Goal: Task Accomplishment & Management: Complete application form

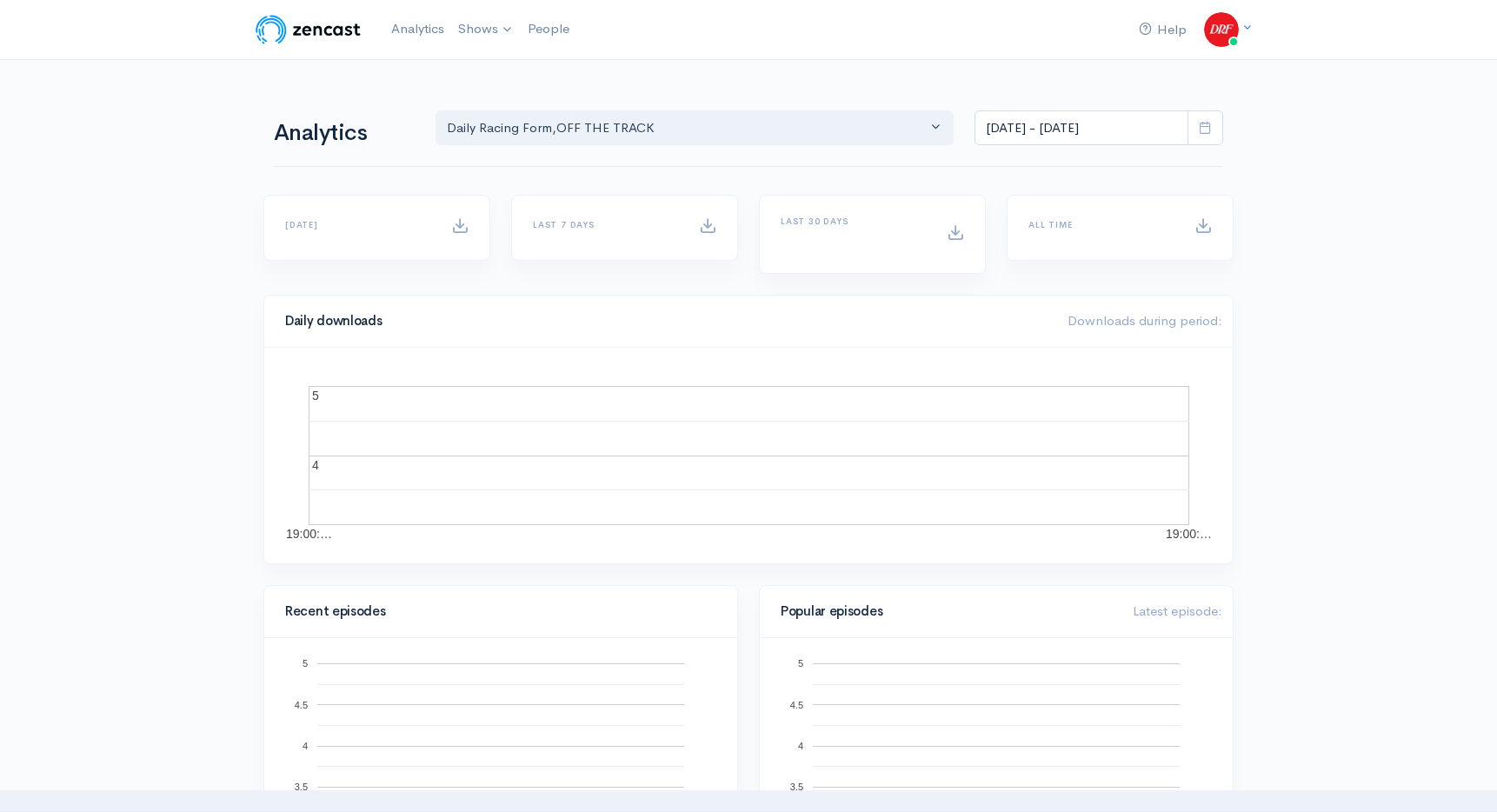
click at [0, 0] on link "Daily Racing Form" at bounding box center [0, 0] width 0 height 0
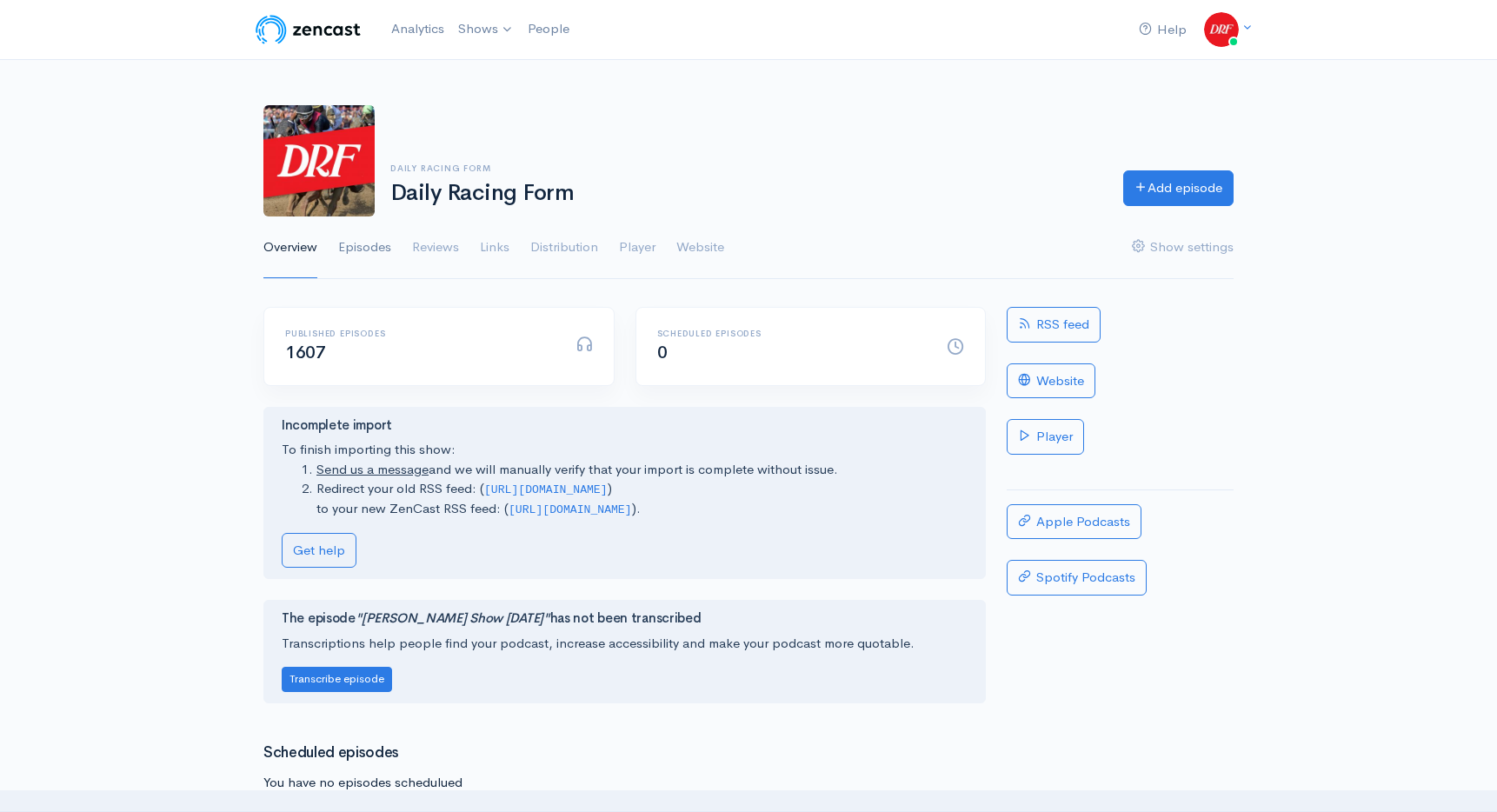
click at [363, 238] on link "Episodes" at bounding box center [364, 247] width 53 height 62
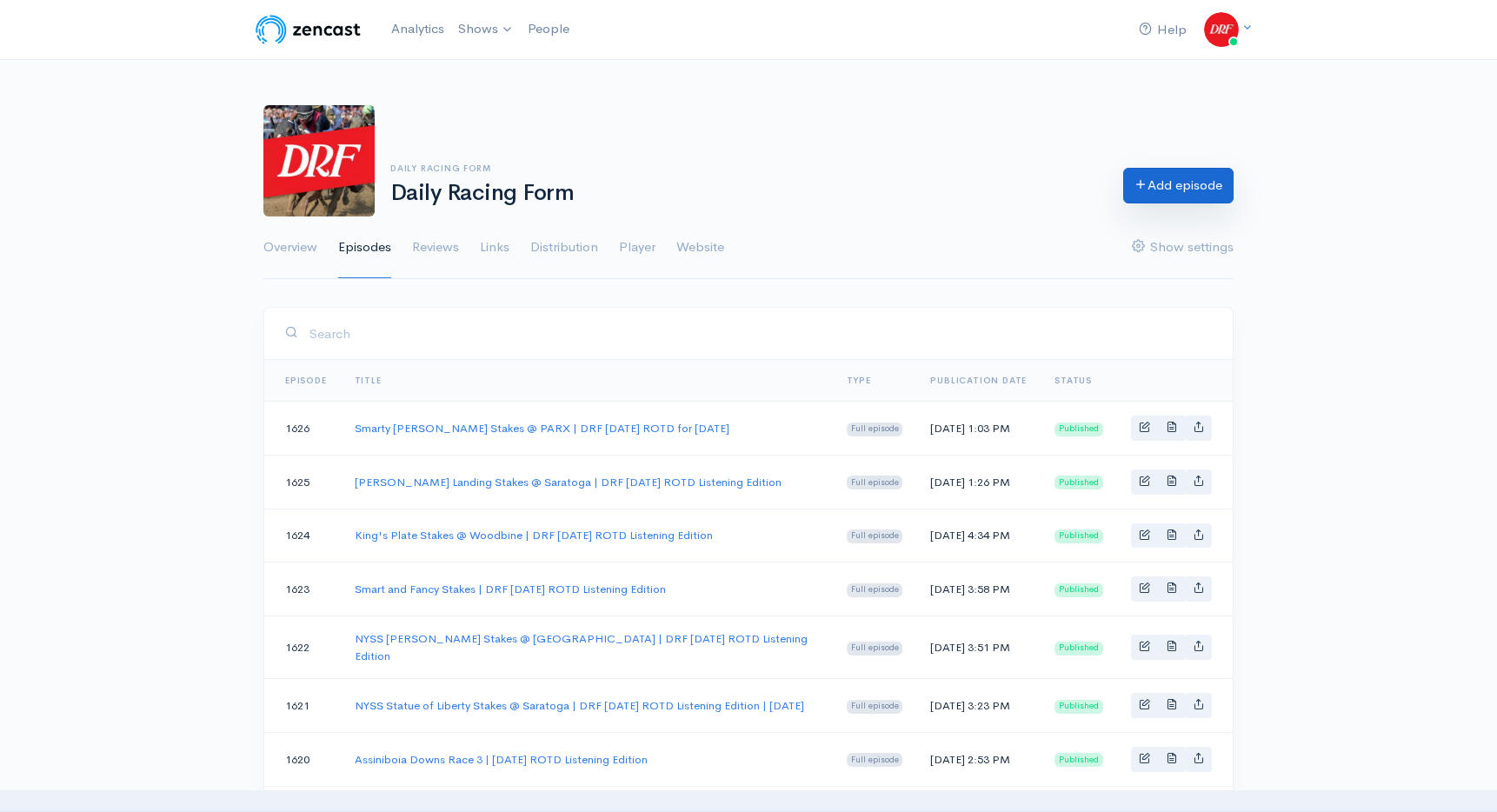
click at [1189, 183] on link "Add episode" at bounding box center [1178, 185] width 111 height 36
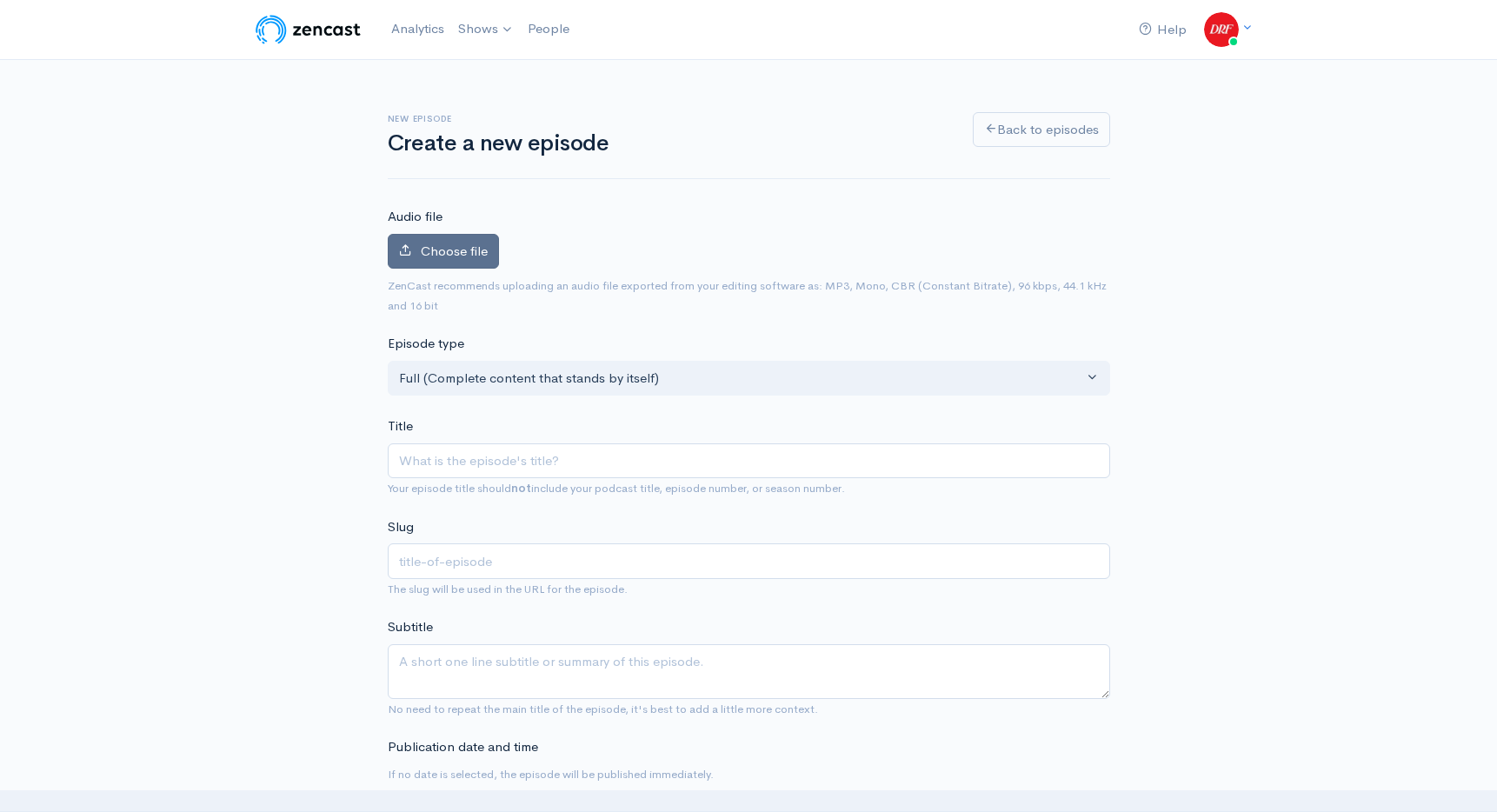
click at [416, 249] on label "Choose file" at bounding box center [443, 251] width 112 height 36
click at [0, 0] on input "Choose file" at bounding box center [0, 0] width 0 height 0
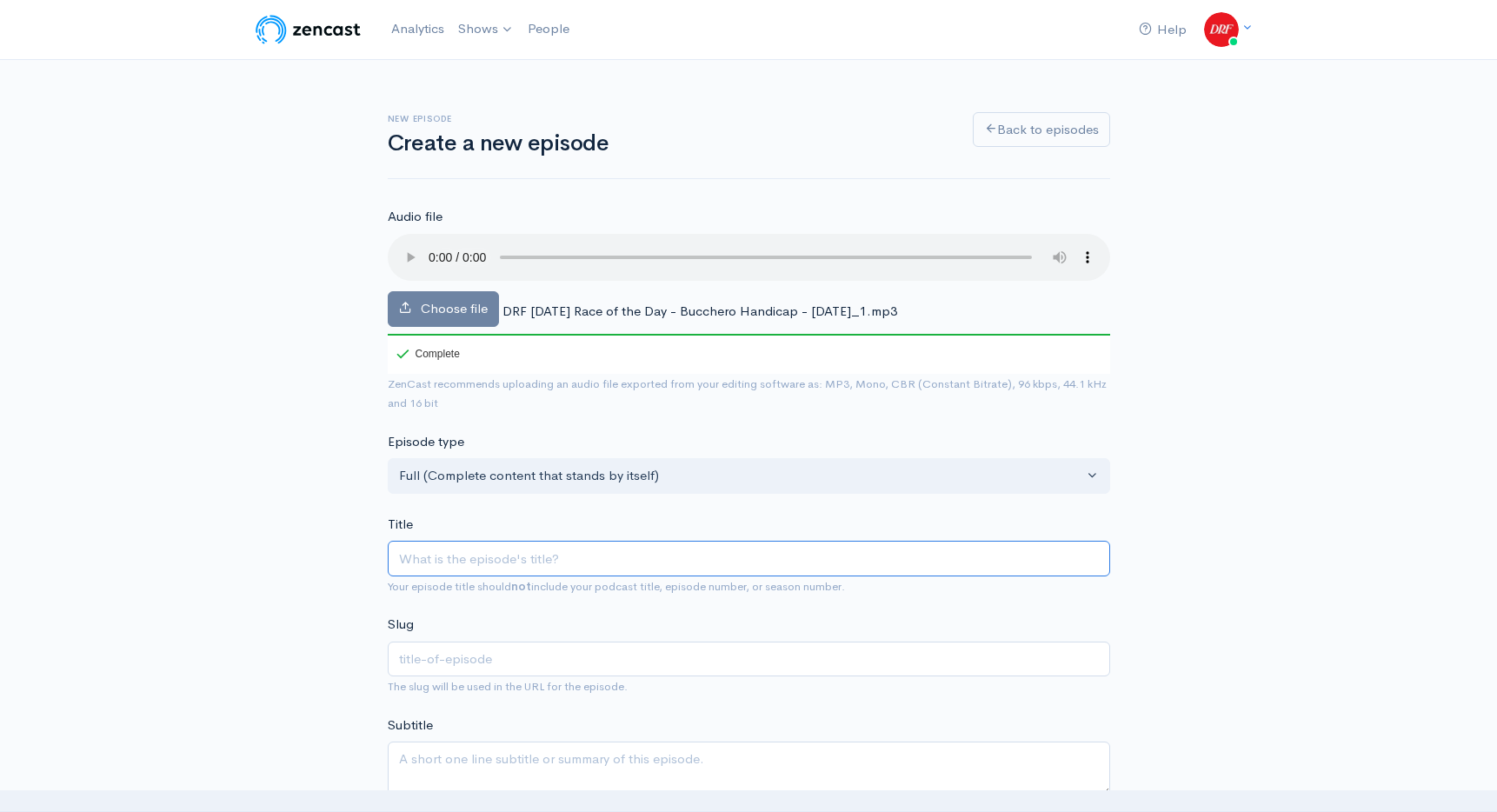
click at [455, 559] on input "Title" at bounding box center [748, 558] width 722 height 36
paste input "Bucchero Handicap @HorseshoeIndianapolisRacing | DRF ROTD for [DATE]"
type input "Bucchero Handicap @HorseshoeIndianapolisRacing | DRF ROTD for [DATE]"
type input "bucchero-handicap-horseshoeindianapolisracing-drf-rotd-for-wednesday-august-20-…"
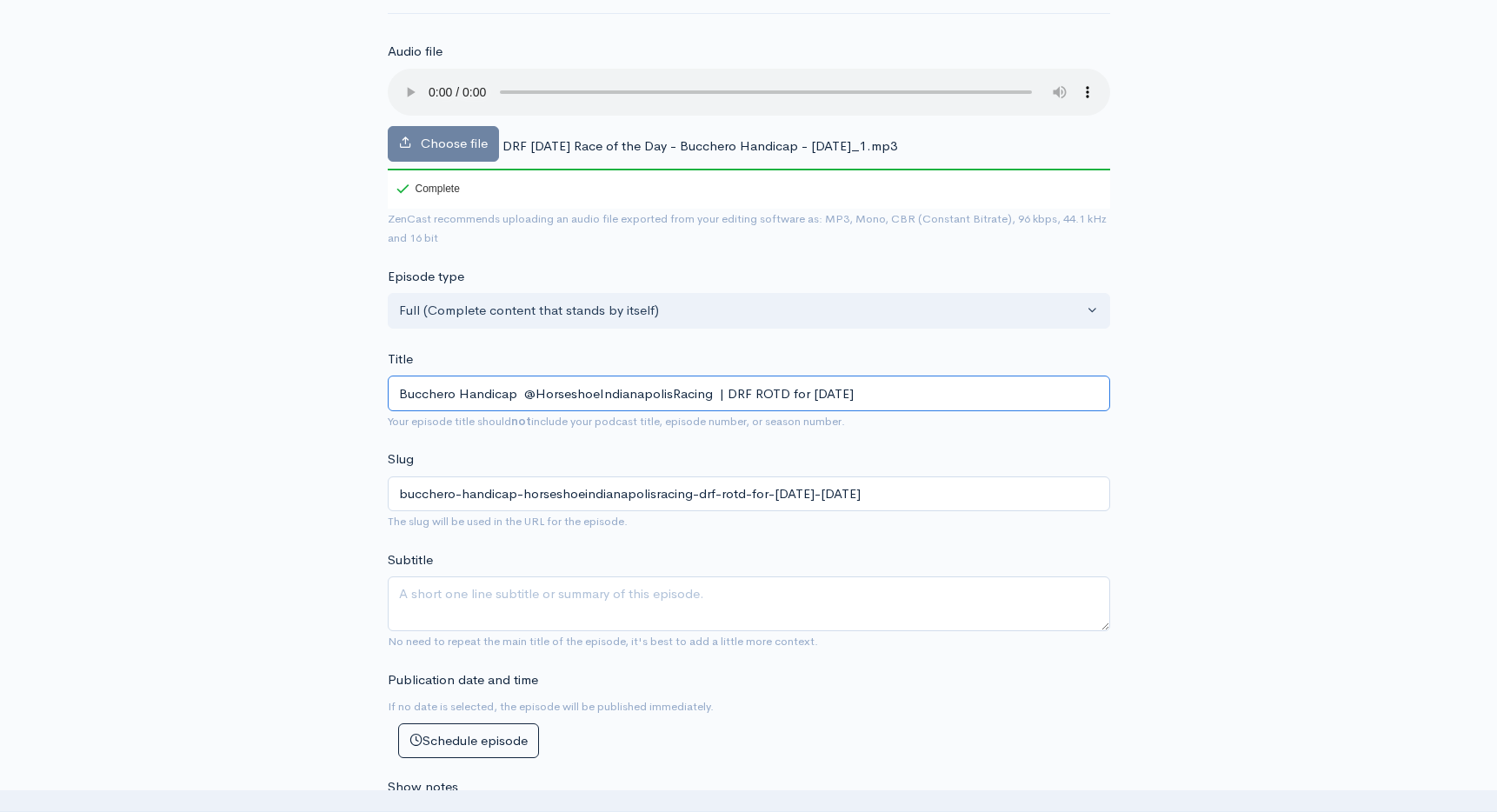
scroll to position [265, 0]
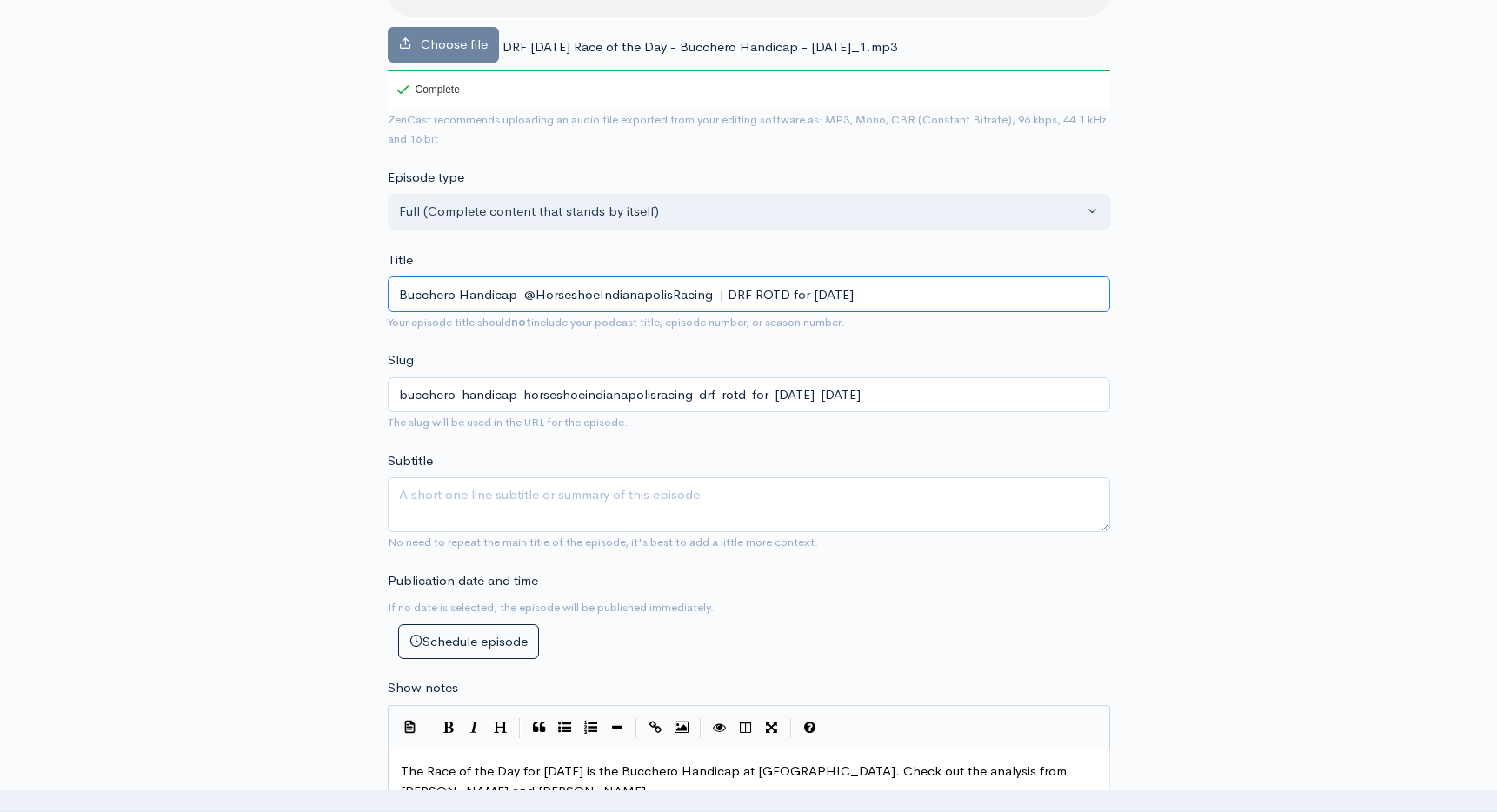
type input "Bucchero Handicap @HorseshoeIndianapolisRacing | DRF ROTD for [DATE]"
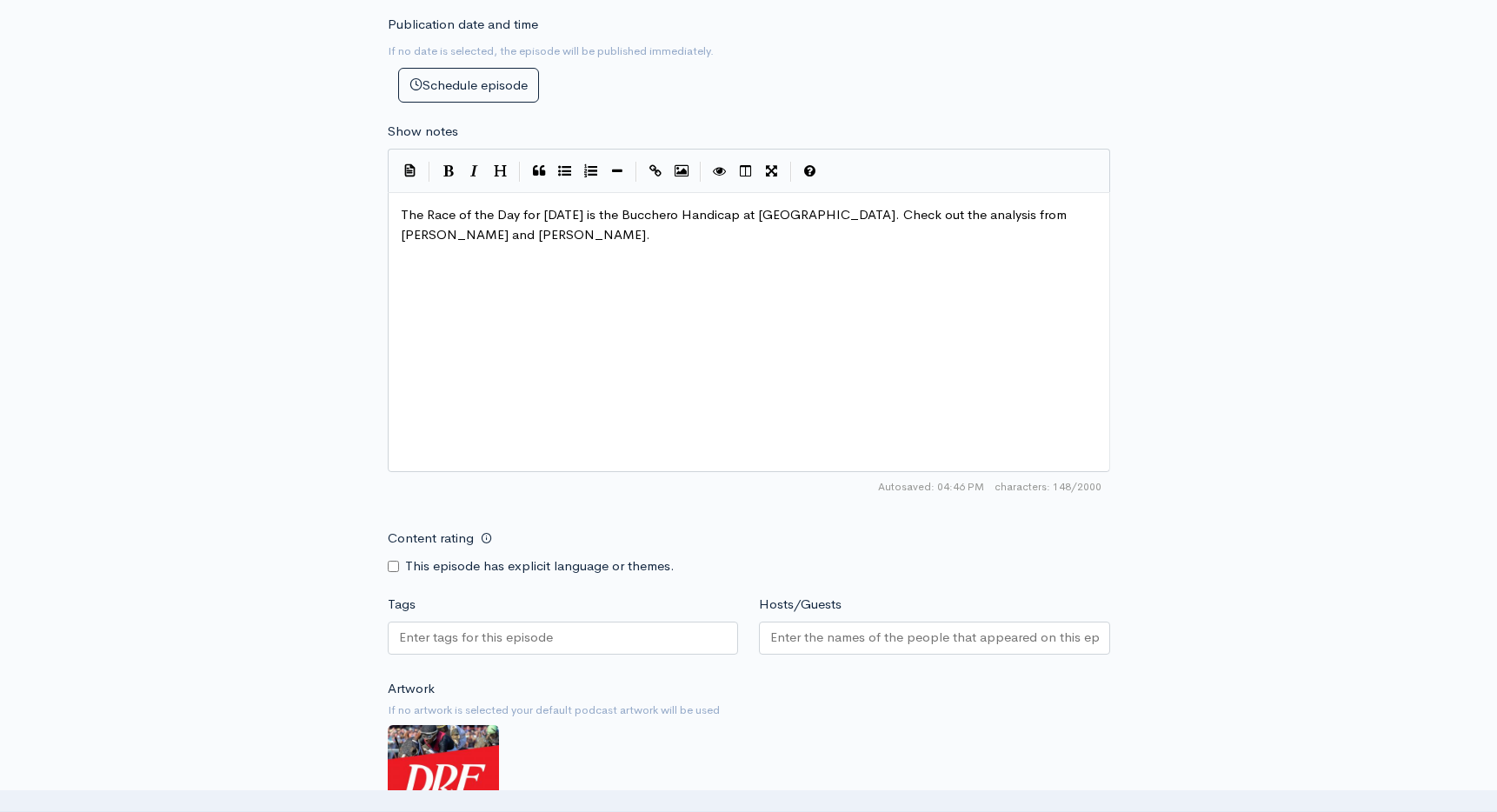
scroll to position [879, 0]
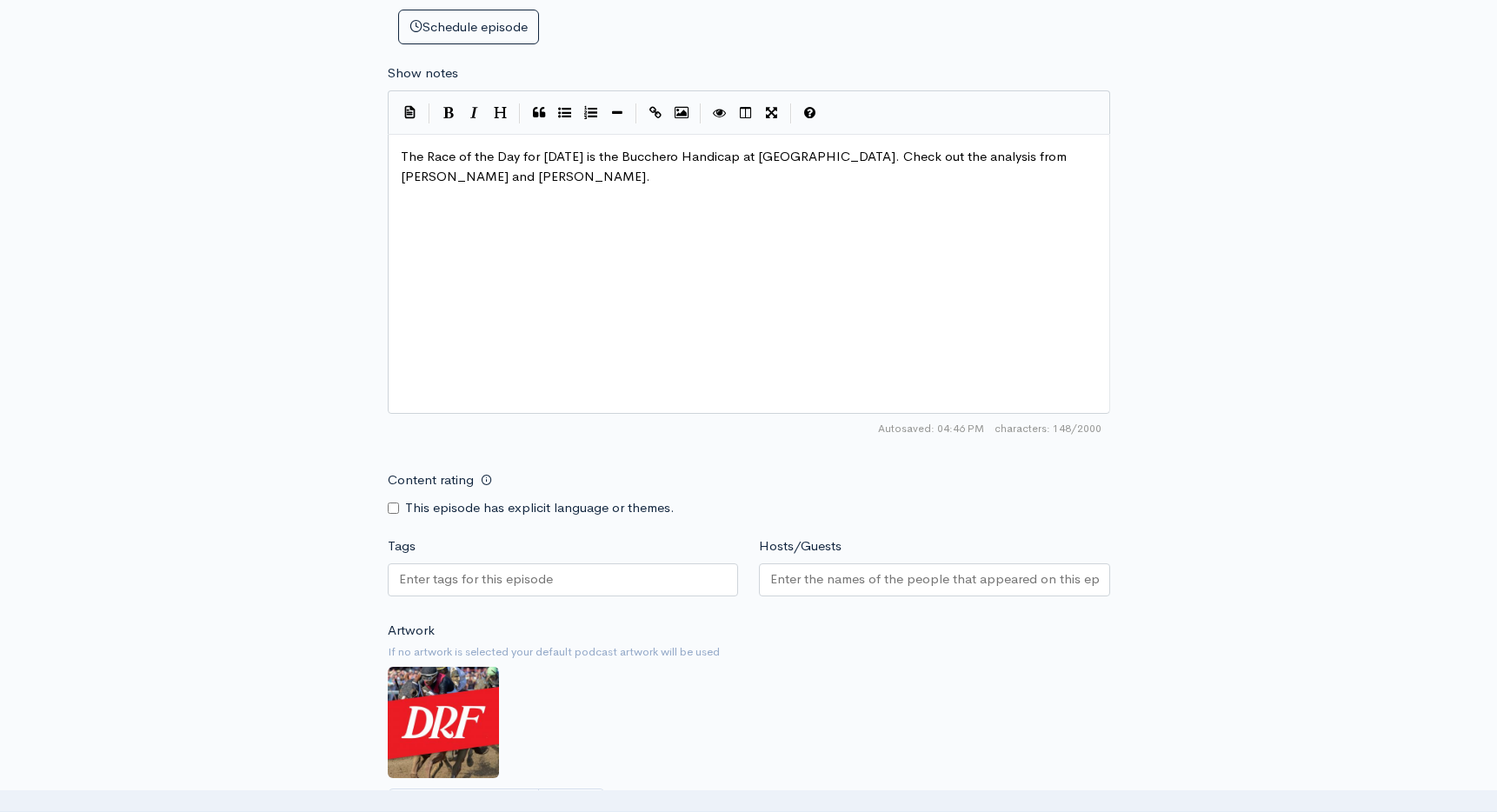
click at [559, 166] on pre "The Race of the Day for Wednesday is the Bucchero Handicap at Horseshoe Indiana…" at bounding box center [749, 166] width 703 height 39
type textarea "Wednesday"
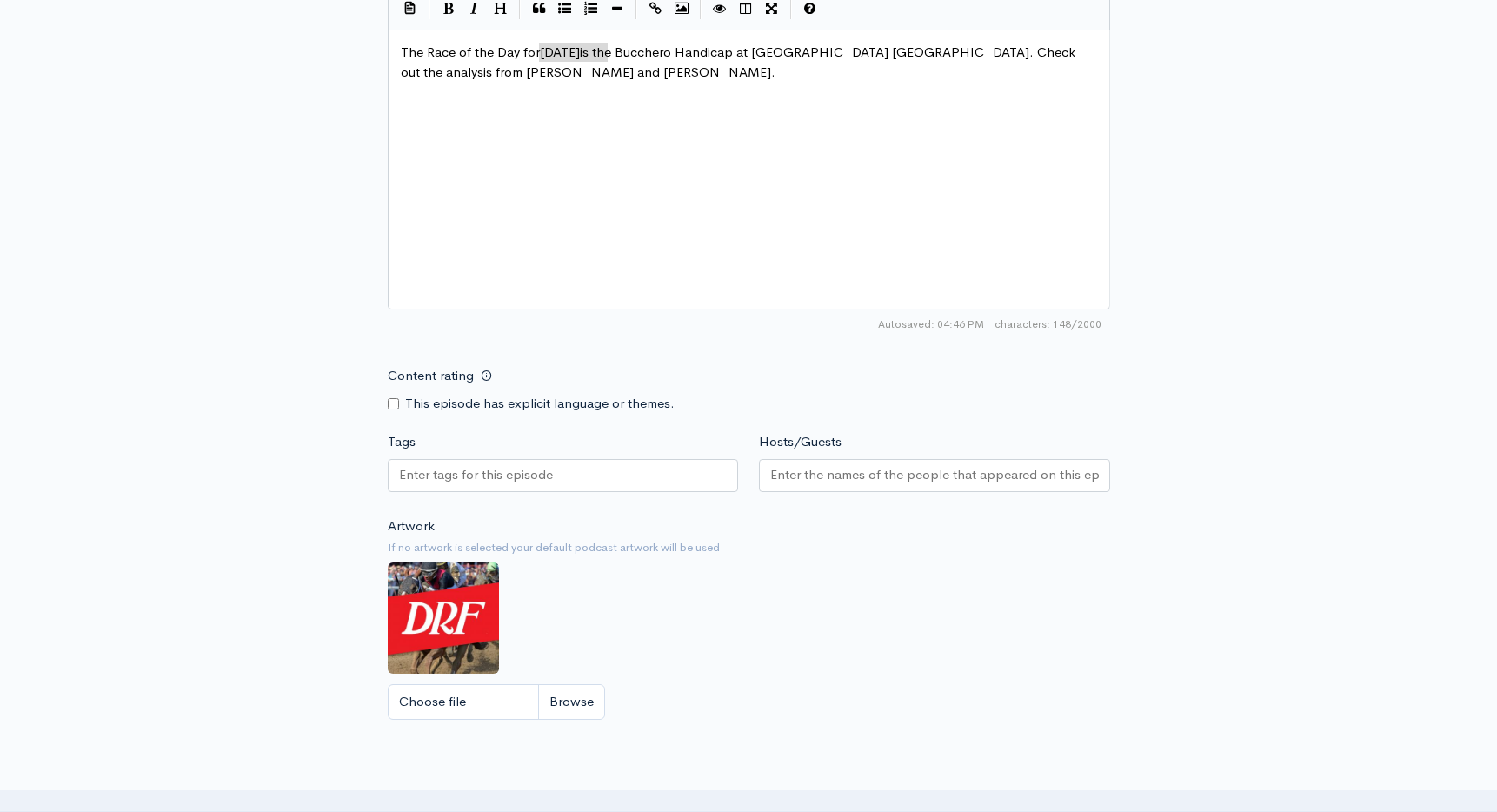
click at [496, 489] on div at bounding box center [563, 475] width 352 height 33
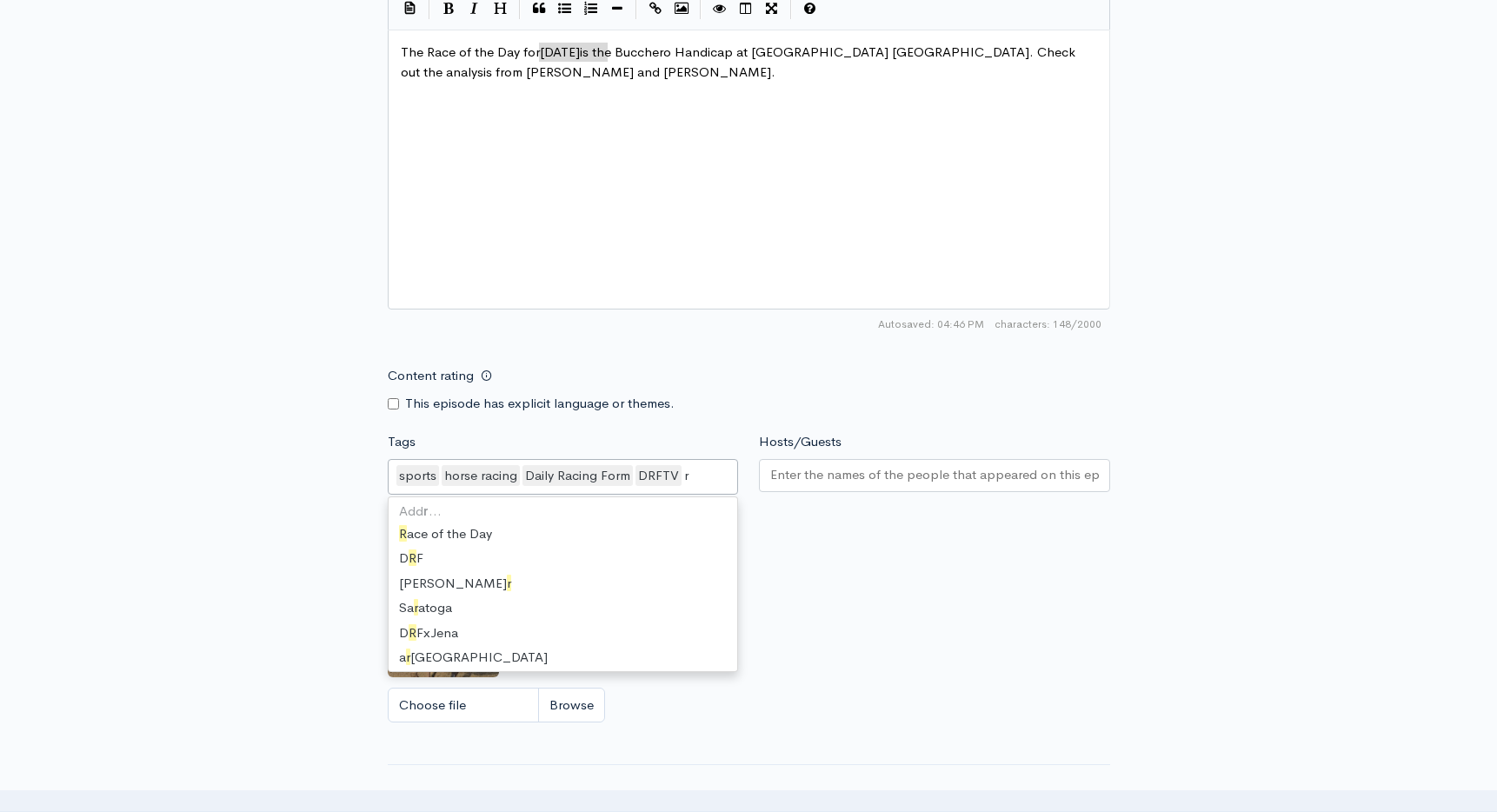
scroll to position [775, 0]
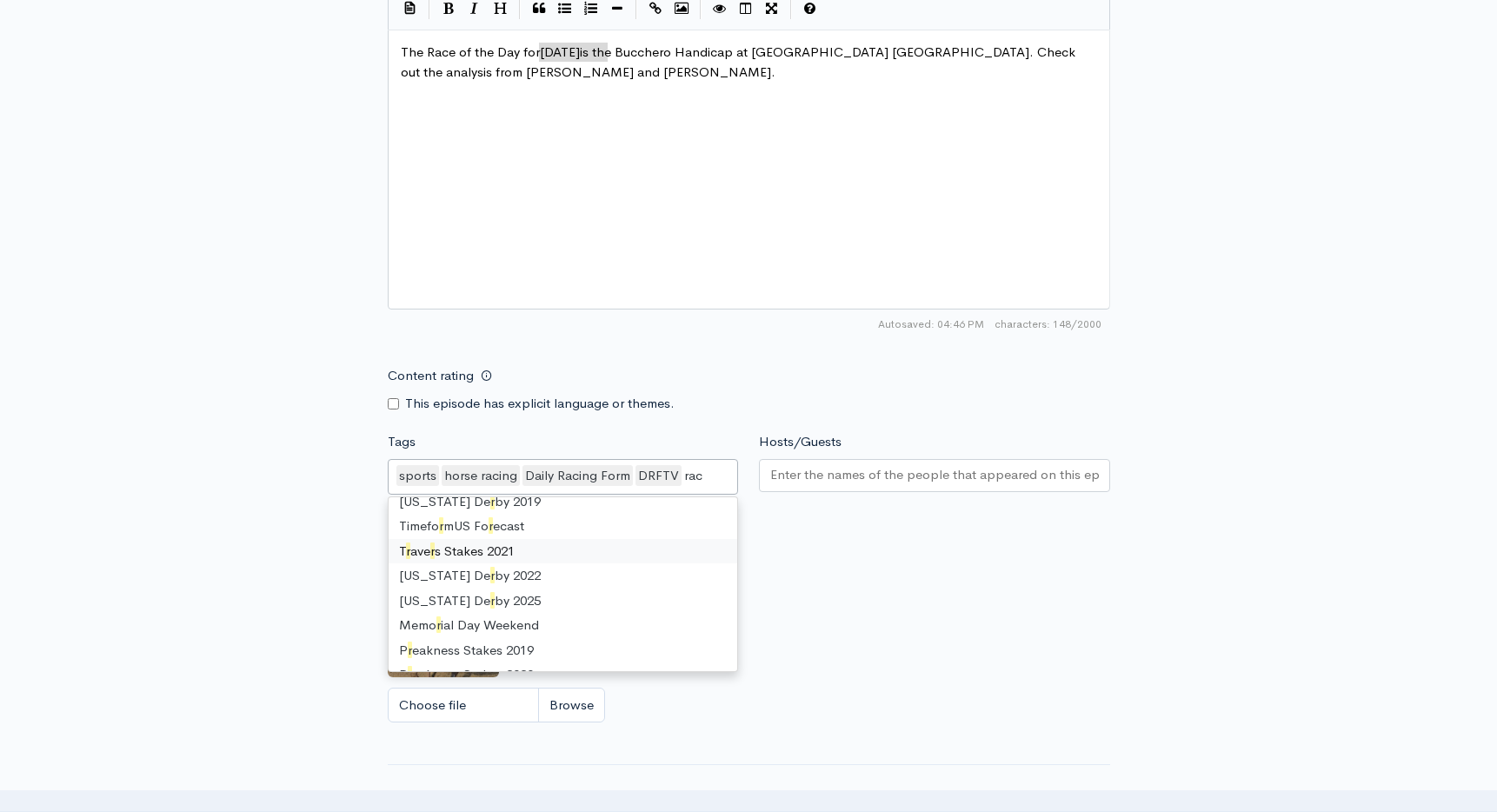
type input "race"
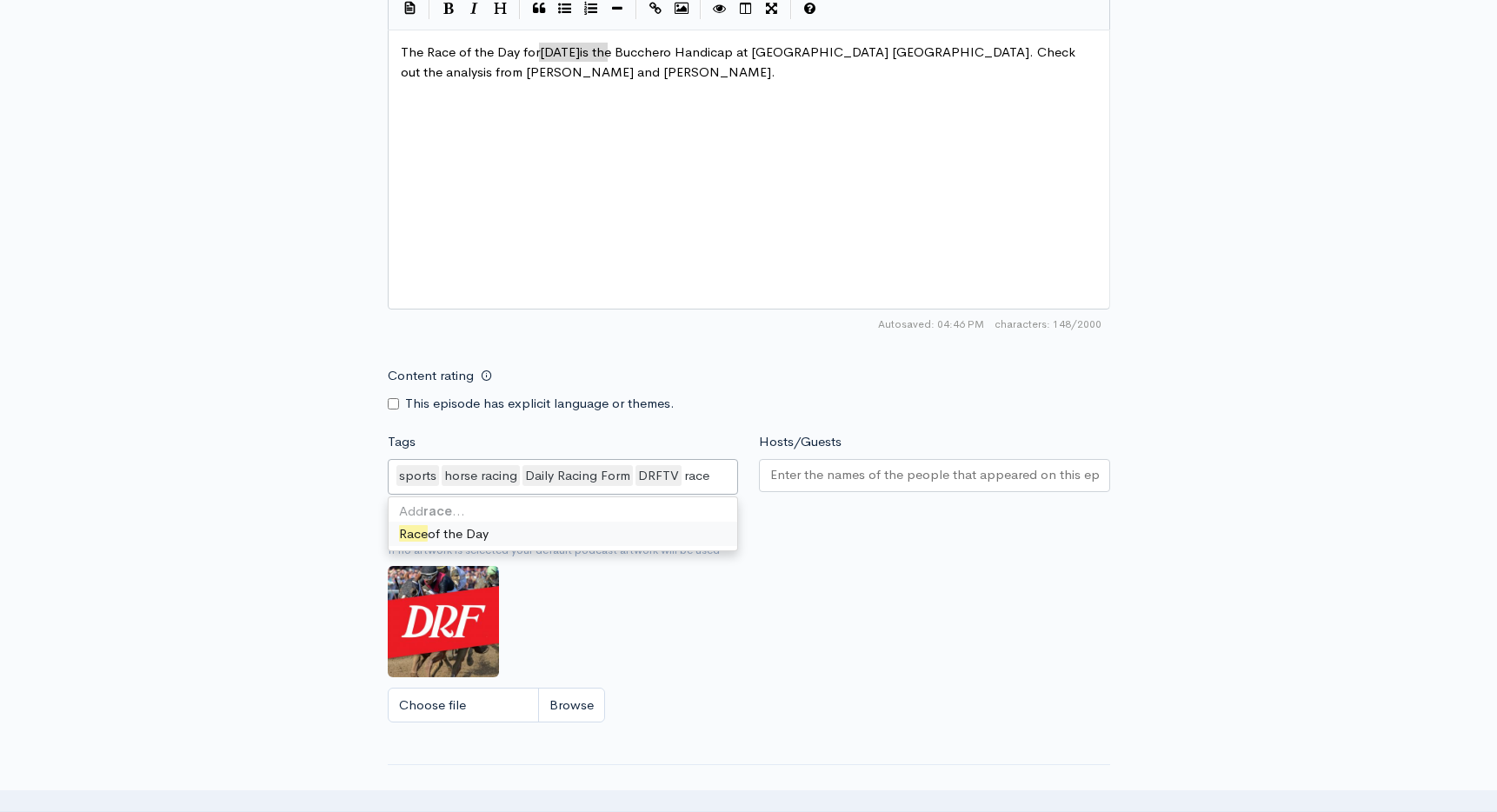
click at [479, 546] on div "Add race … Race of the Day" at bounding box center [563, 524] width 350 height 53
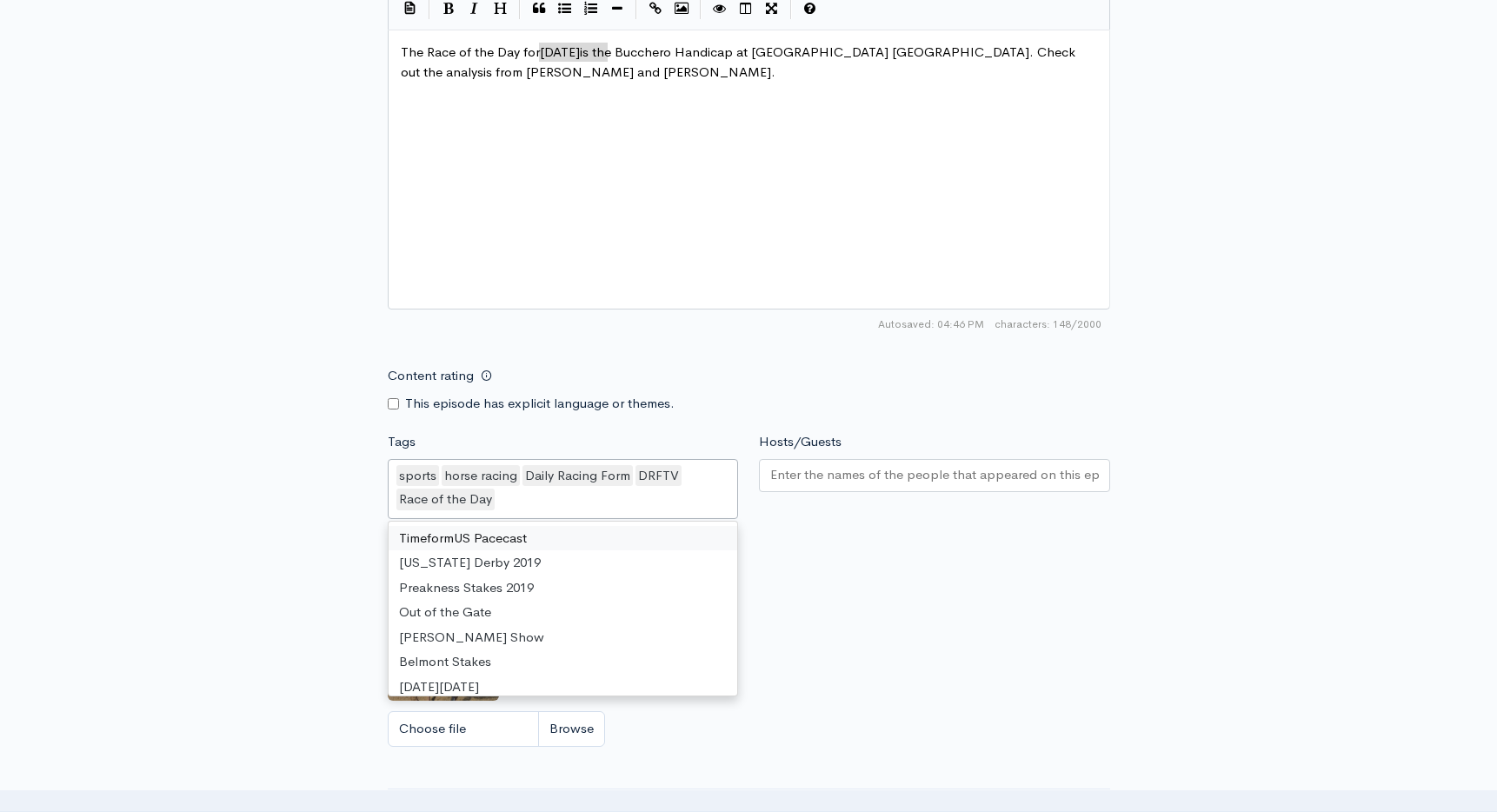
click at [856, 487] on div at bounding box center [935, 475] width 352 height 33
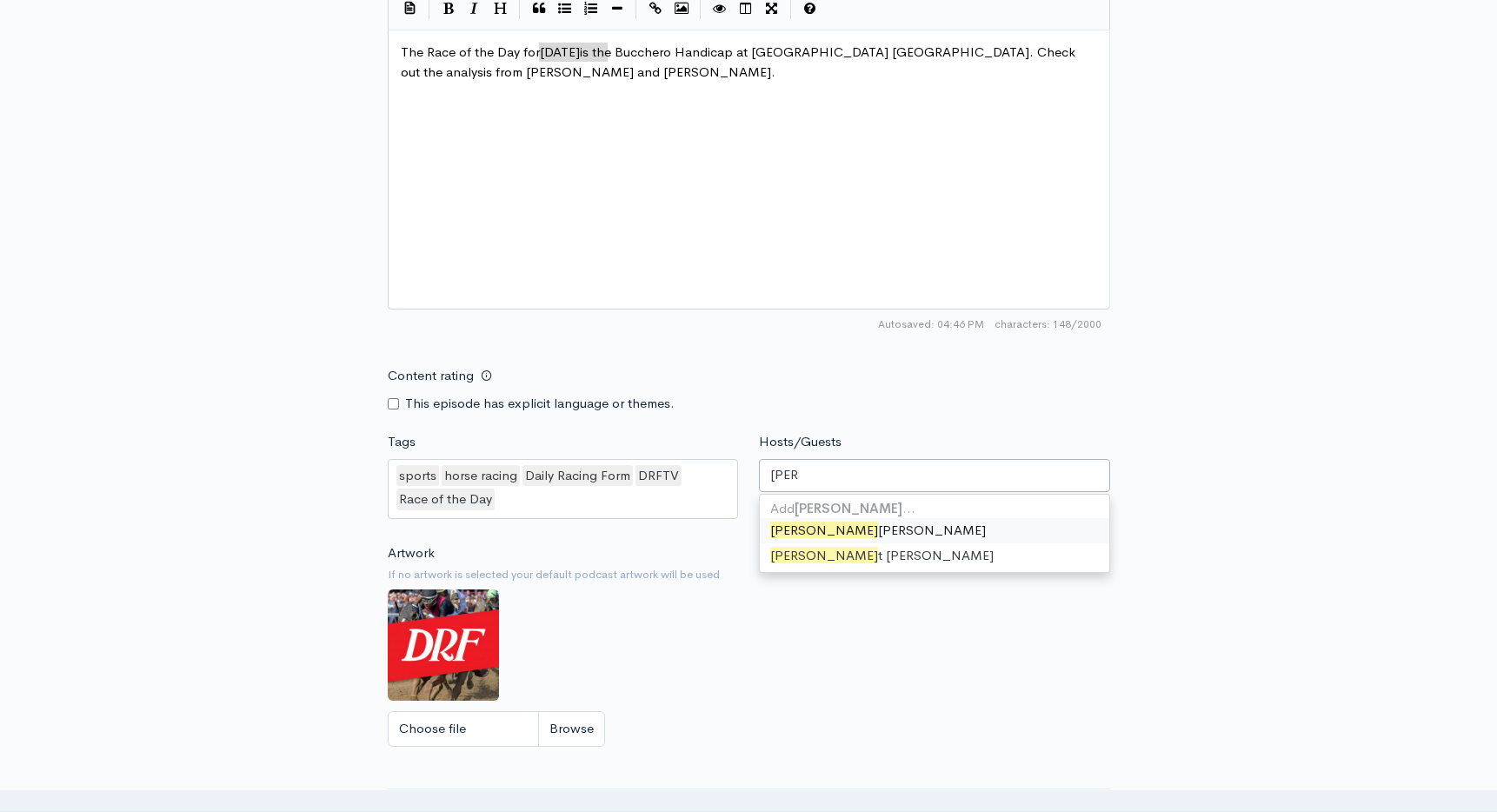
type input "scott"
type input "scott sh"
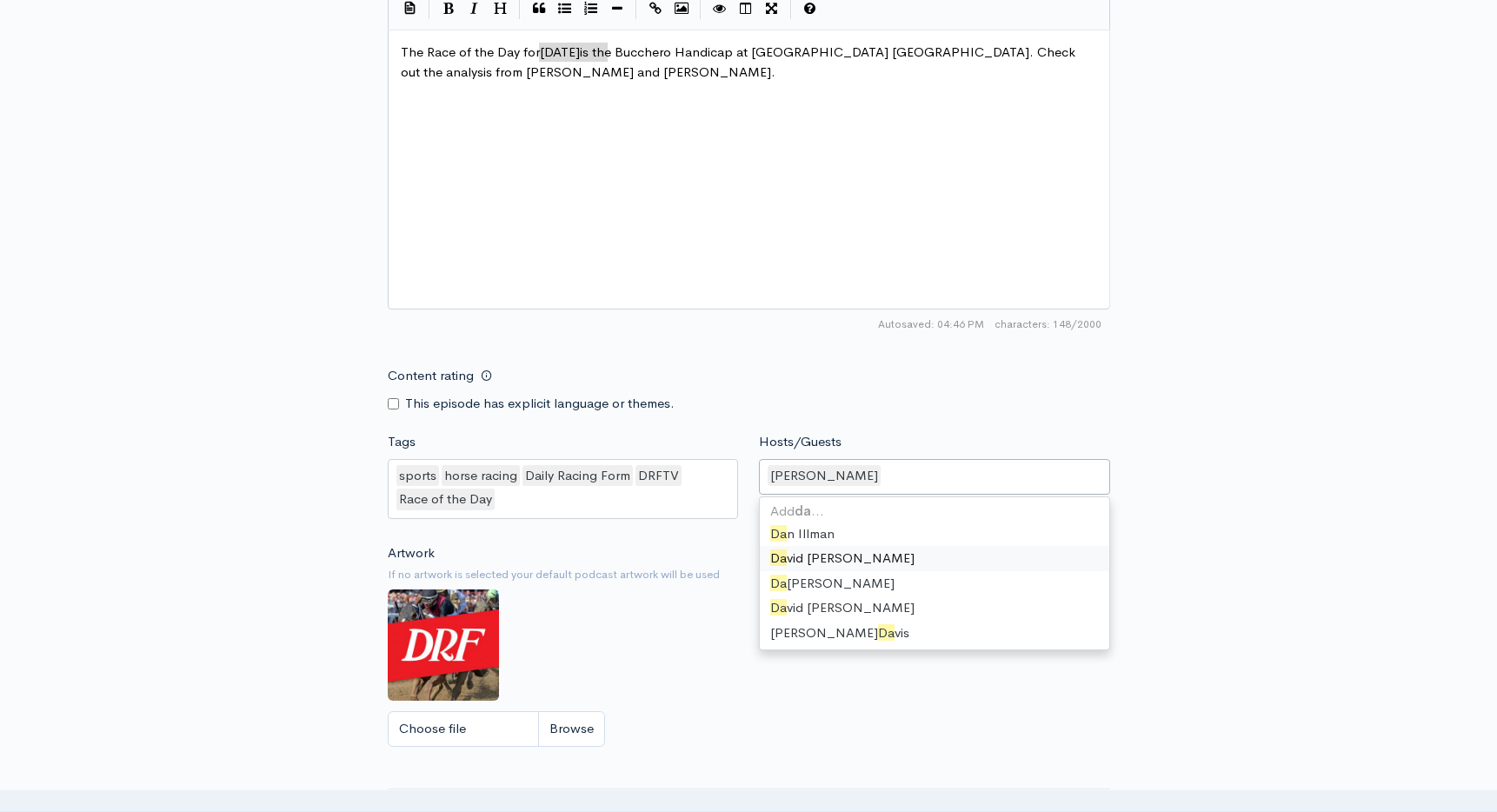
scroll to position [87, 0]
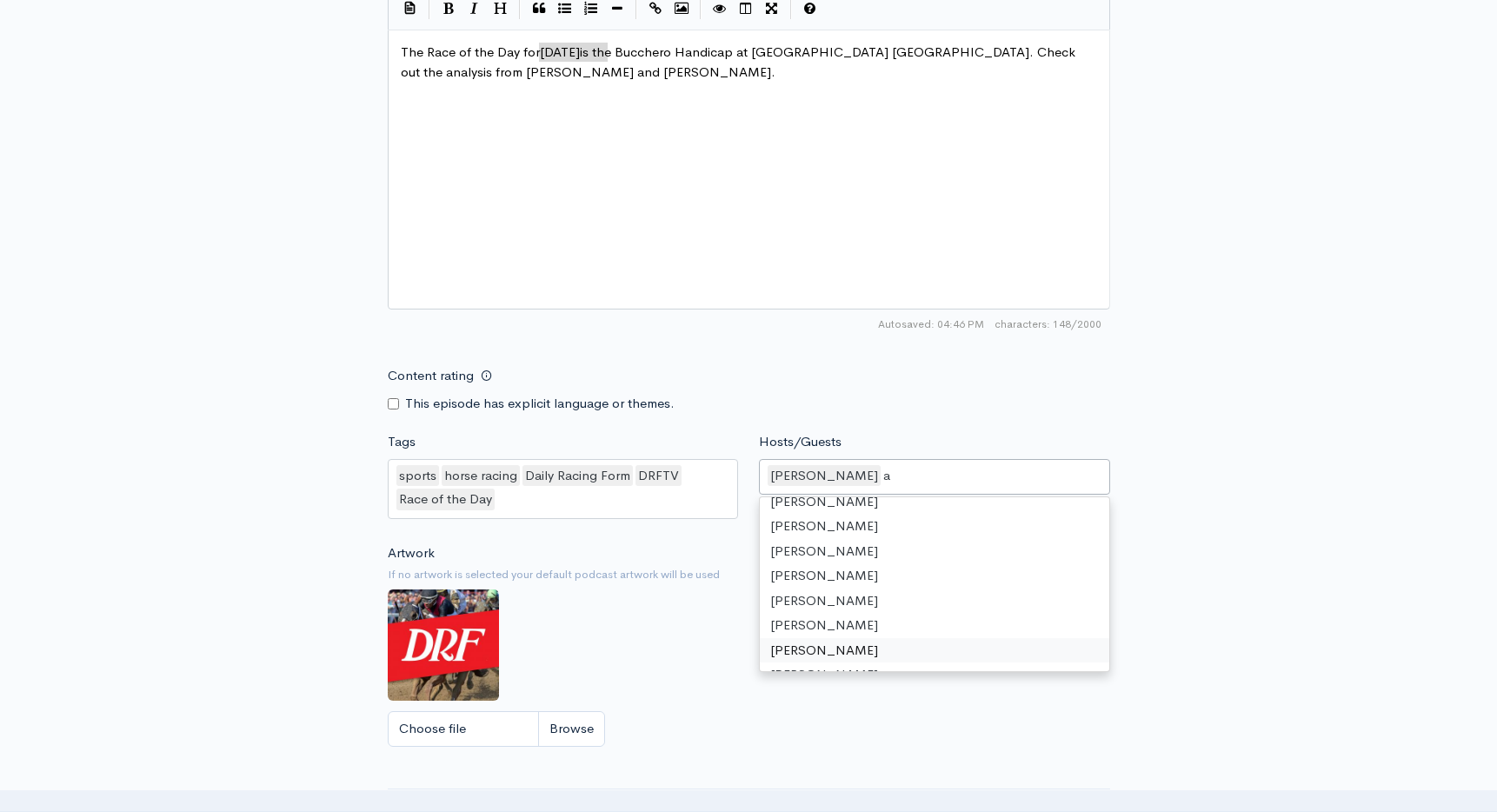
type input "as"
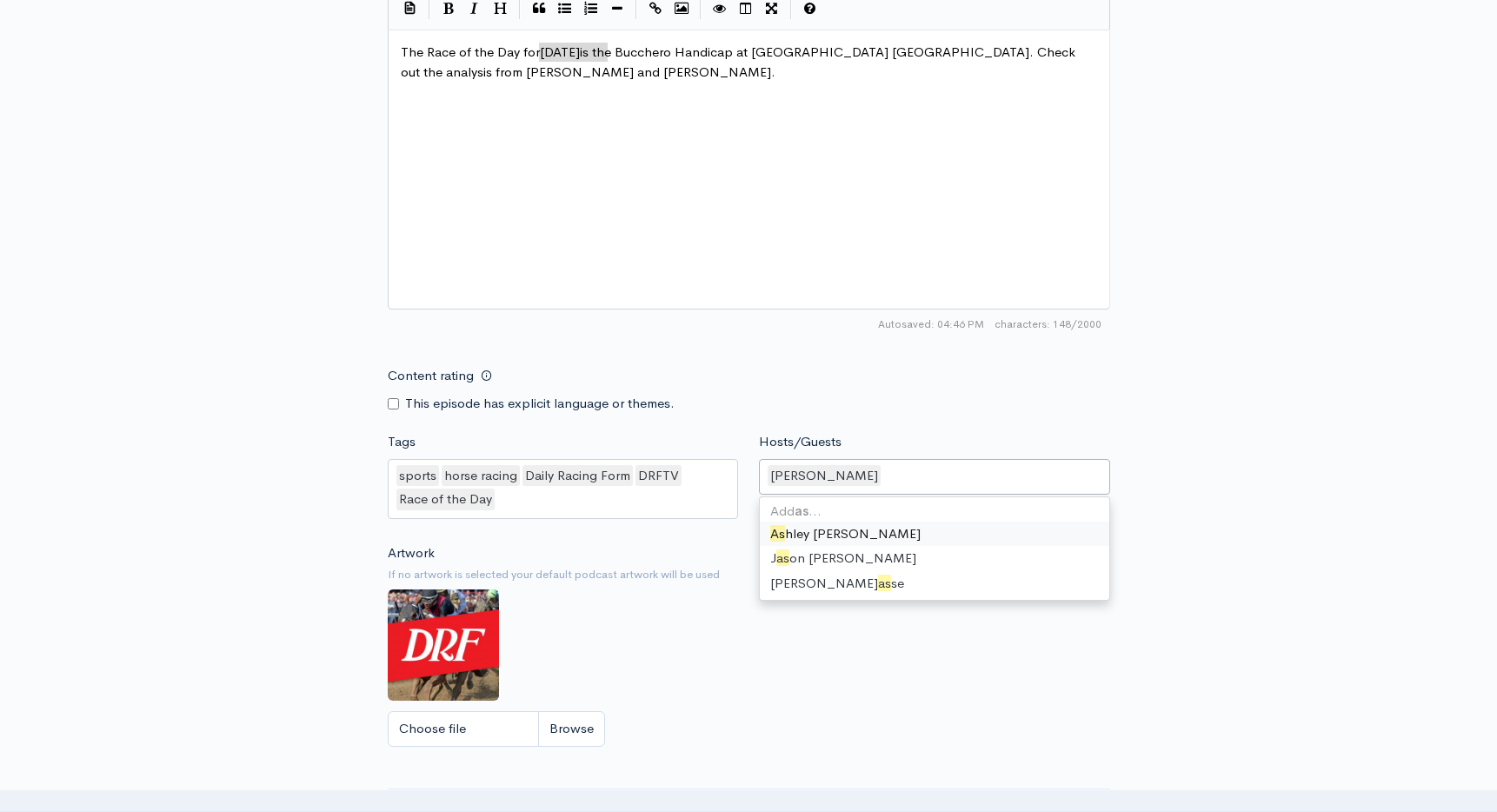
scroll to position [0, 0]
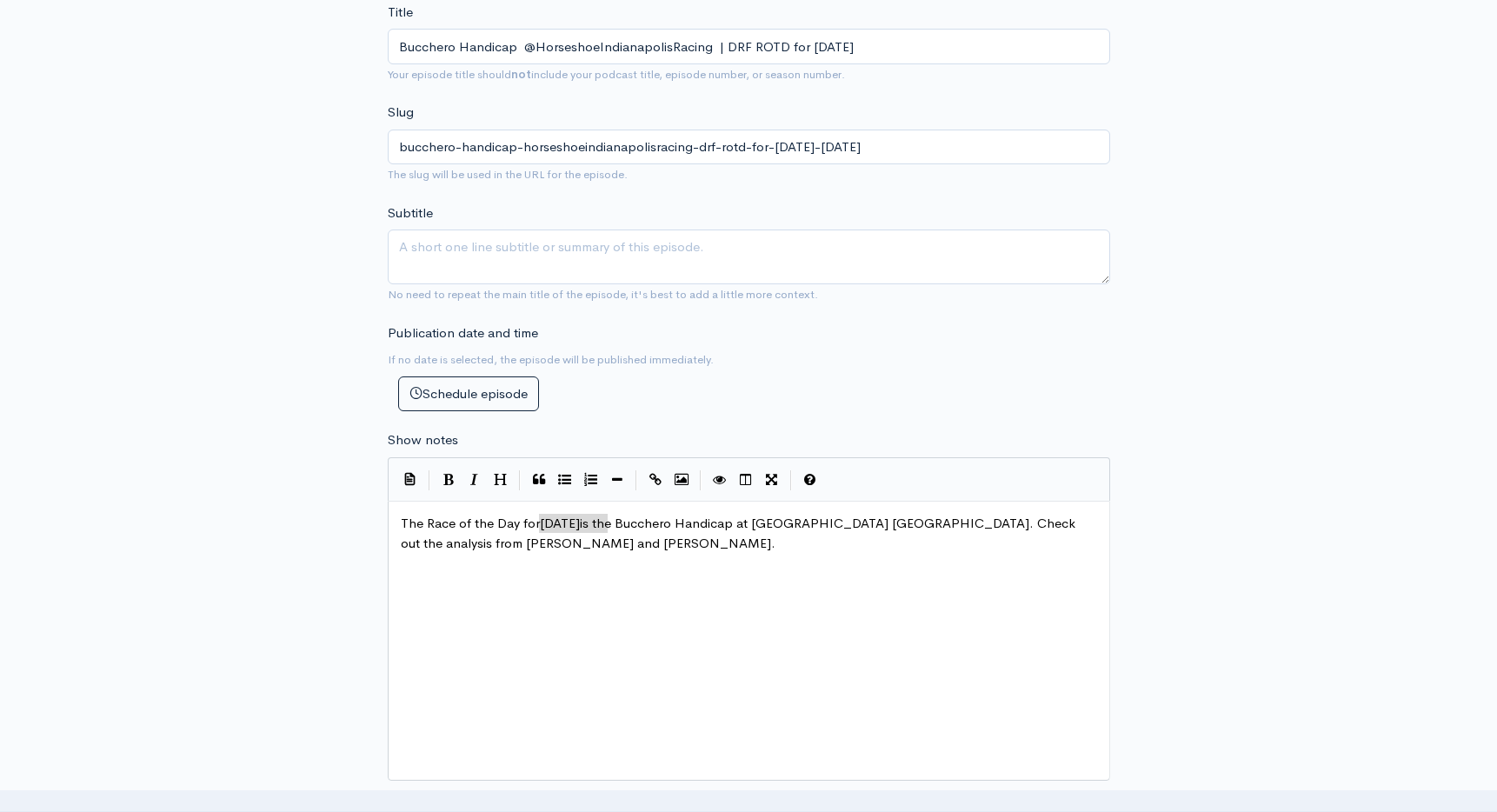
click at [638, 559] on div "x The Race of the Day for Wednesday is the Bucchero Handicap at Horseshoe India…" at bounding box center [771, 662] width 747 height 304
type textarea "The Race of the Day for Wednesday is the Bucchero Handicap at Horseshoe Indiana…"
click at [638, 559] on div "x The Race of the Day for Wednesday is the Bucchero Handicap at Horseshoe India…" at bounding box center [771, 662] width 747 height 304
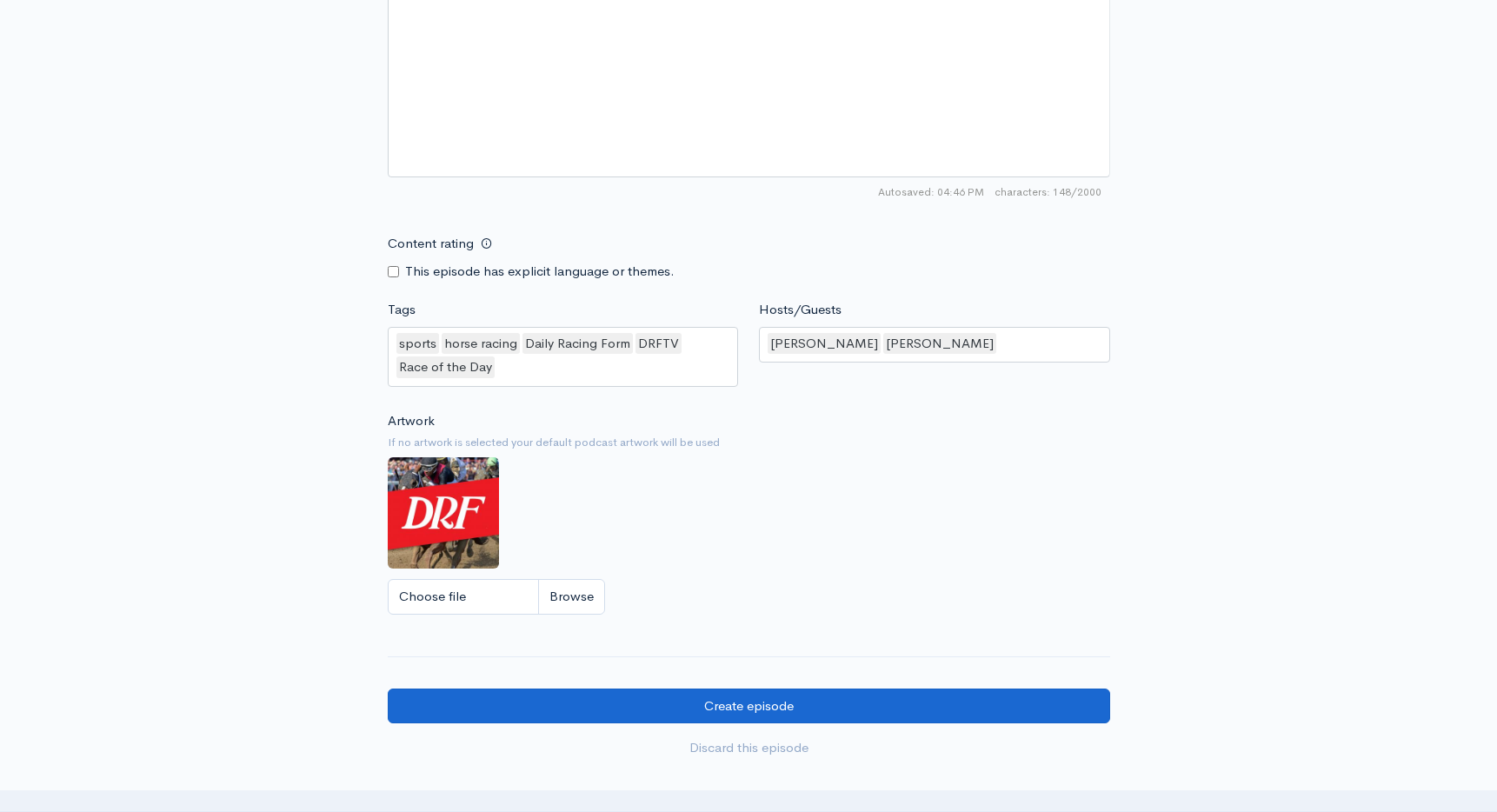
scroll to position [1125, 0]
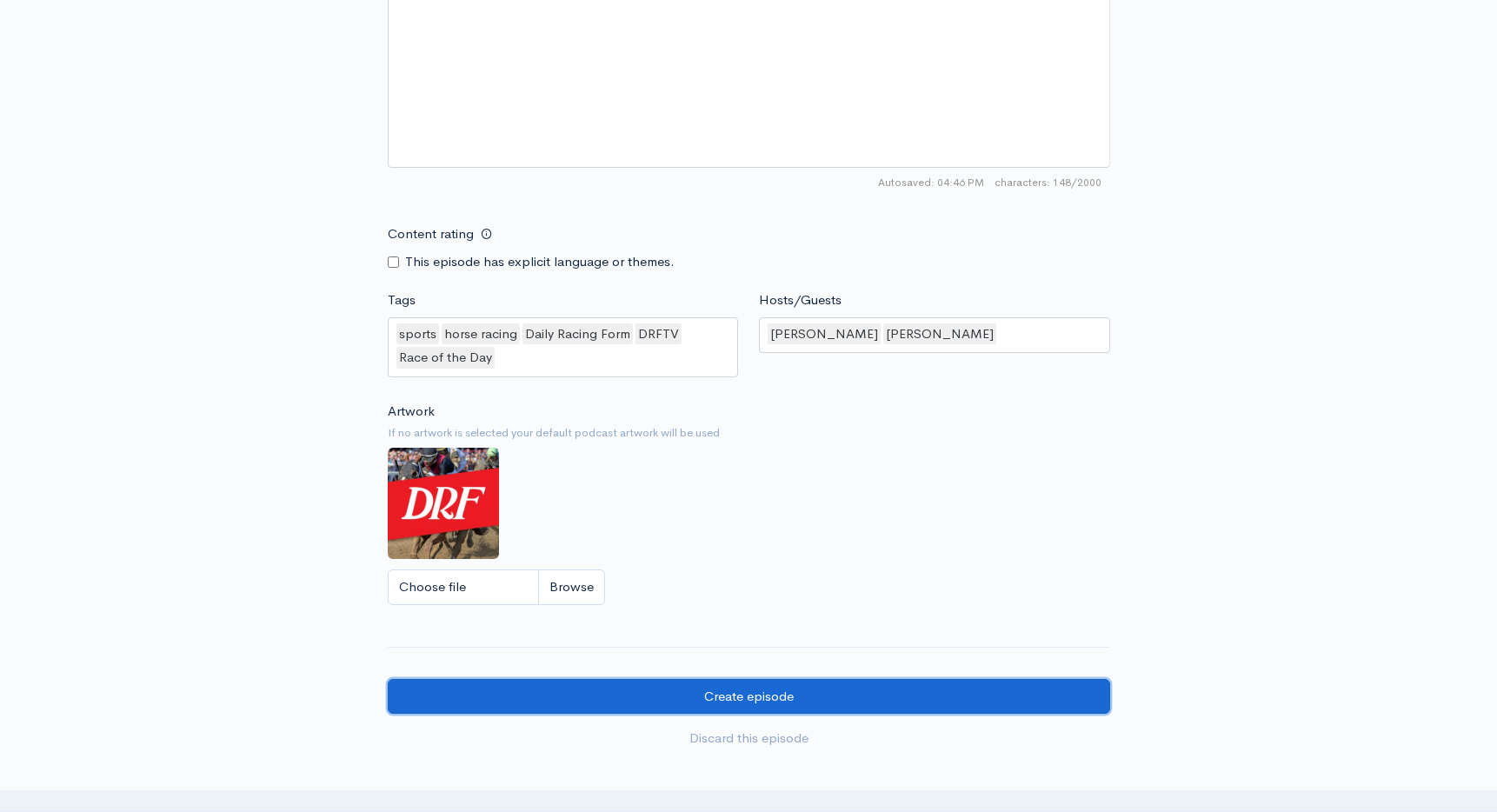
click at [767, 699] on input "Create episode" at bounding box center [748, 696] width 722 height 36
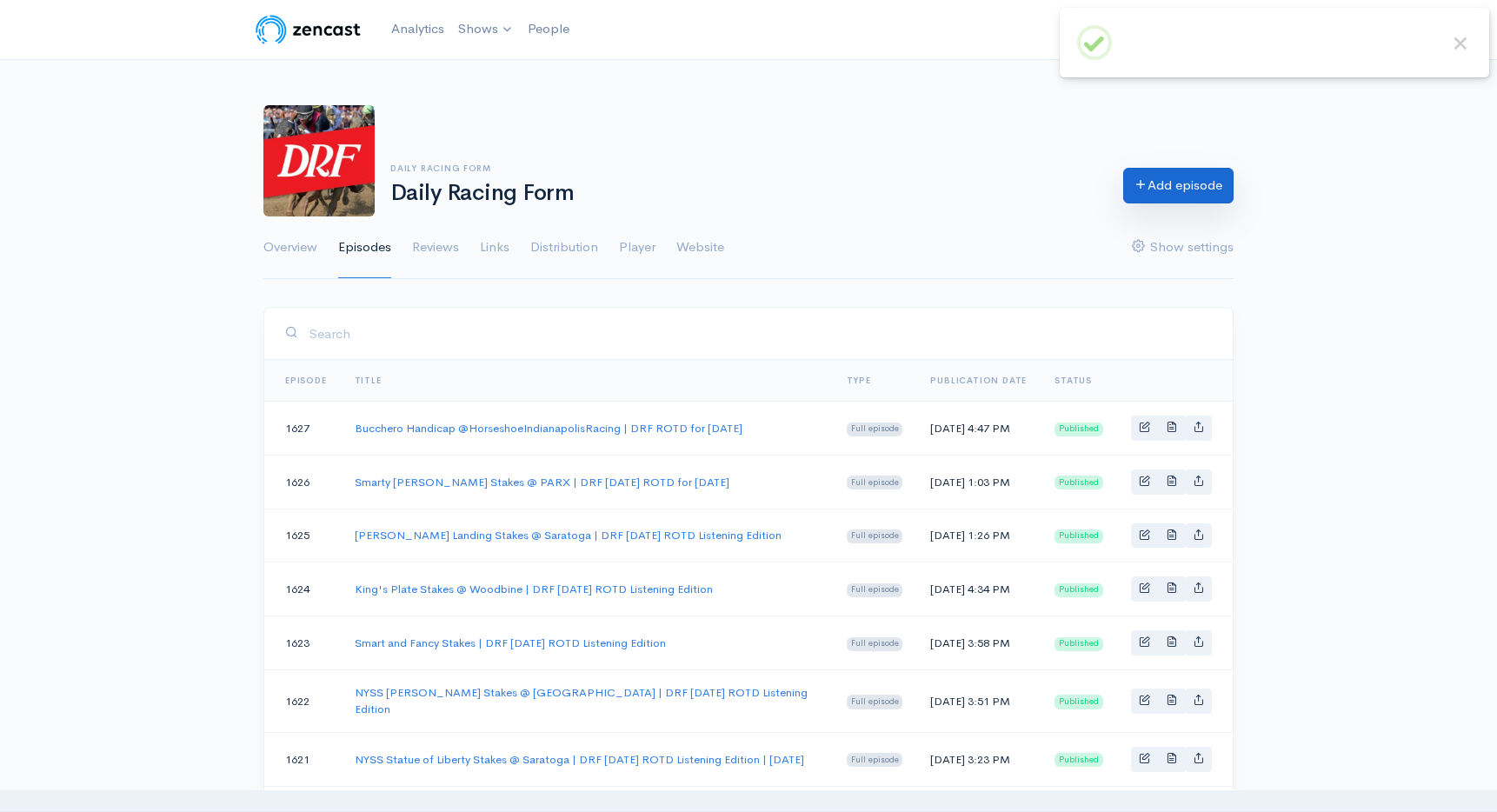
click at [1169, 176] on link "Add episode" at bounding box center [1178, 185] width 111 height 36
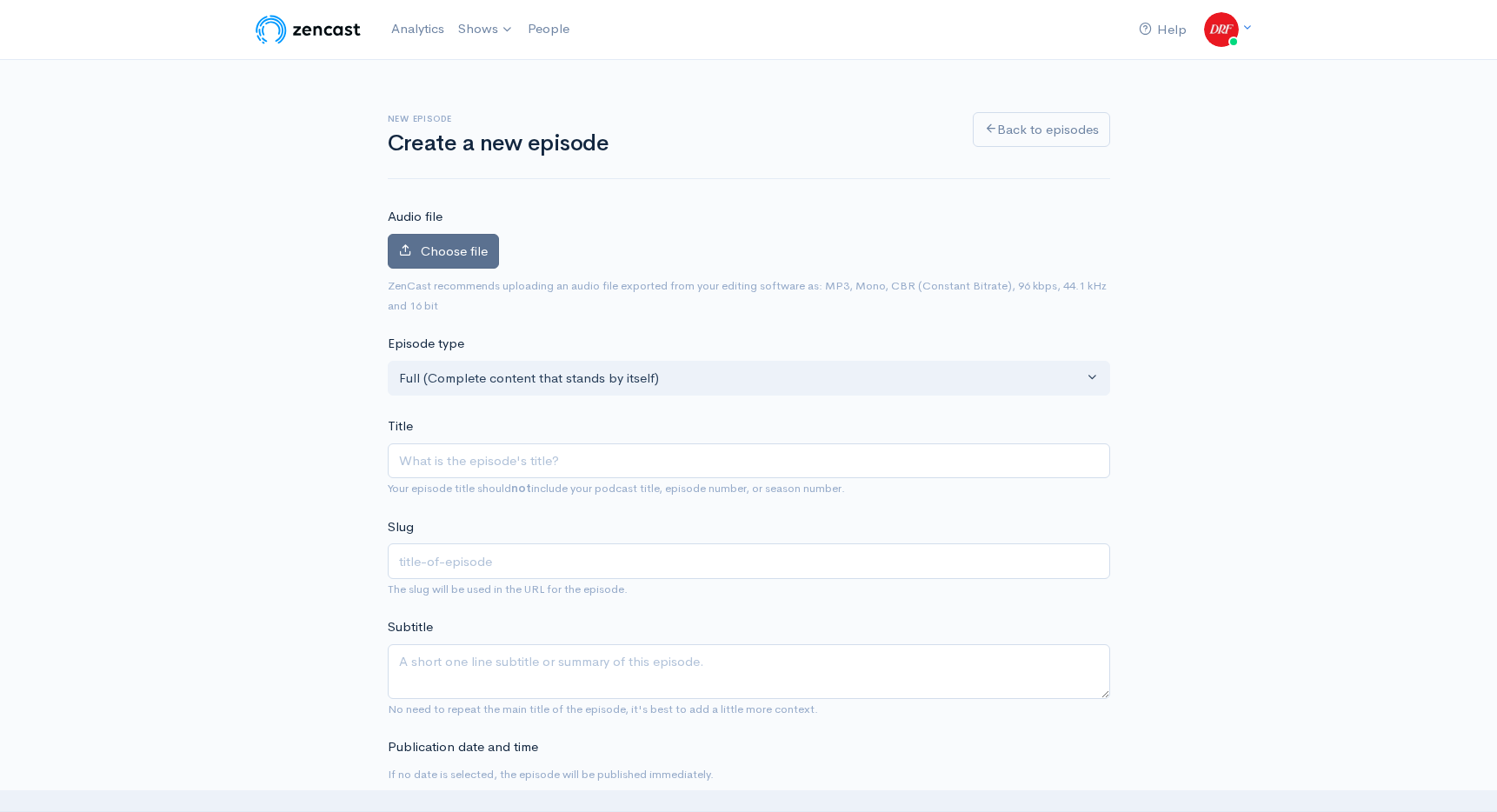
click at [480, 244] on span "Choose file" at bounding box center [454, 251] width 67 height 16
click at [0, 0] on input "Choose file" at bounding box center [0, 0] width 0 height 0
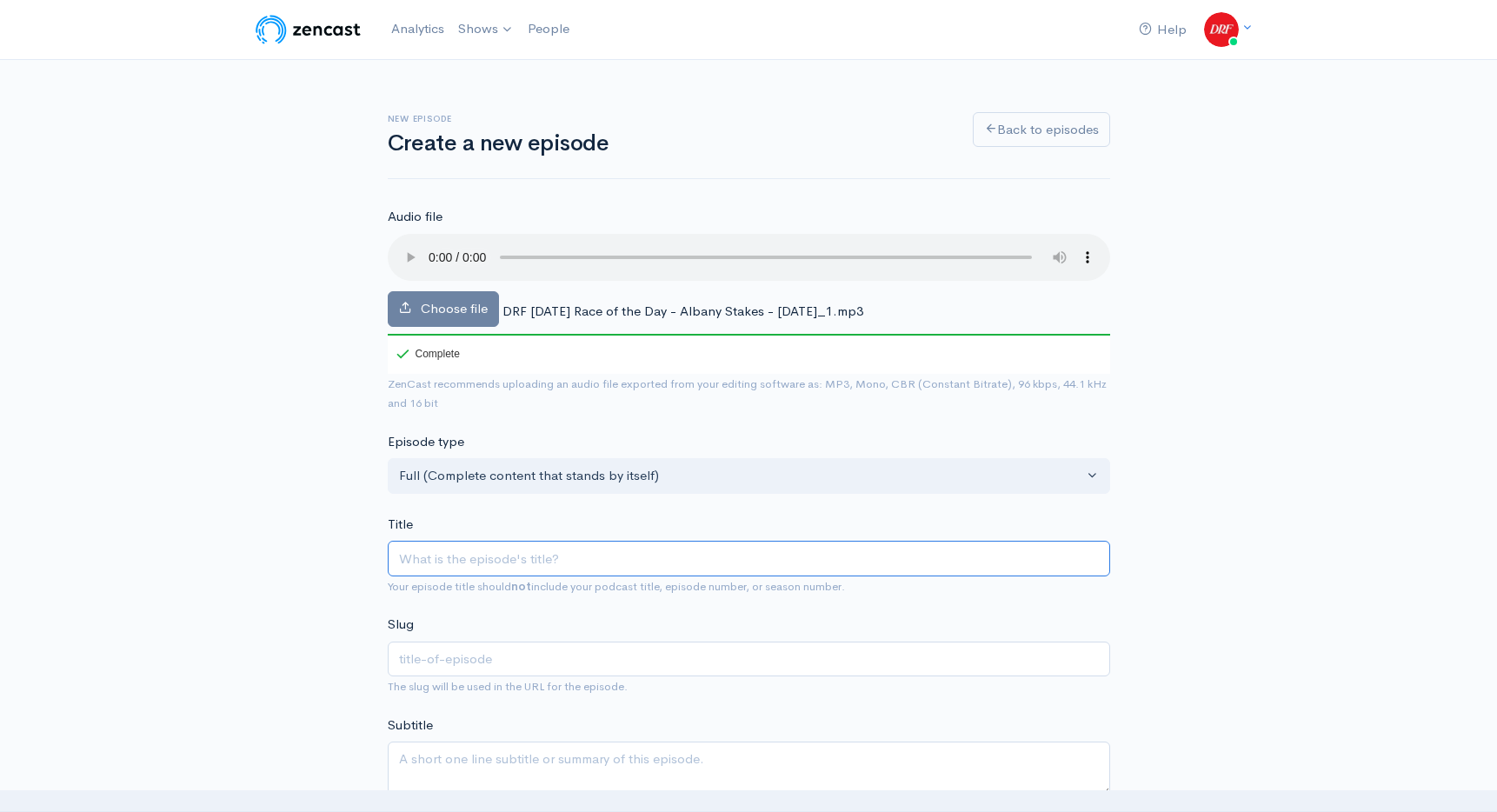
paste input "DRF [DATE] Race of the Day | Albany Stakes | [DATE]"
type input "DRF [DATE] Race of the Day | Albany Stakes | [DATE]"
type input "drf-thursday-race-of-the-day-albany-stakes-august-21-2025"
type input "DRF [DATE] Race of the Day | Albany Stakes | [DATE]"
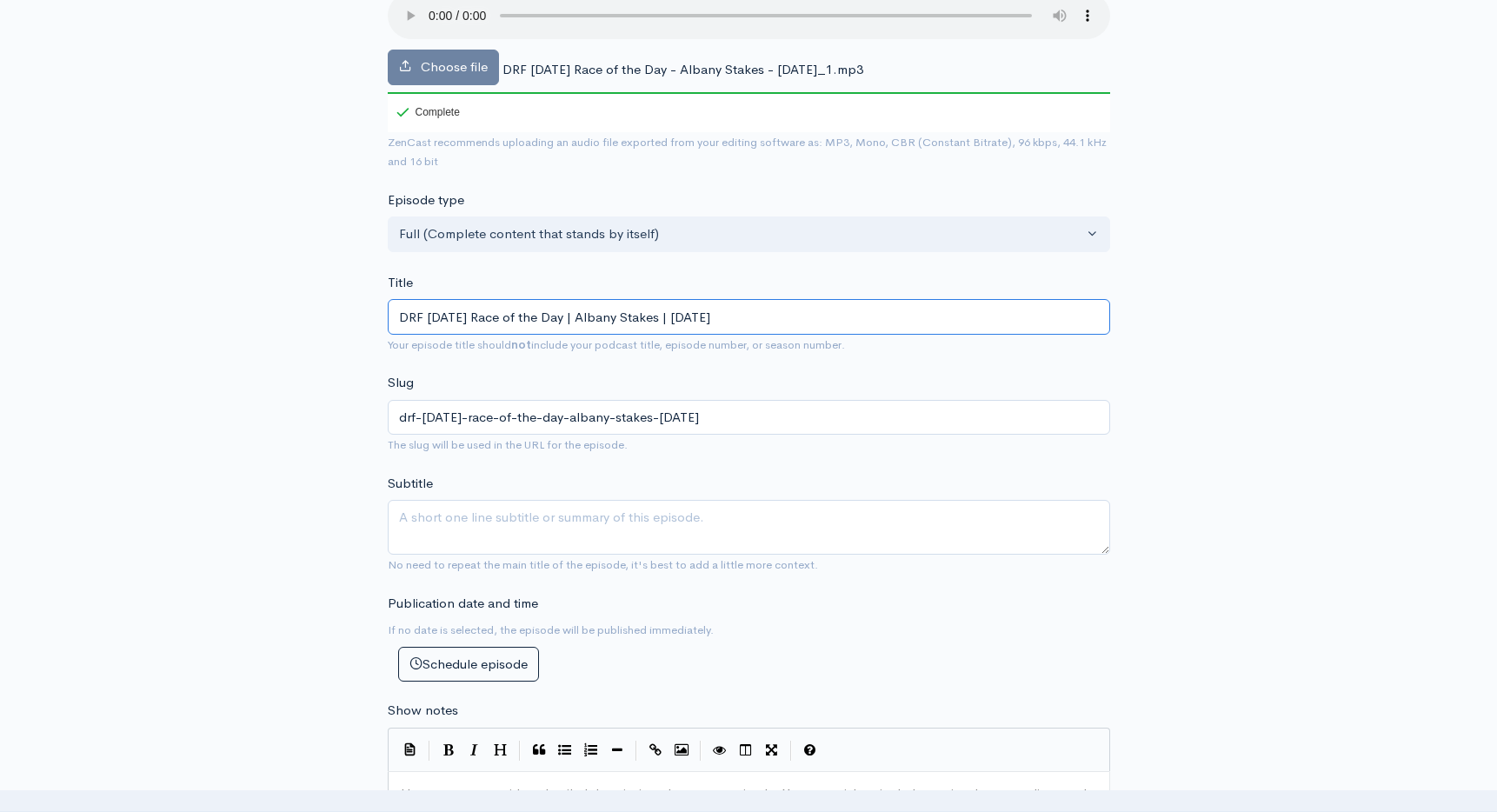
scroll to position [528, 0]
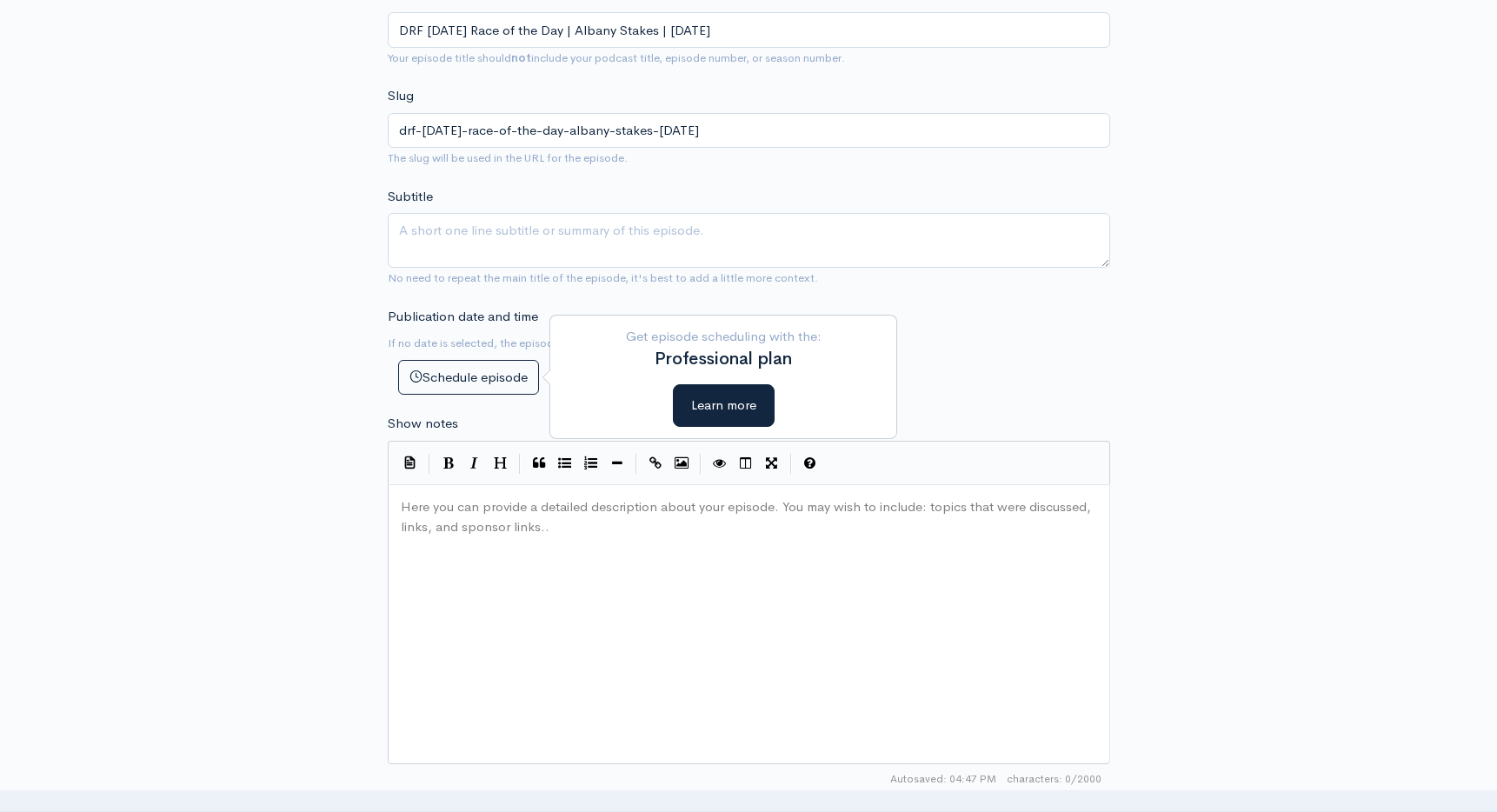
click at [421, 514] on pre "​" at bounding box center [749, 507] width 703 height 20
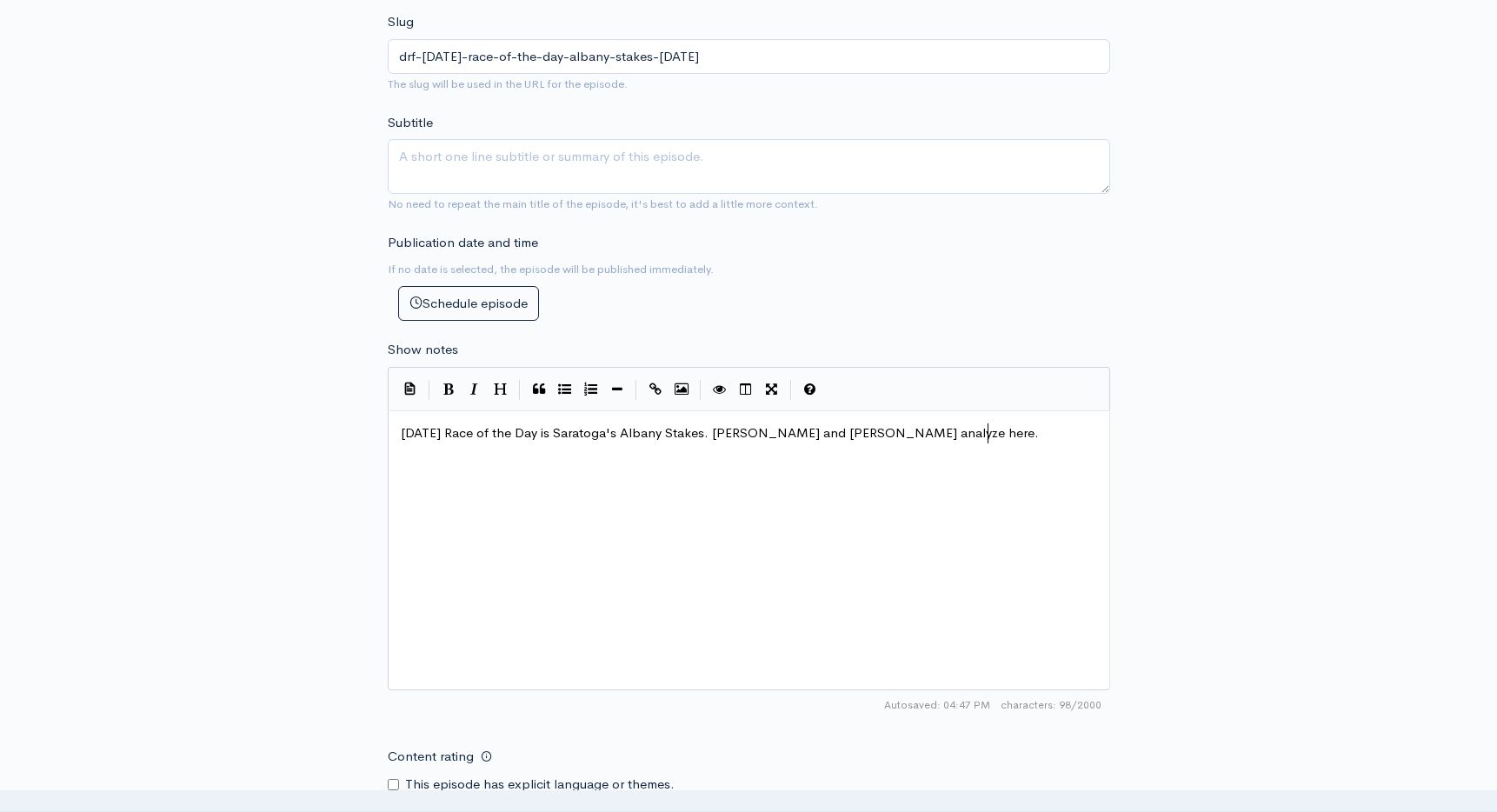
scroll to position [1162, 0]
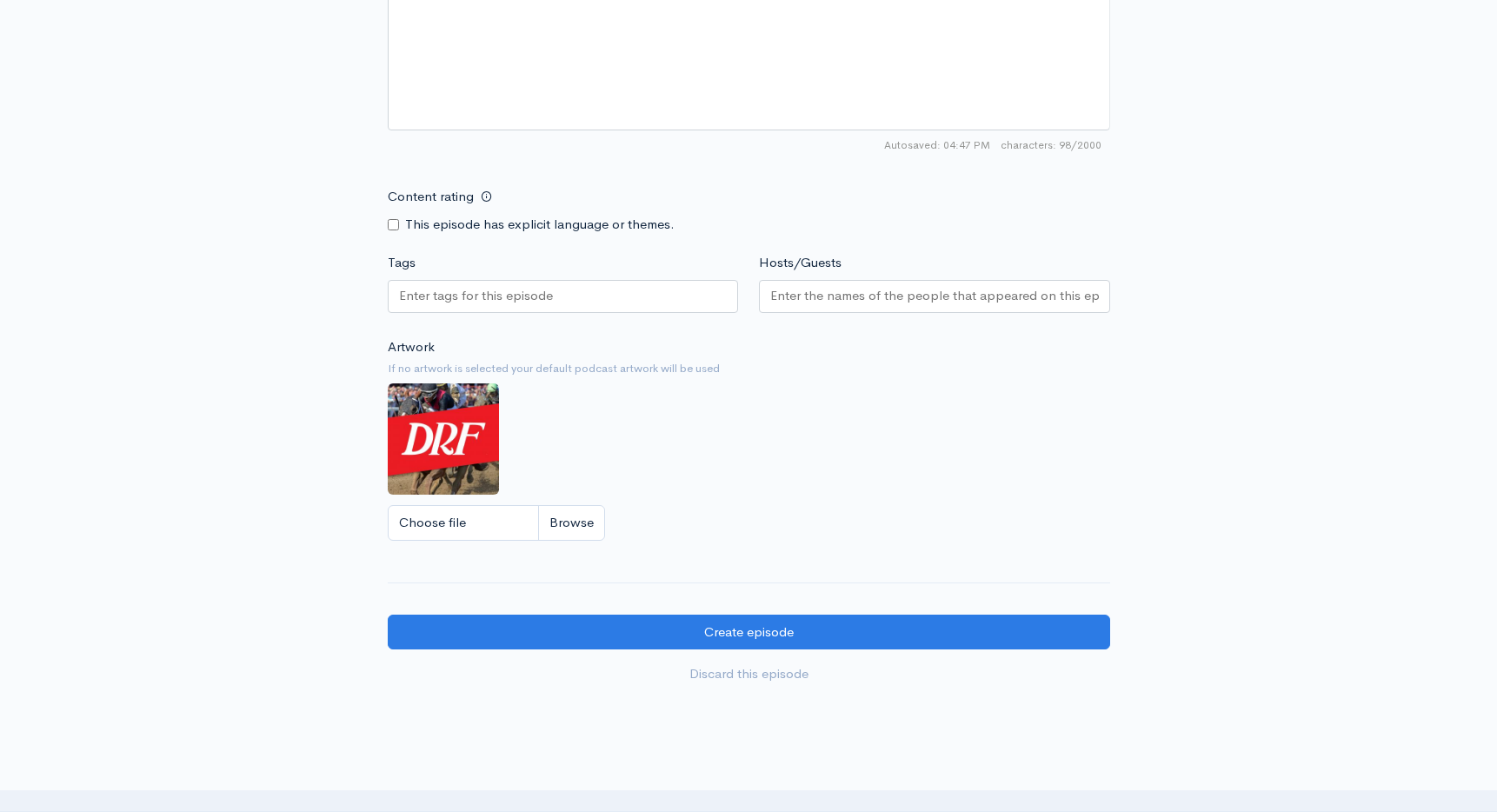
click at [530, 272] on div "Tags" at bounding box center [563, 285] width 372 height 65
click at [527, 292] on input "Tags" at bounding box center [477, 296] width 157 height 20
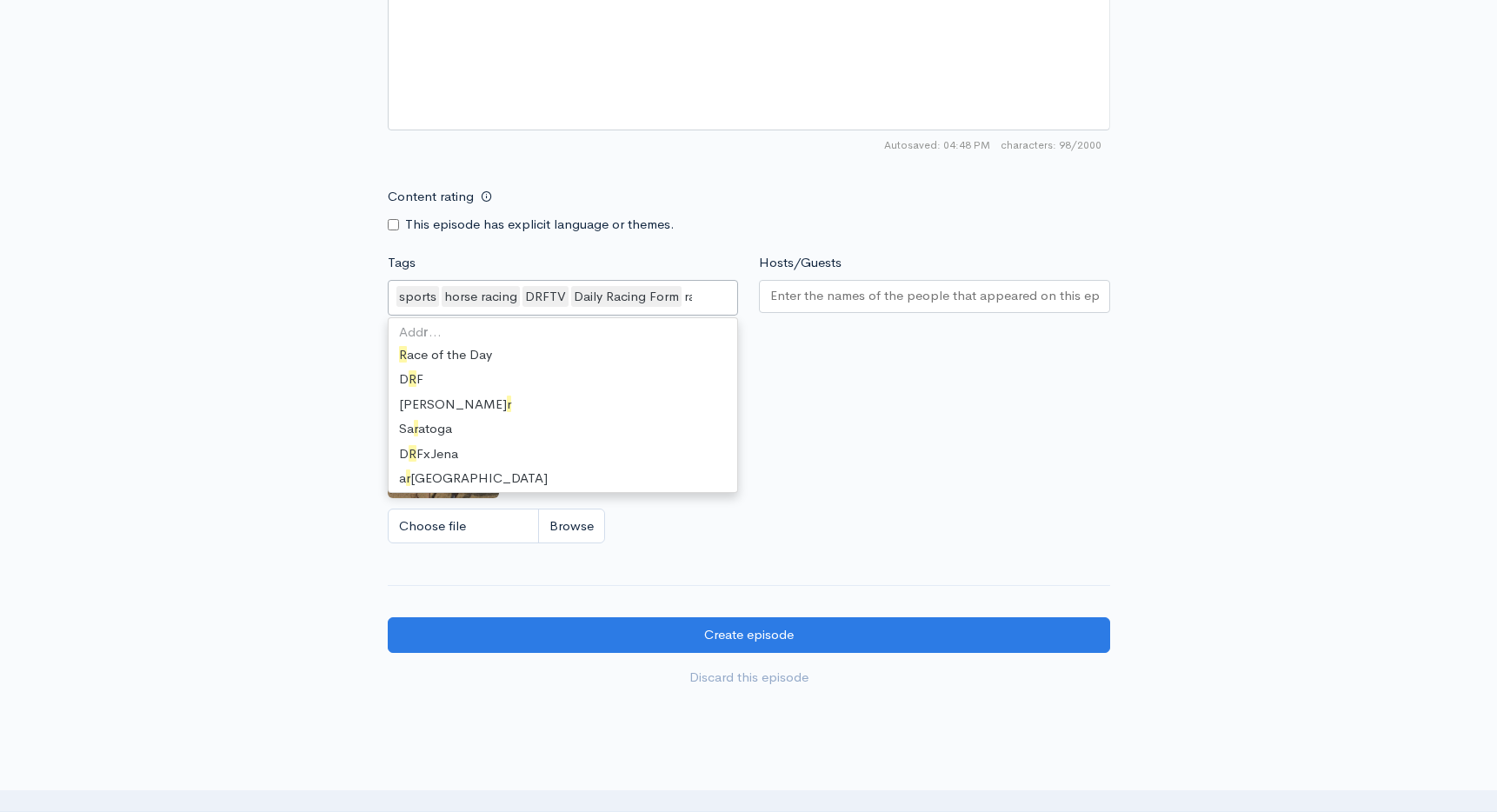
scroll to position [775, 0]
type input "race"
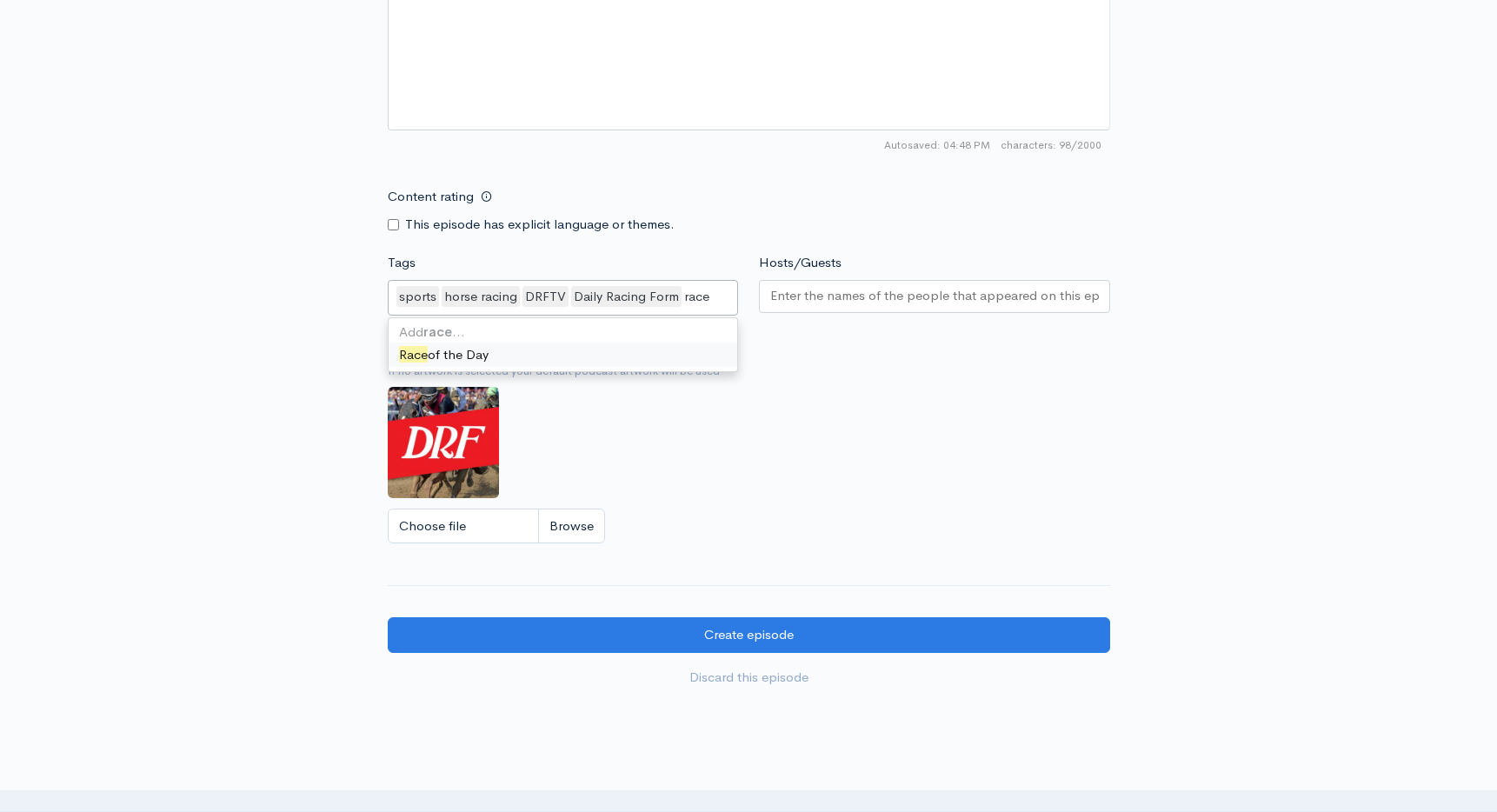
scroll to position [0, 0]
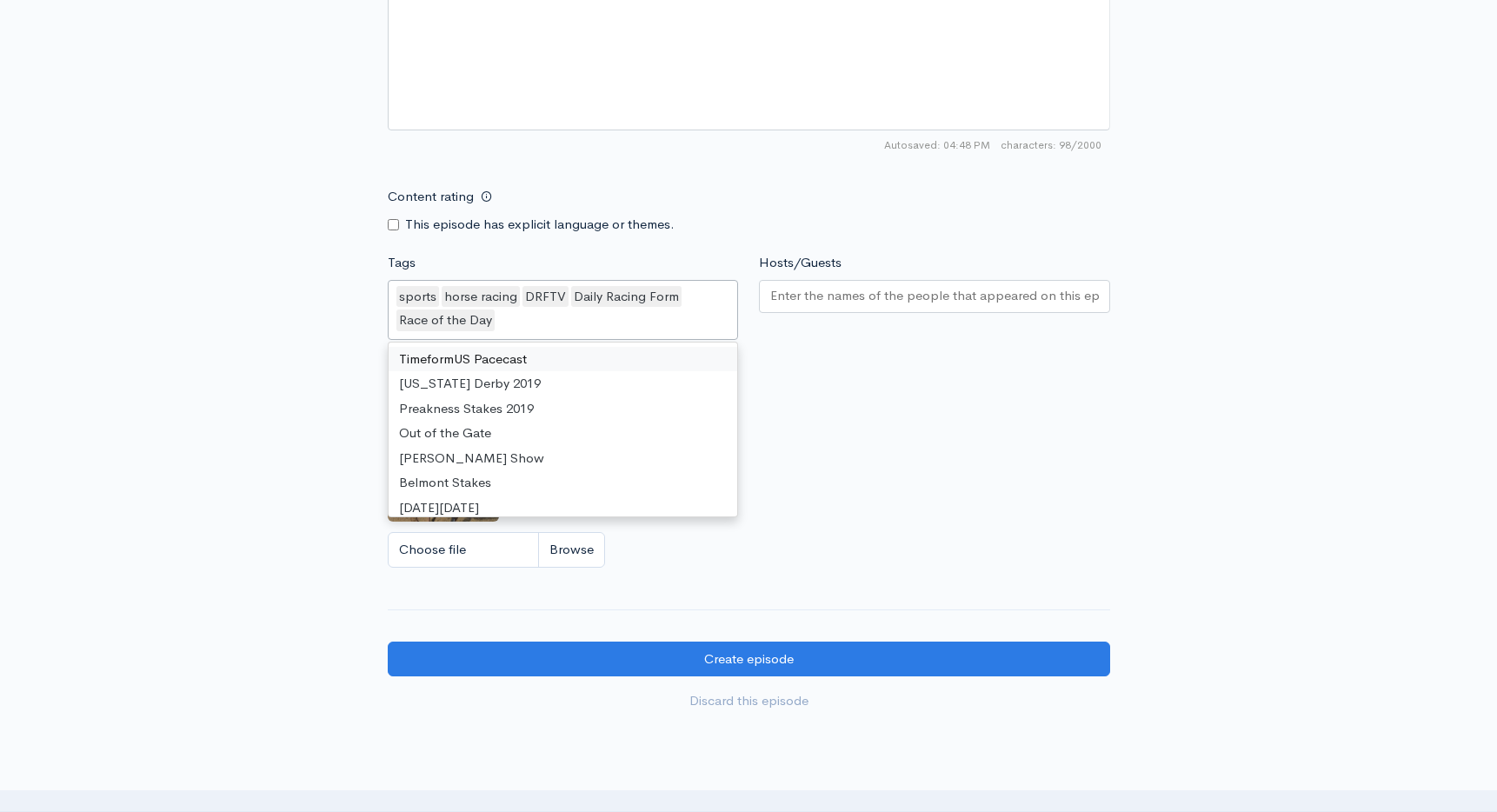
click at [878, 304] on input "Hosts/Guests" at bounding box center [934, 296] width 329 height 20
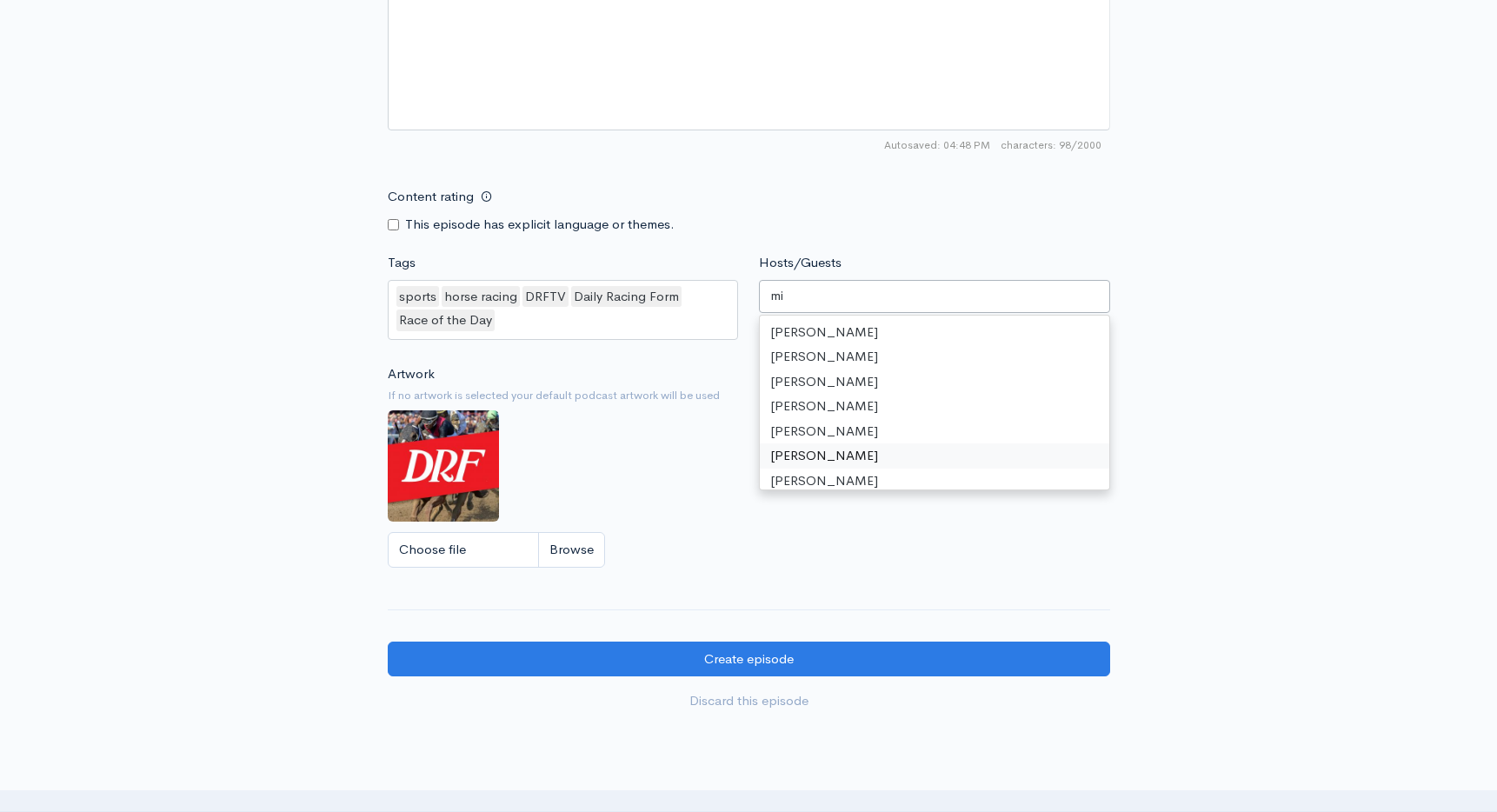
scroll to position [27, 0]
type input "[PERSON_NAME]"
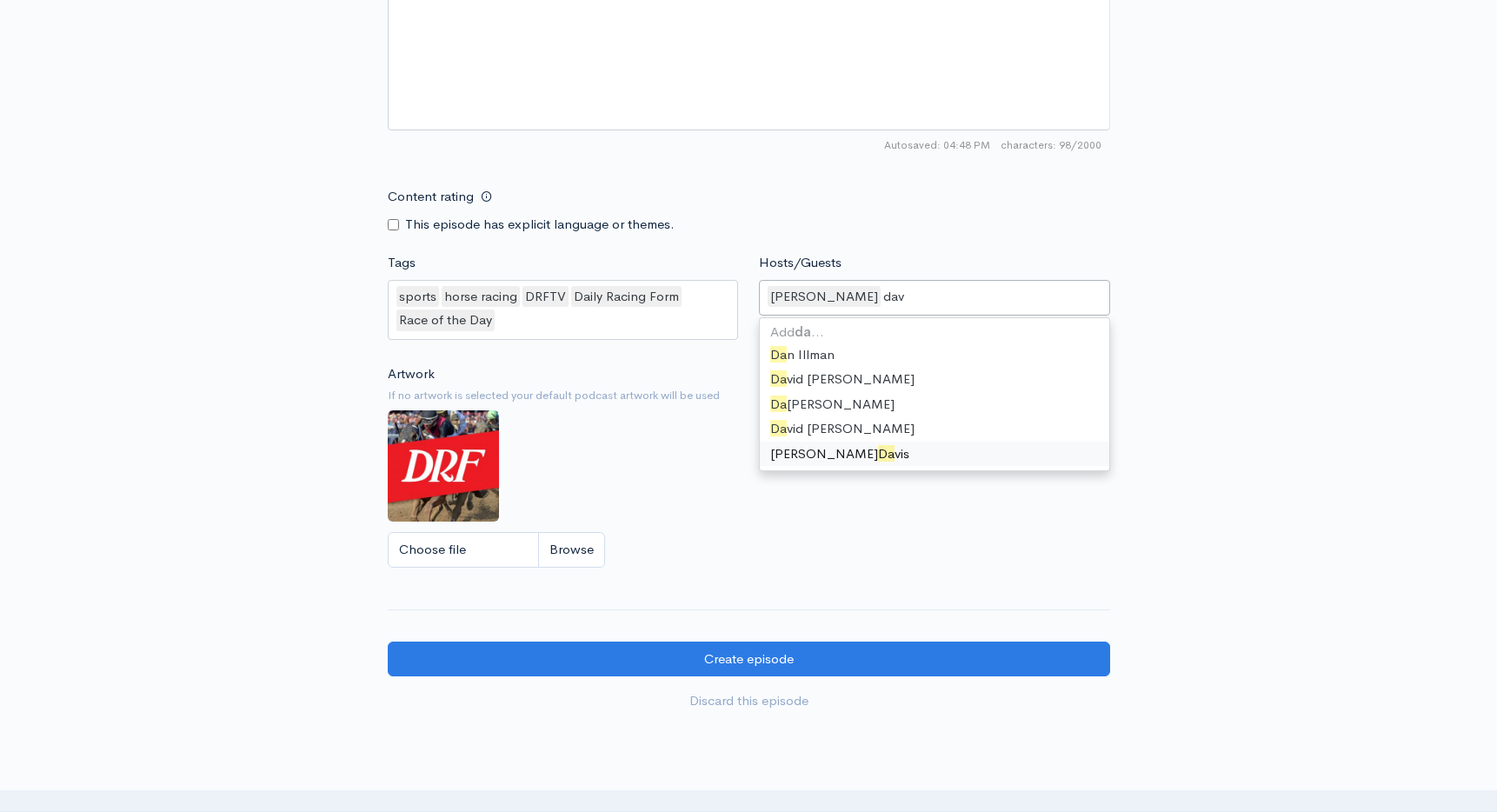
type input "davi"
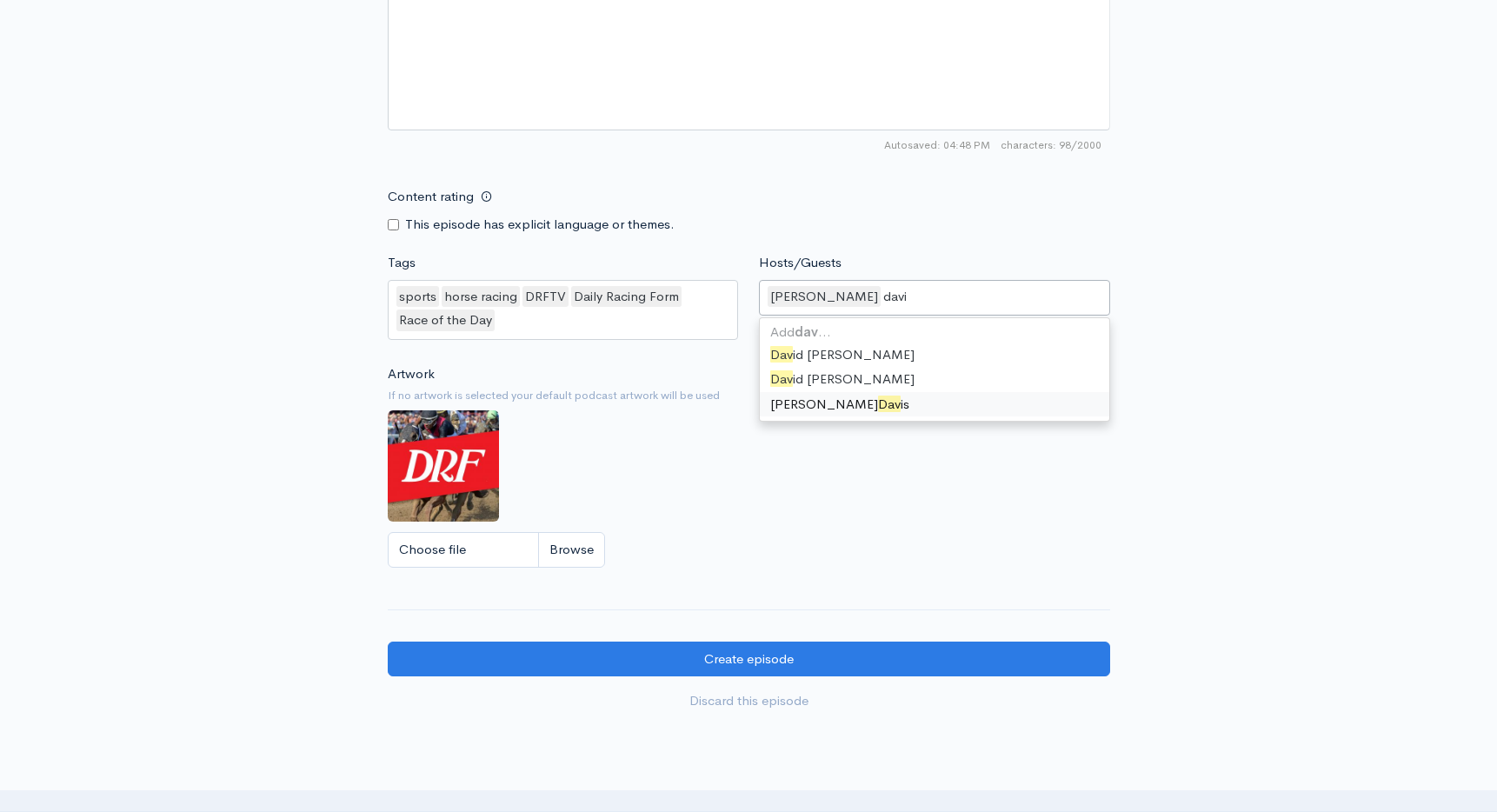
type input "[PERSON_NAME]"
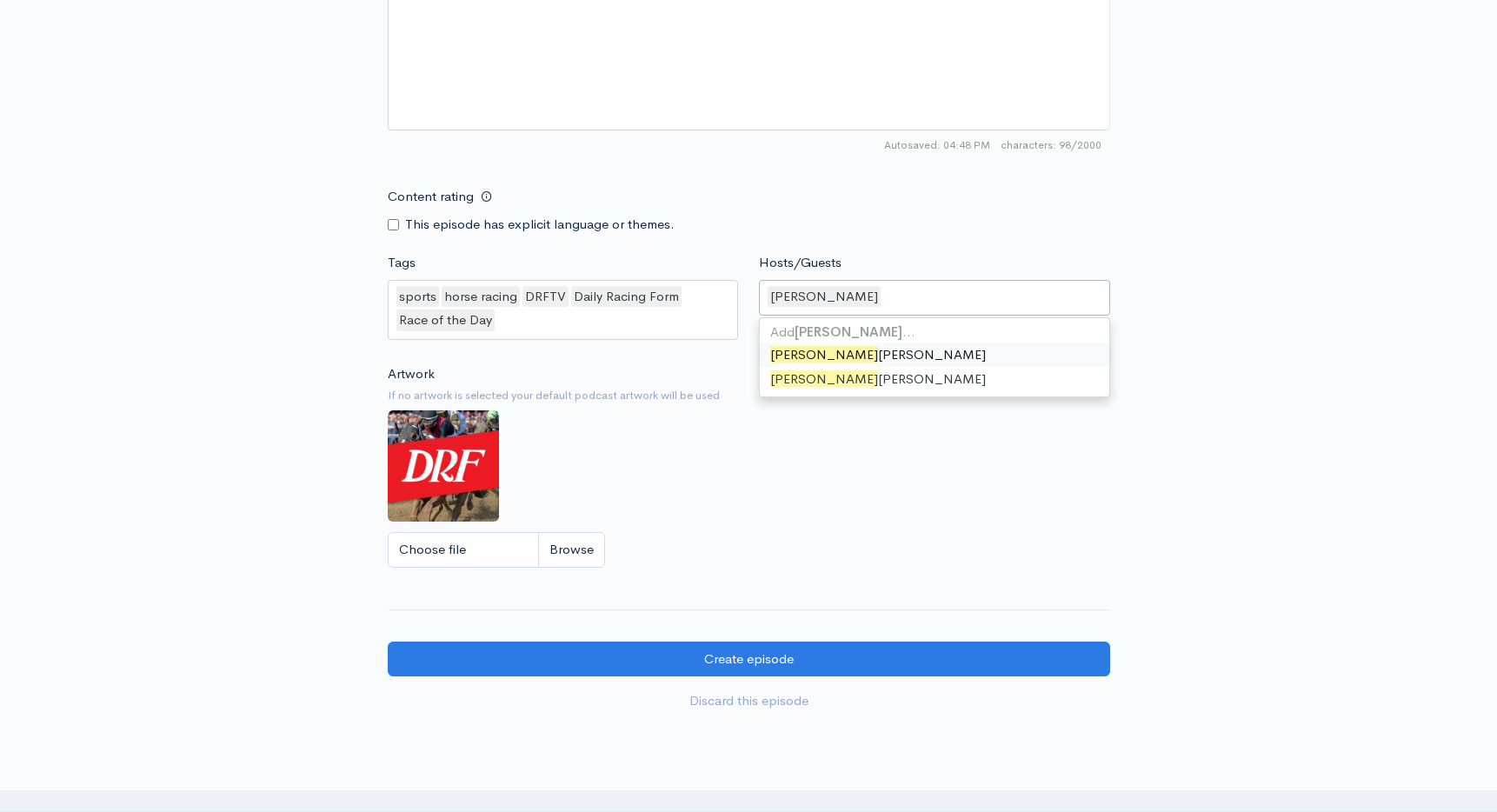
scroll to position [706, 0]
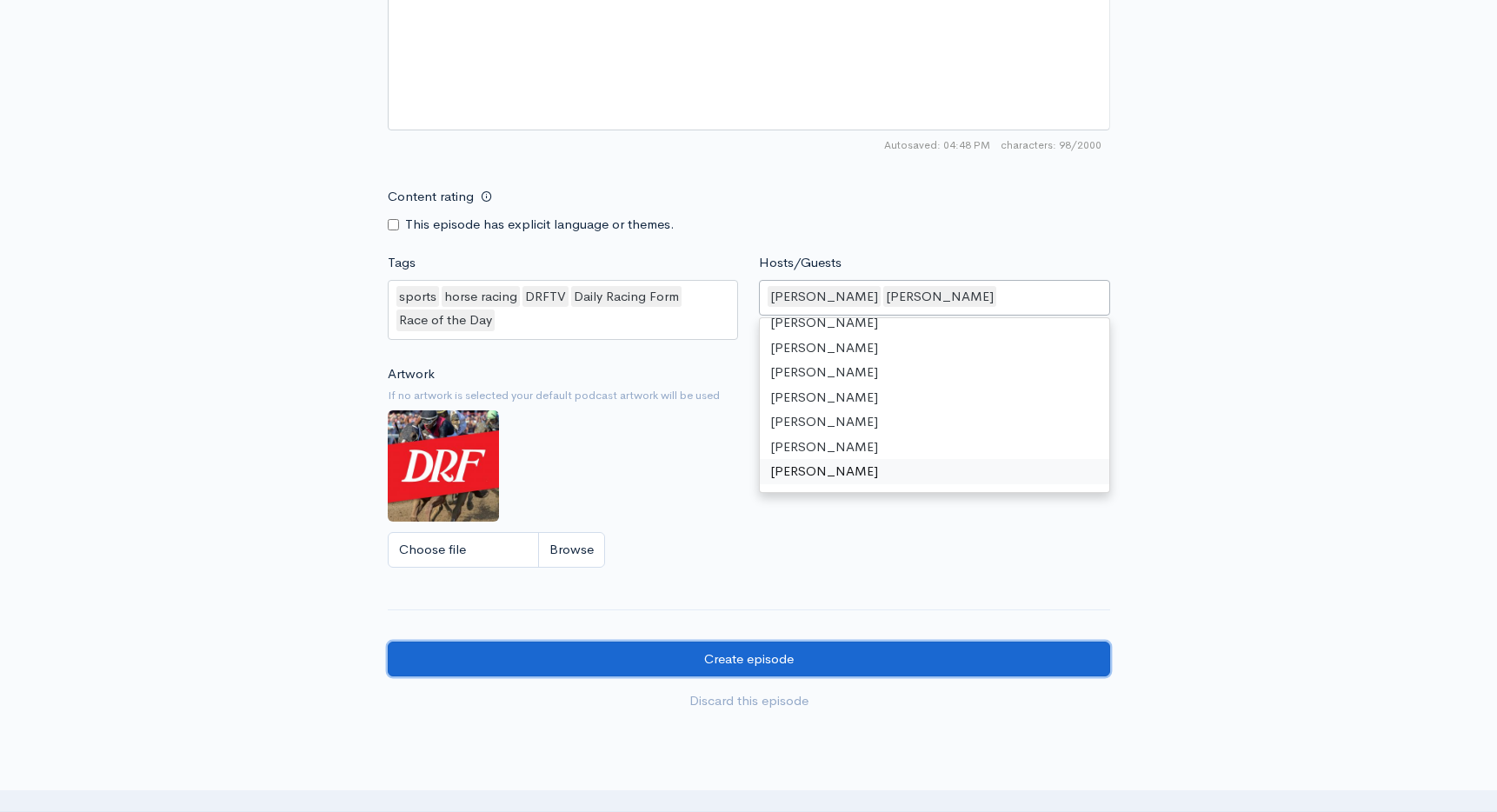
click at [707, 671] on input "Create episode" at bounding box center [748, 659] width 722 height 36
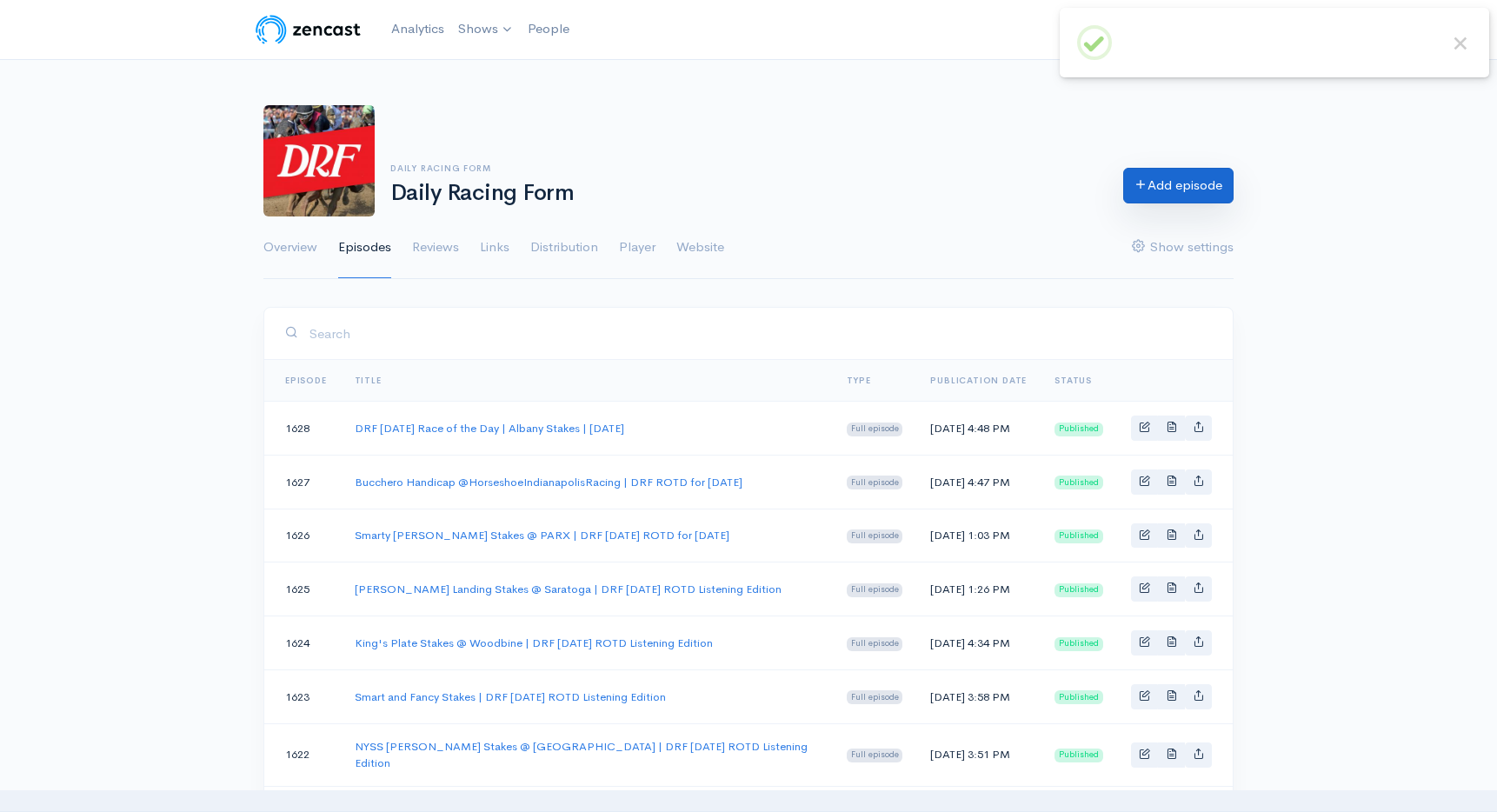
click at [1152, 184] on link "Add episode" at bounding box center [1178, 185] width 111 height 36
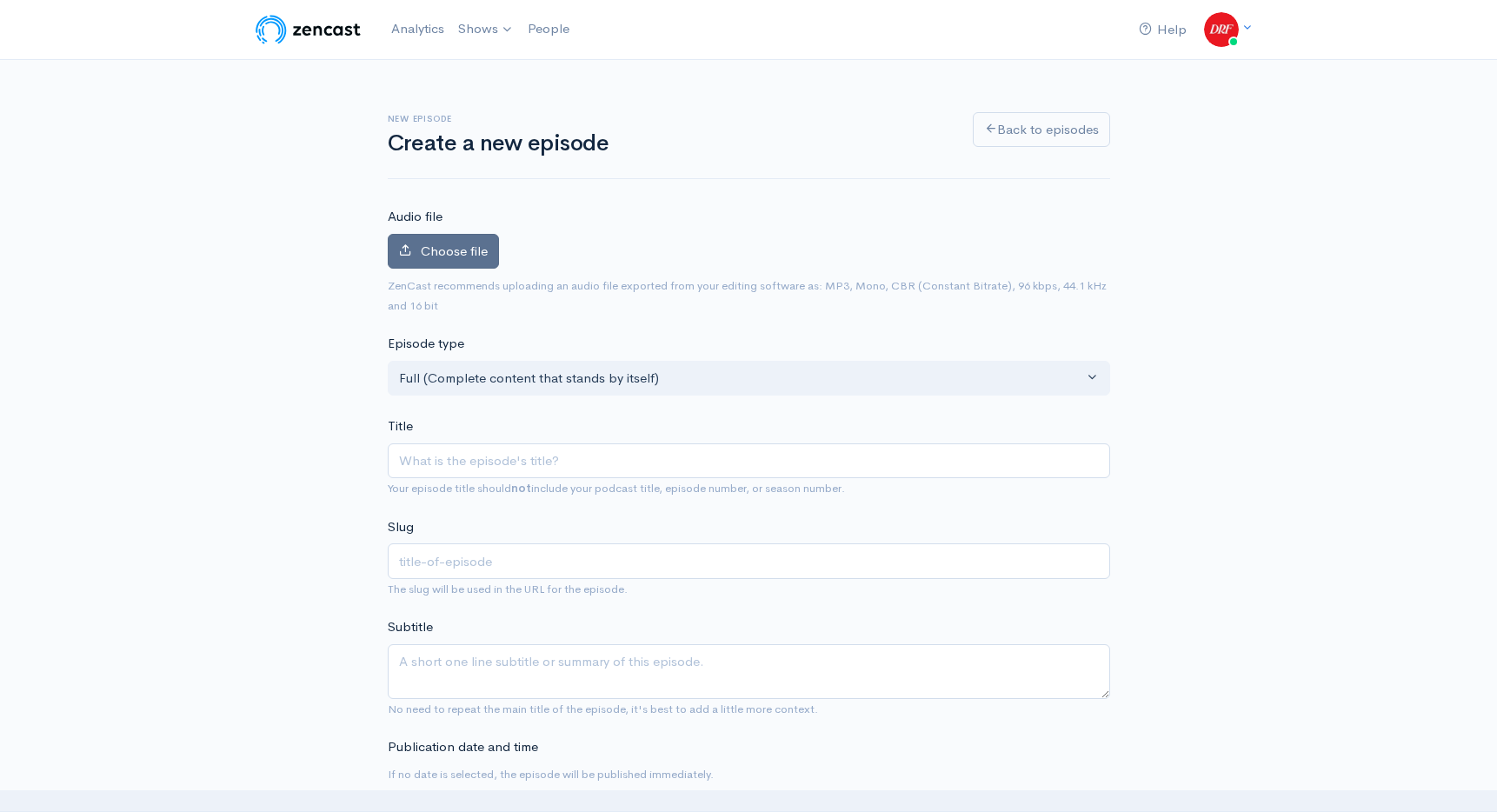
click at [404, 266] on label "Choose file" at bounding box center [443, 251] width 112 height 36
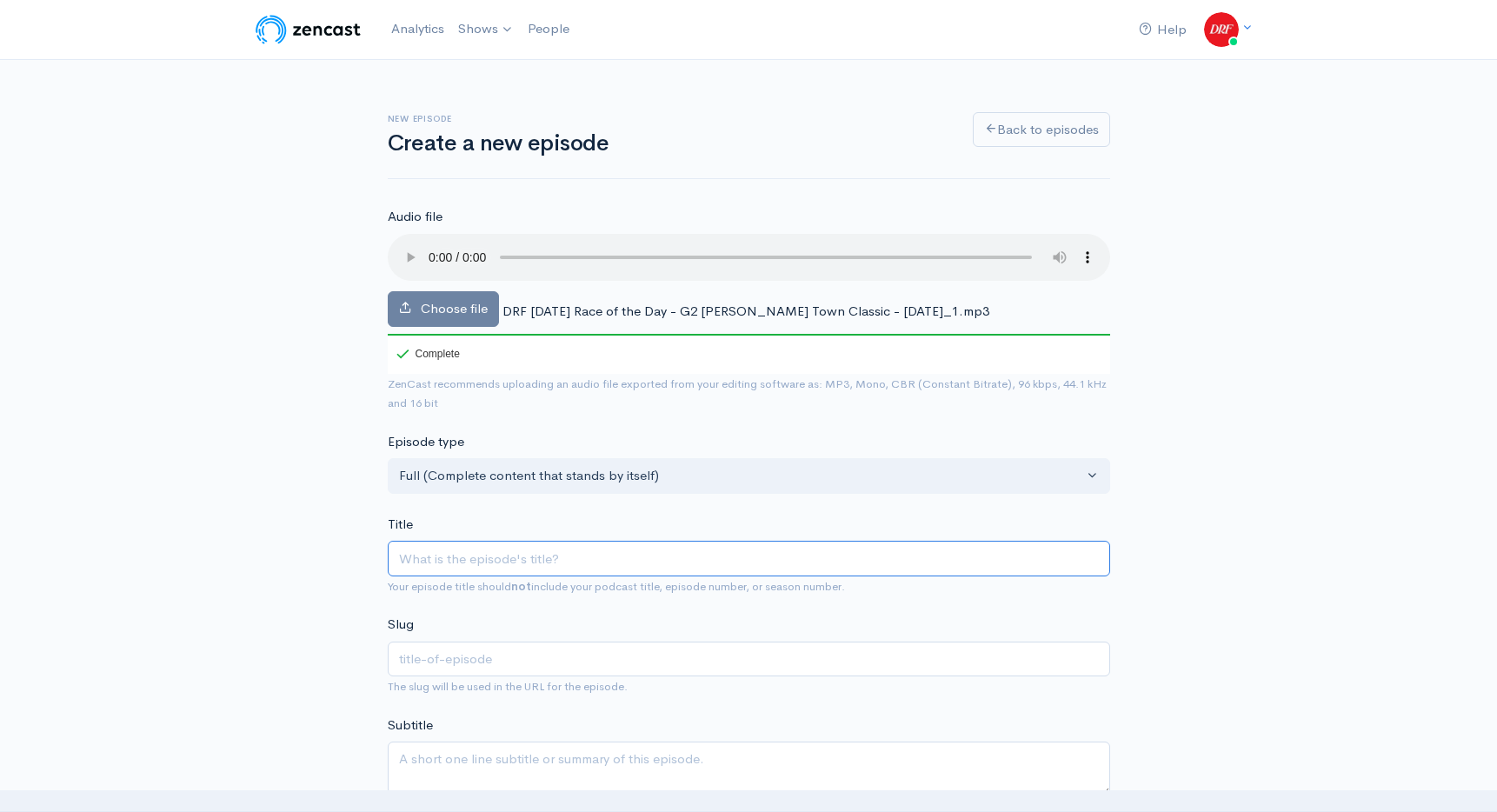
click at [525, 552] on input "Title" at bounding box center [748, 558] width 722 height 36
paste input "Can SKIPPYLONGSTOCKING go 3/3 in the G2 [PERSON_NAME] Town Classic? | DRF [DATE…"
type input "Can SKIPPYLONGSTOCKING go 3/3 in the G2 [PERSON_NAME] Town Classic? | DRF [DATE…"
type input "can-skippylongstocking-go-33-in-the-g2-[GEOGRAPHIC_DATA]-town-classic-[GEOGRAPH…"
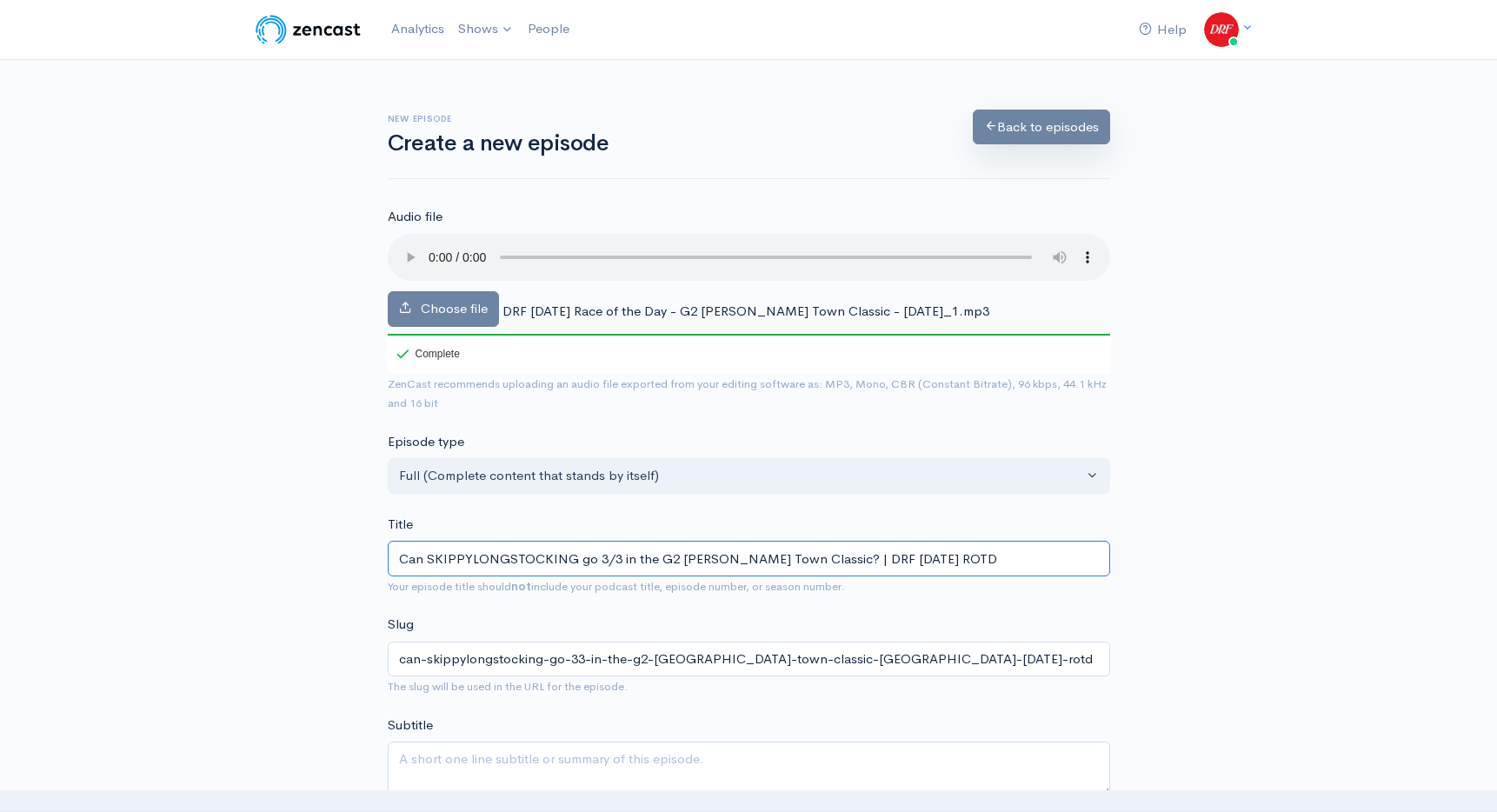
type input "Can SKIPPYLONGSTOCKING go 3/3 in the G2 [PERSON_NAME] Town Classic? | DRF [DATE…"
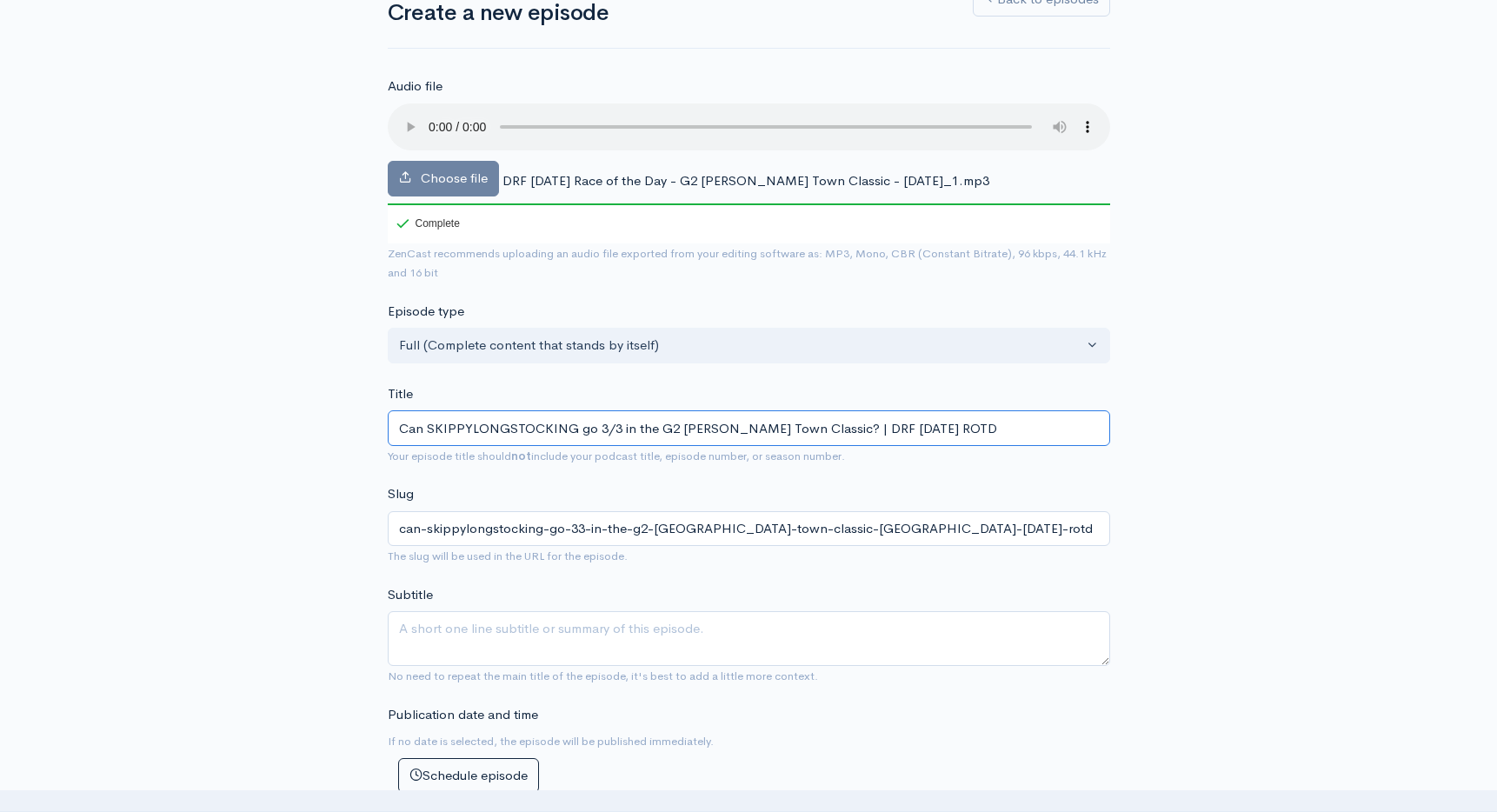
scroll to position [292, 0]
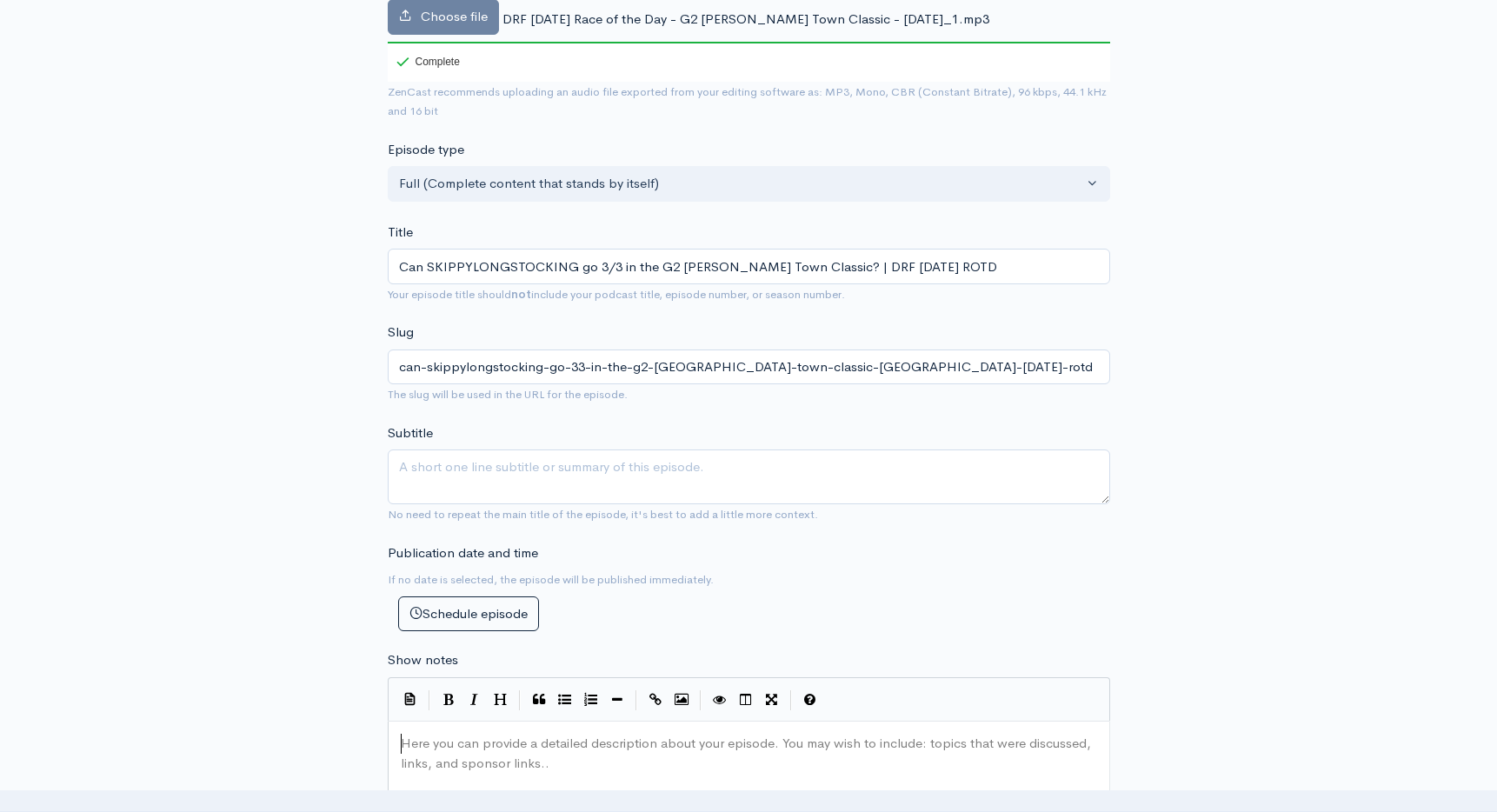
click at [667, 747] on pre "​" at bounding box center [749, 743] width 703 height 20
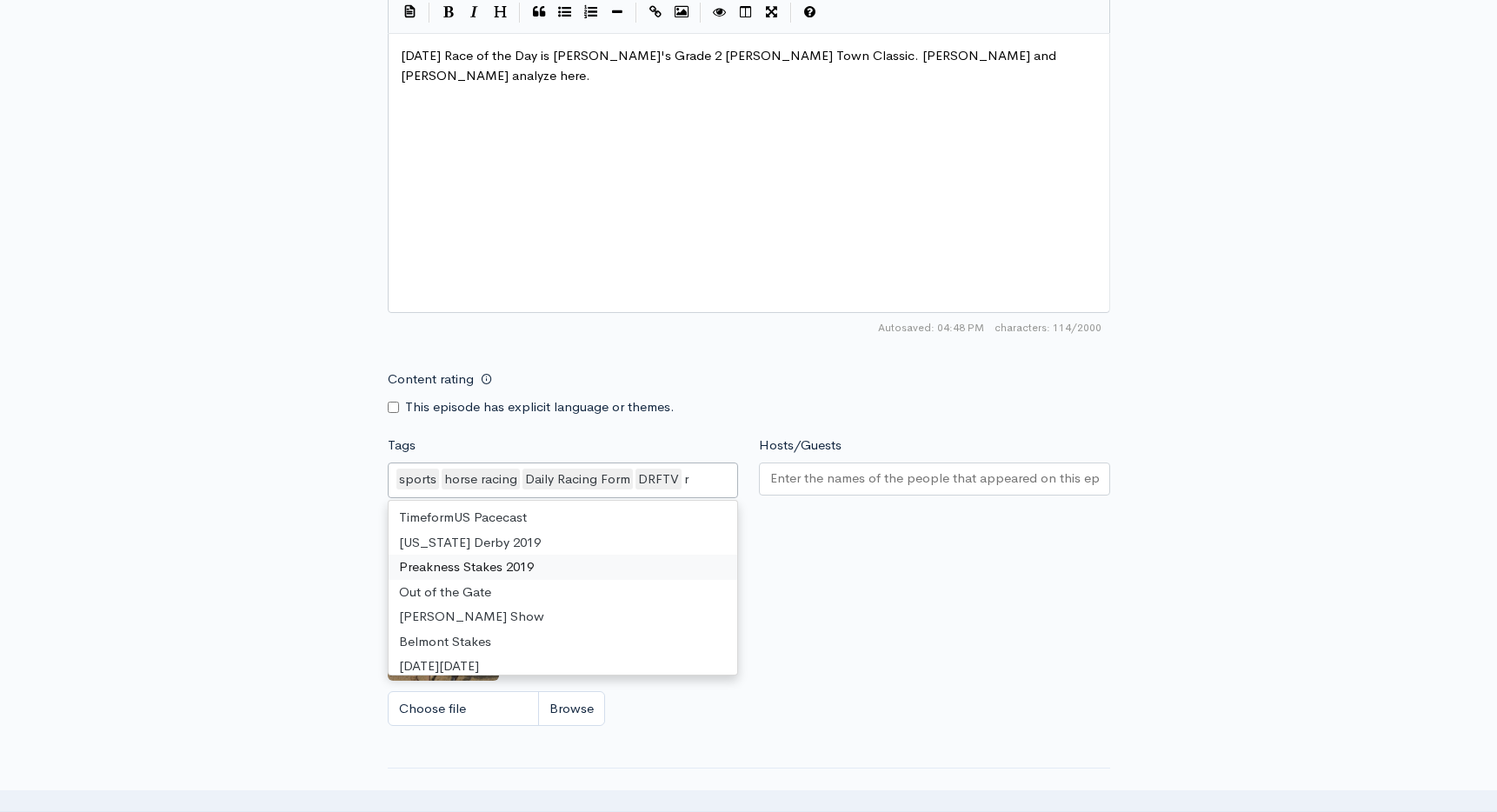
scroll to position [775, 0]
type input "race"
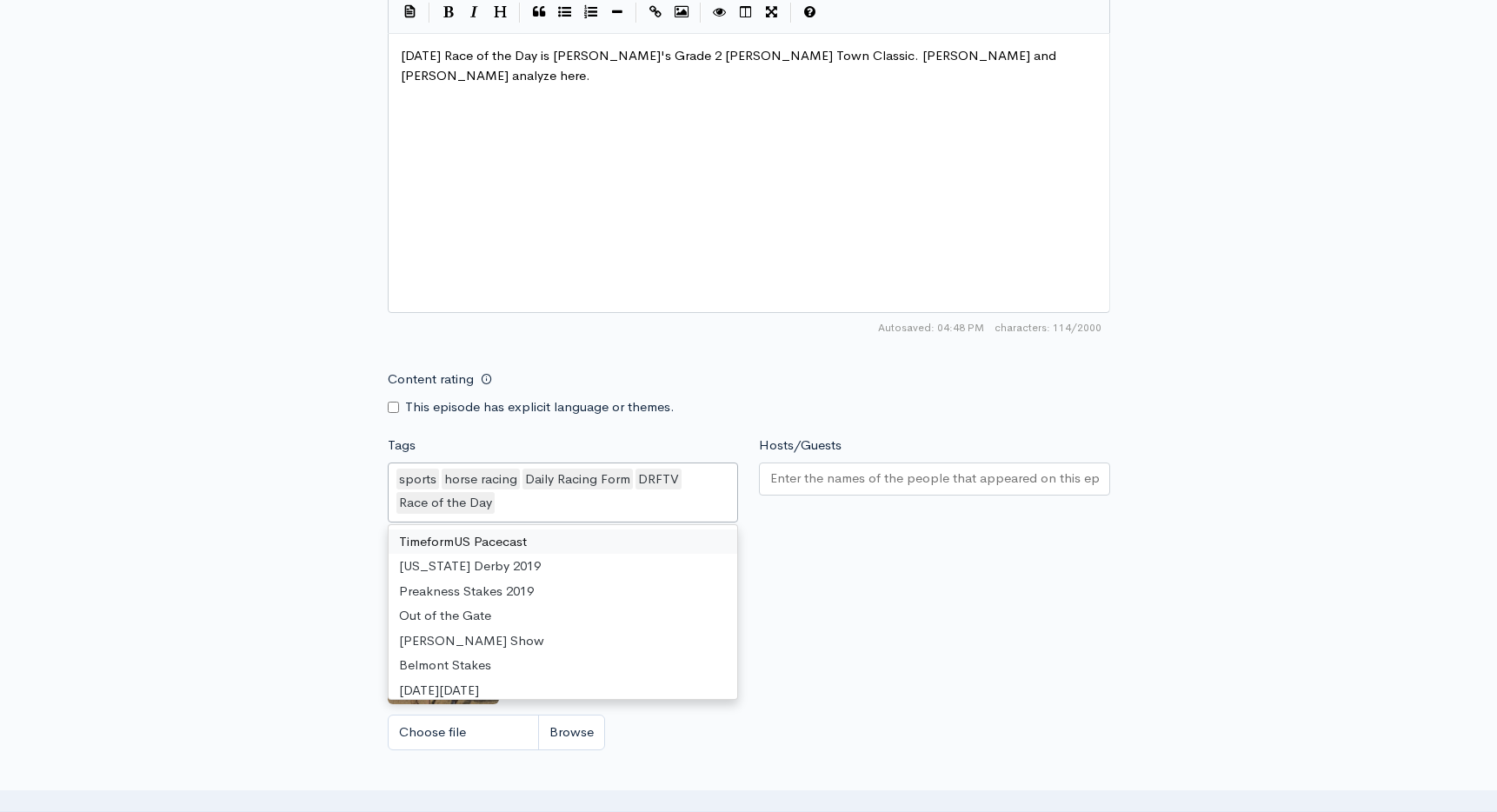
click at [902, 506] on div "Hosts/Guests" at bounding box center [934, 482] width 372 height 92
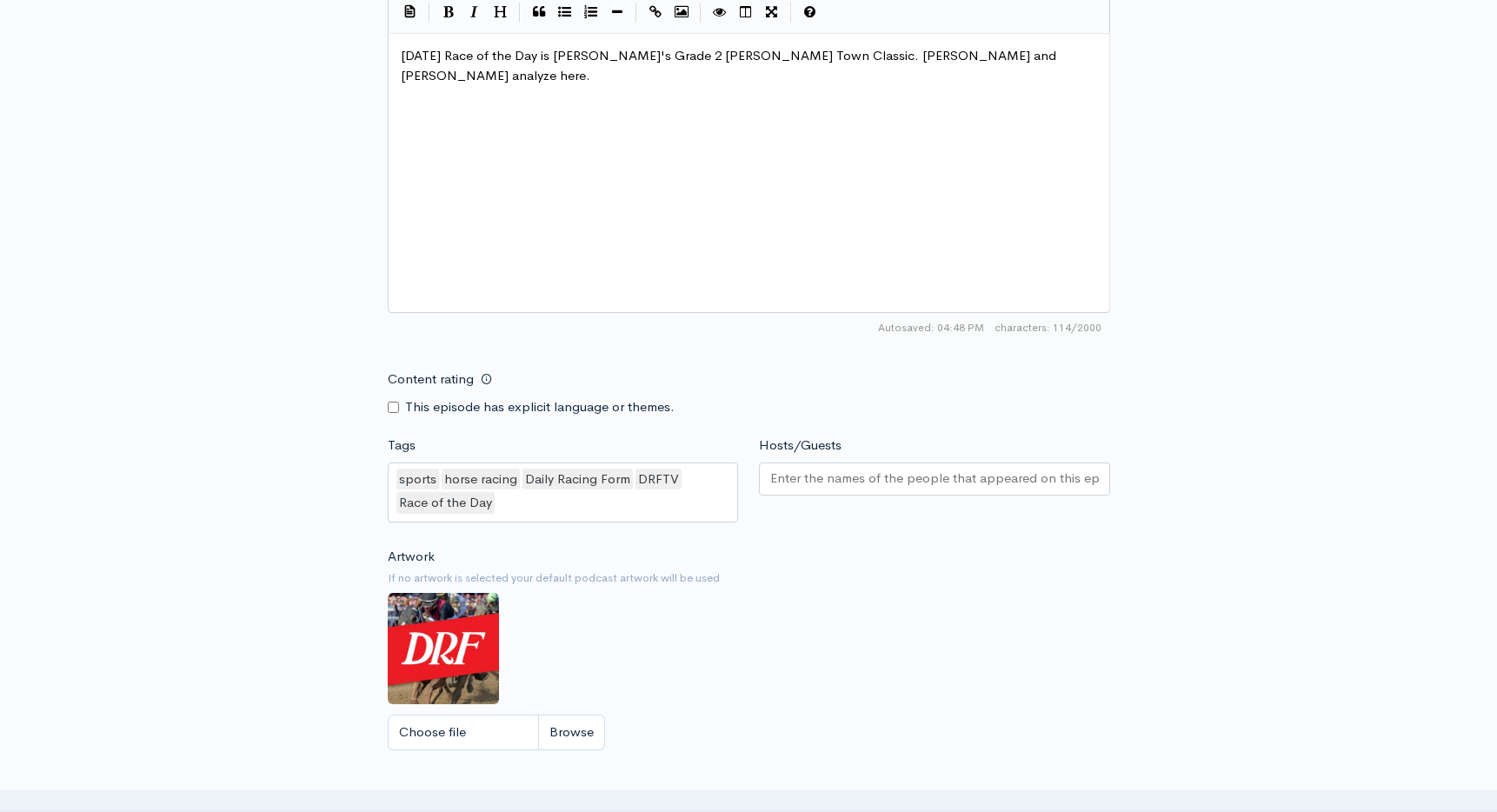
click at [903, 490] on div at bounding box center [935, 479] width 352 height 33
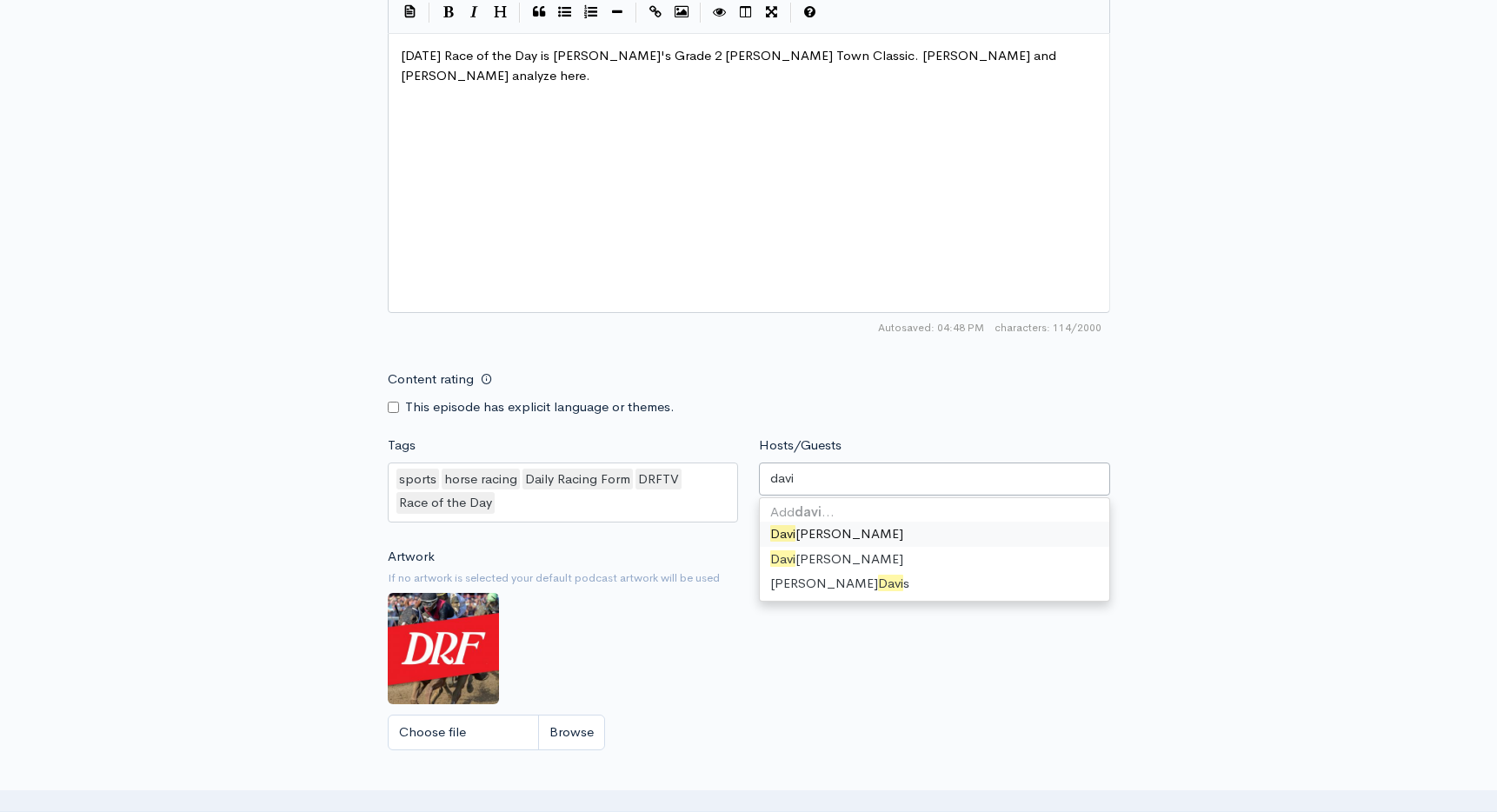
type input "david"
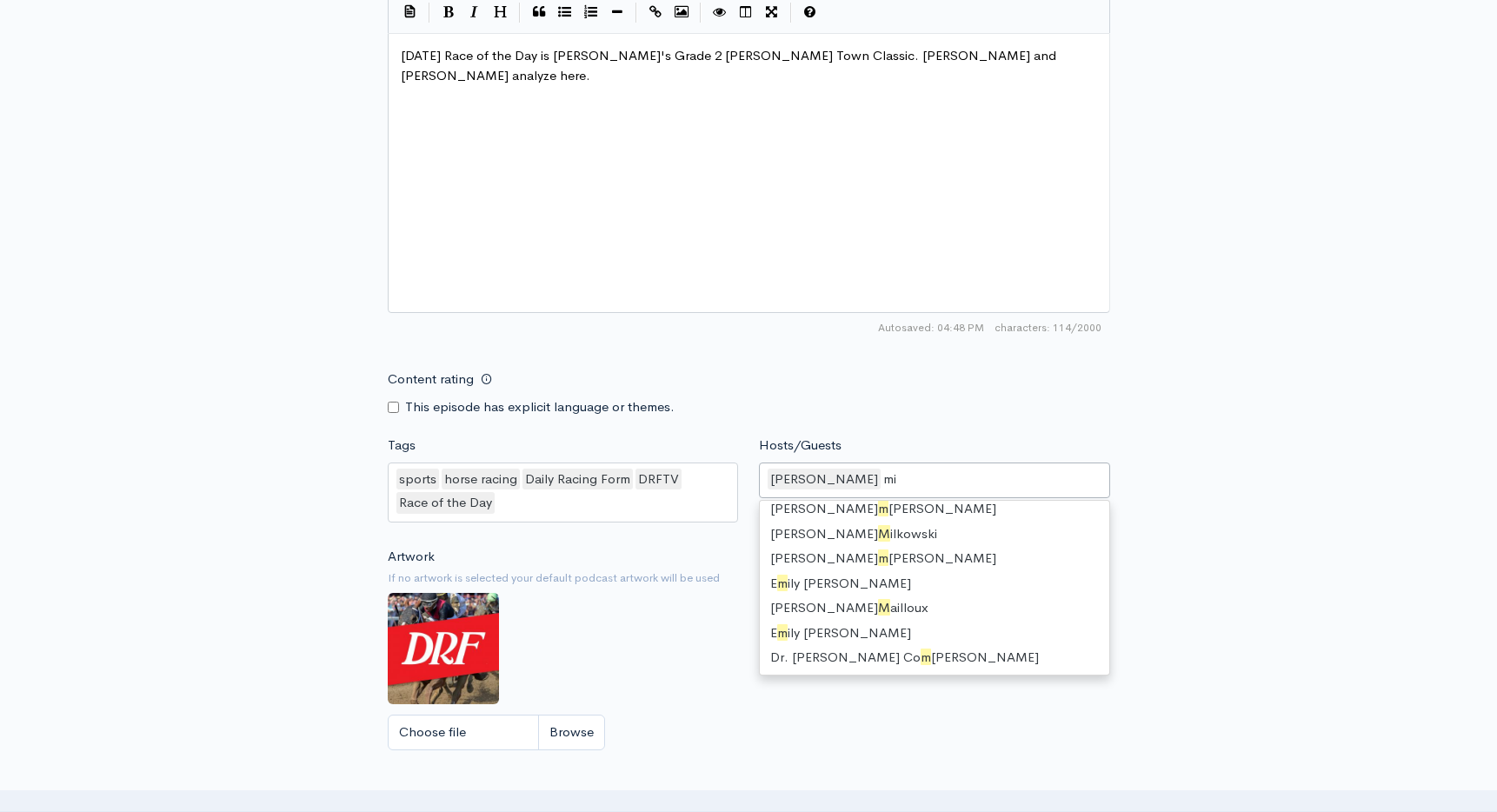
scroll to position [24, 0]
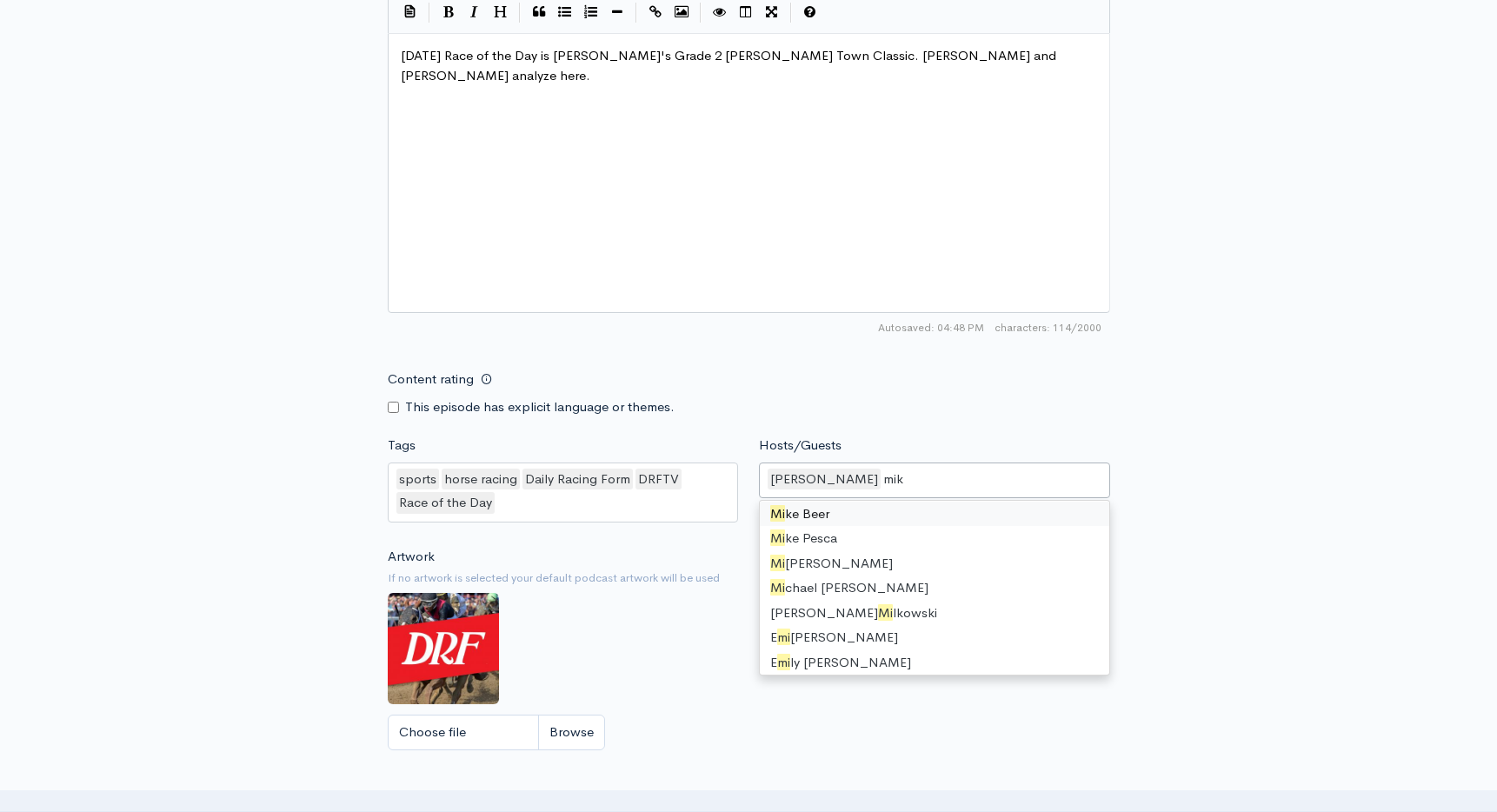
type input "mike"
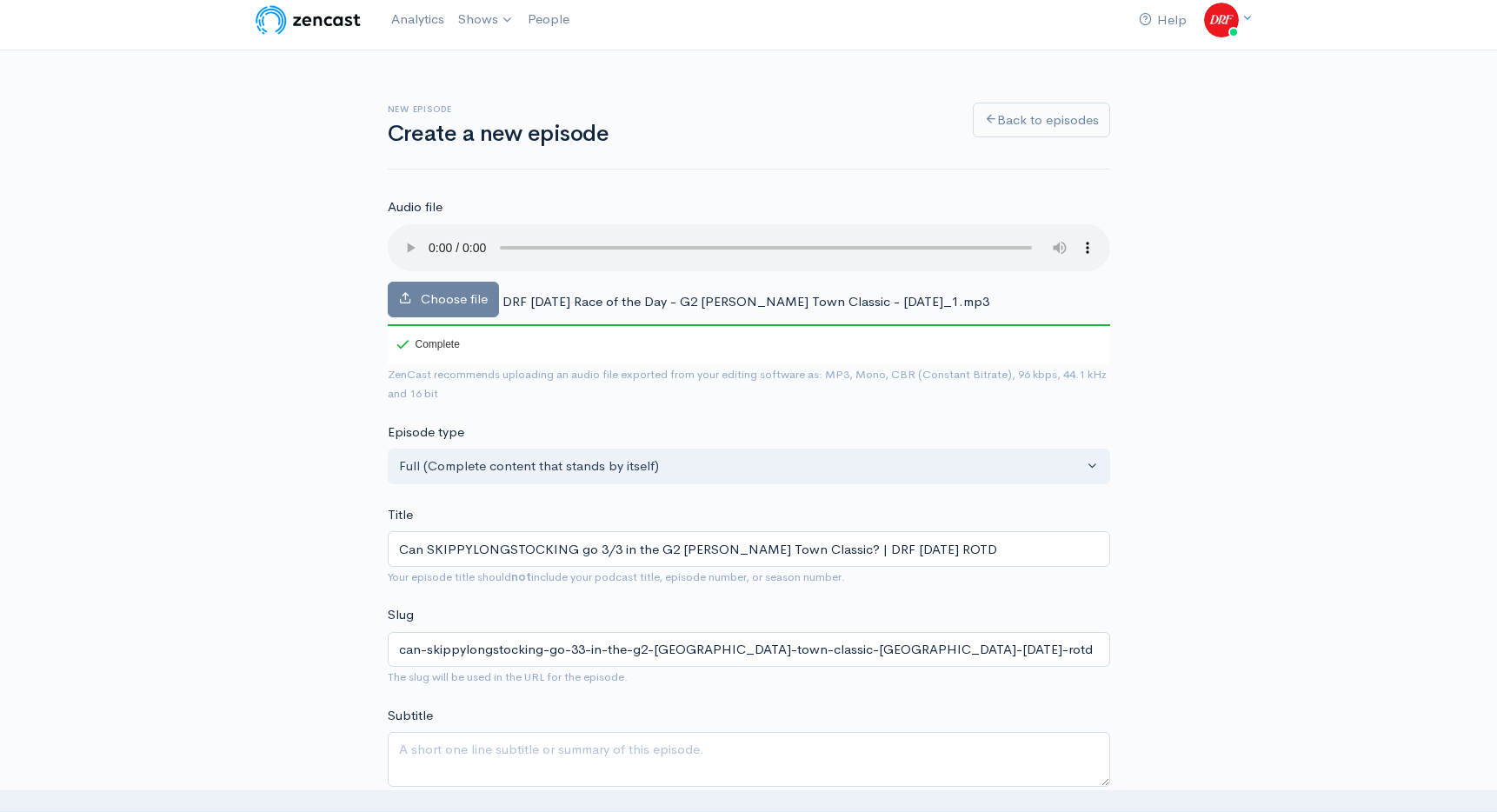
scroll to position [0, 0]
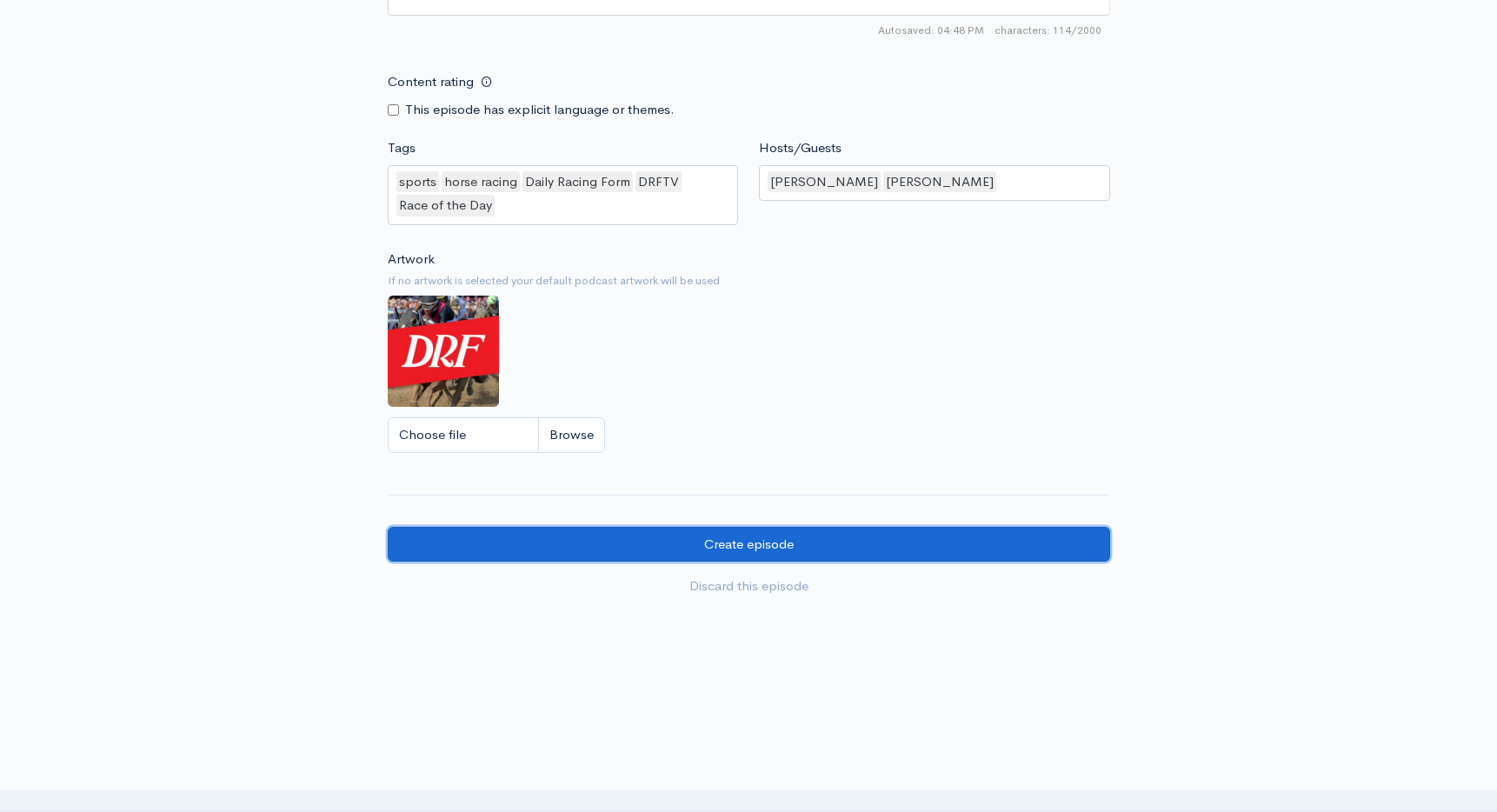
click at [721, 541] on input "Create episode" at bounding box center [748, 544] width 722 height 36
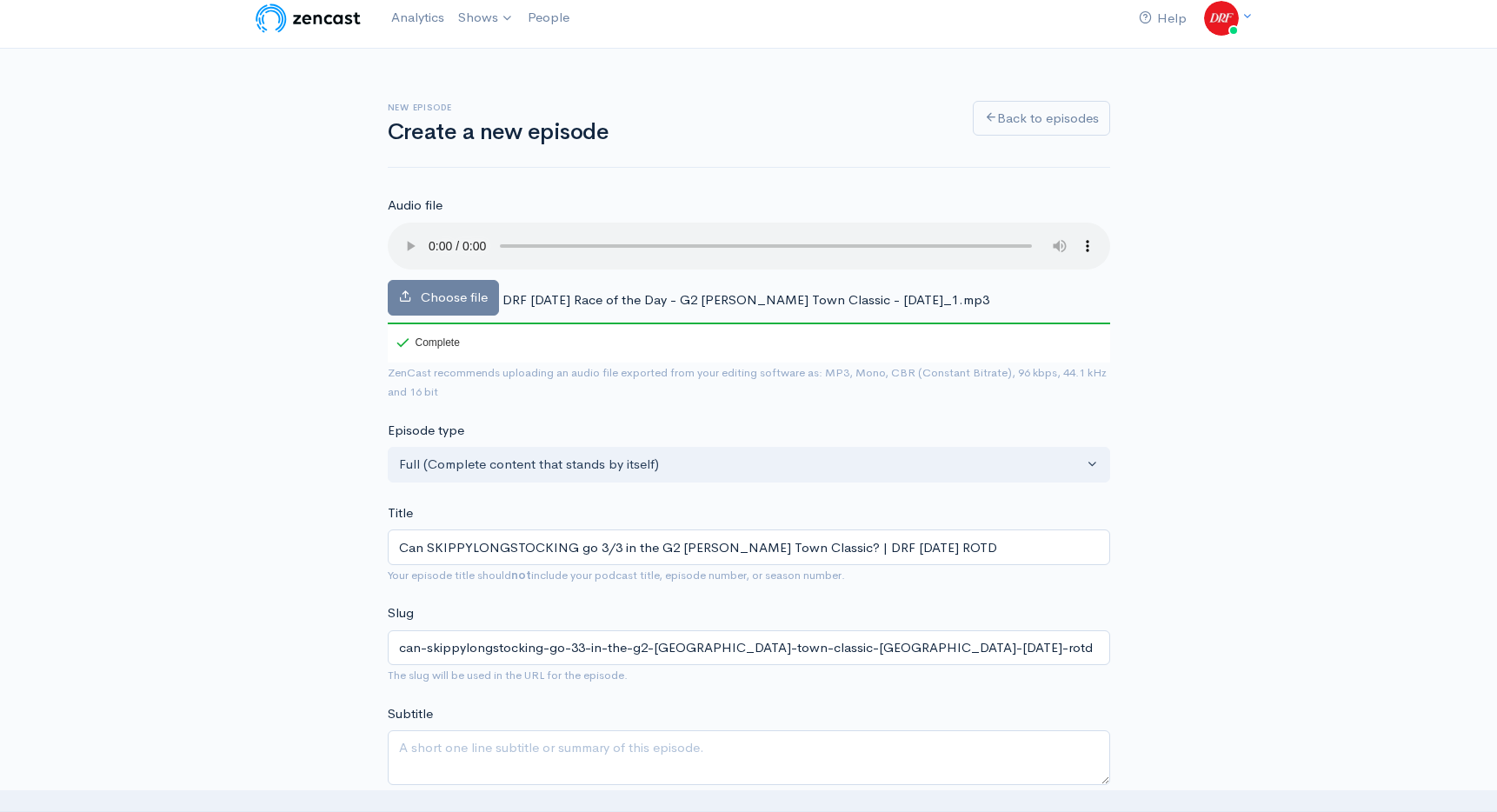
scroll to position [103, 0]
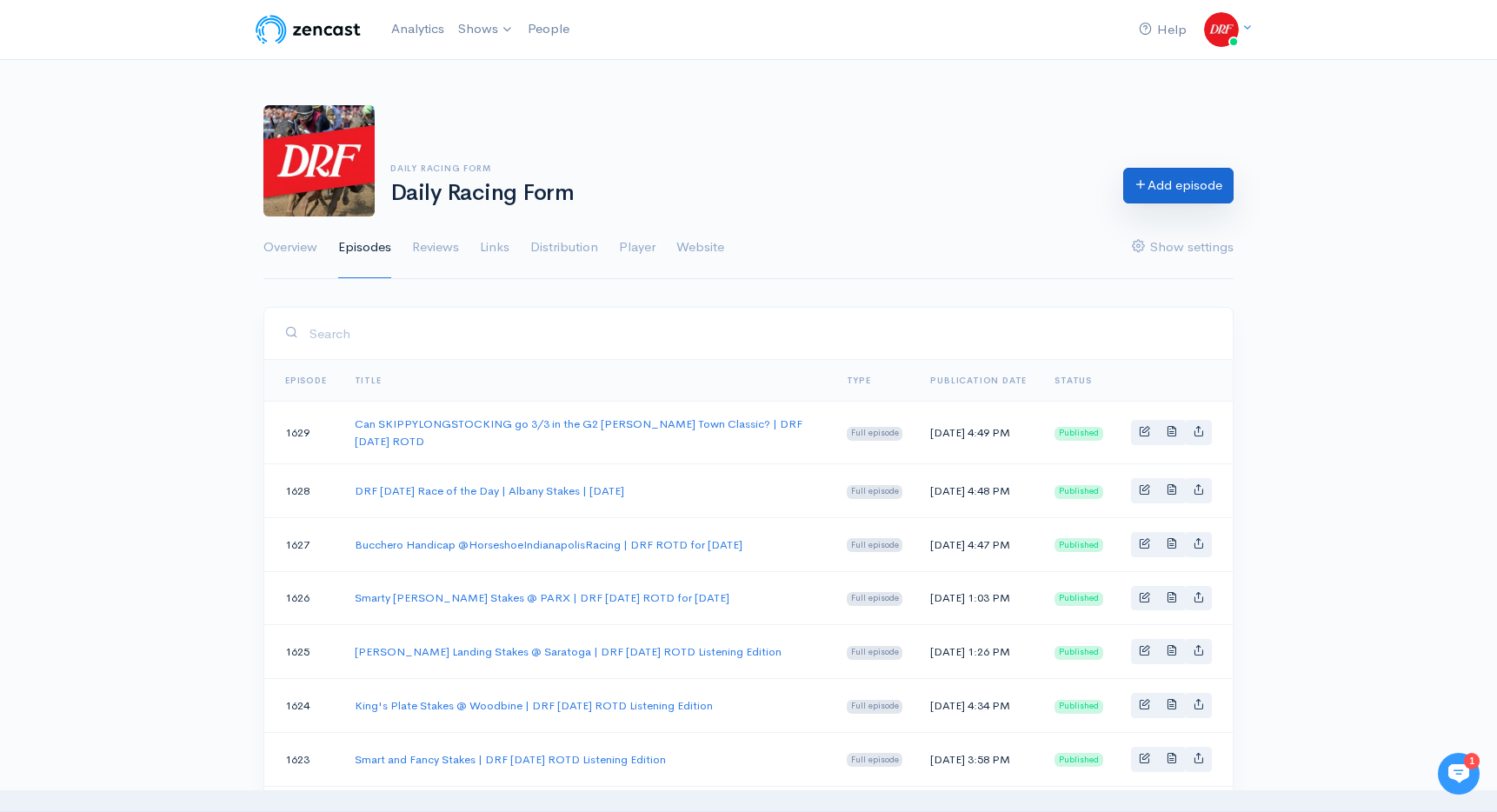
click at [1172, 180] on link "Add episode" at bounding box center [1178, 185] width 111 height 36
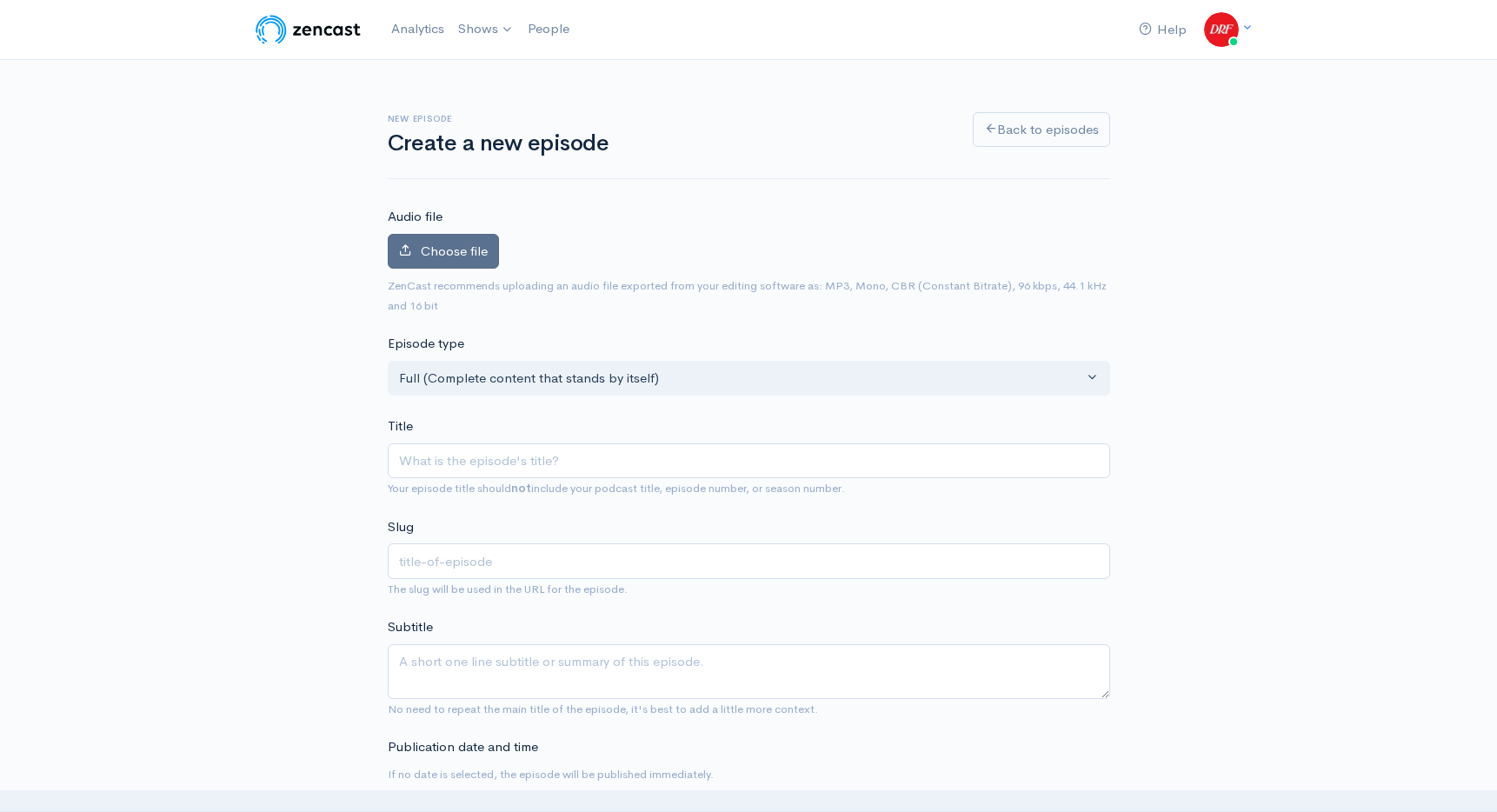
click at [416, 251] on label "Choose file" at bounding box center [443, 251] width 112 height 36
click at [0, 0] on input "Choose file" at bounding box center [0, 0] width 0 height 0
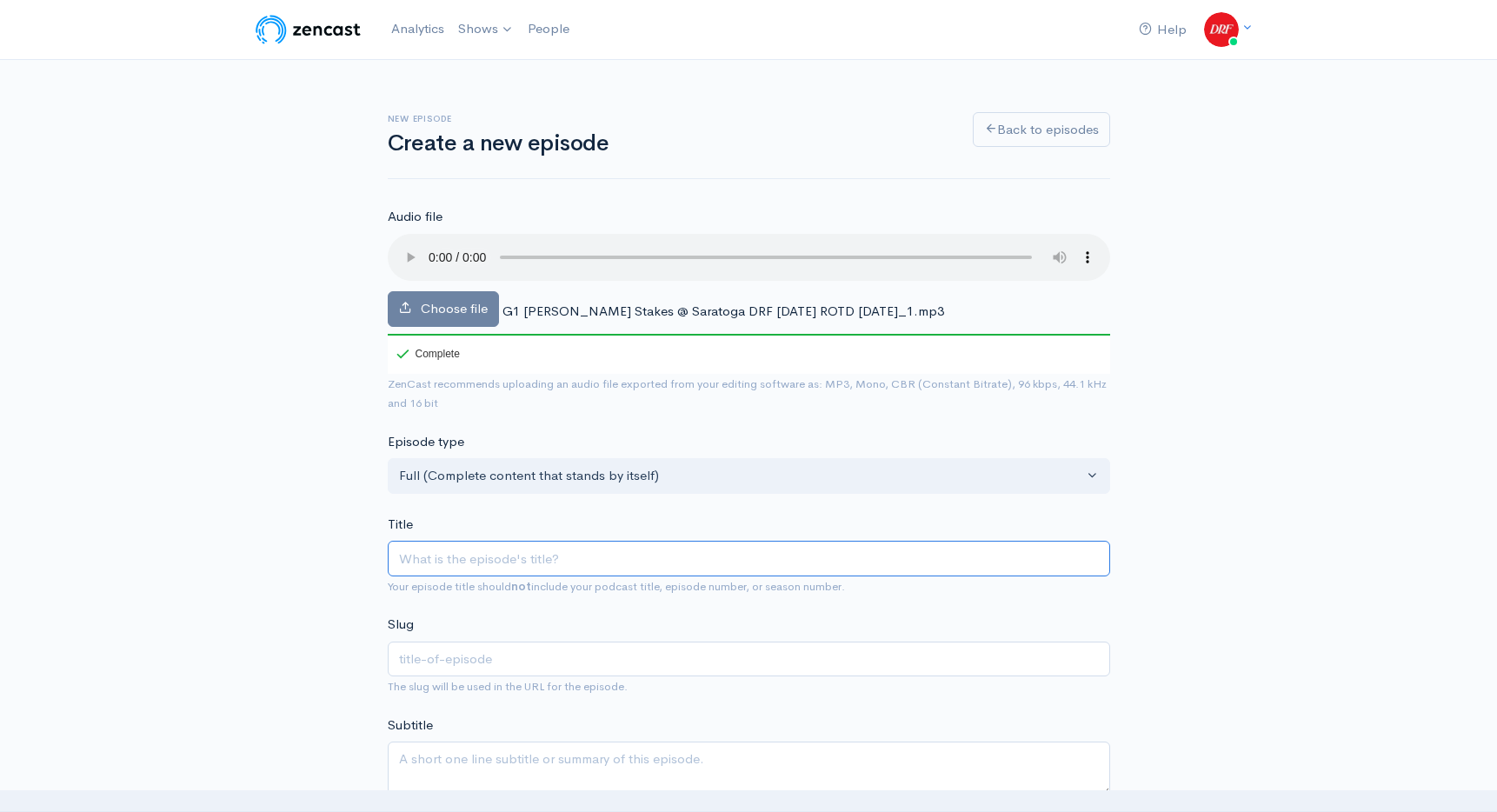
click at [712, 561] on input "Title" at bounding box center [748, 558] width 722 height 36
paste input "G1 Travers Stakes @ Saratoga | DRF Saturday ROTD | August 23, 2025"
type input "G1 Travers Stakes @ Saratoga | DRF Saturday ROTD | August 23, 2025"
type input "g1-travers-stakes-saratoga-drf-saturday-rotd-august-23-2025"
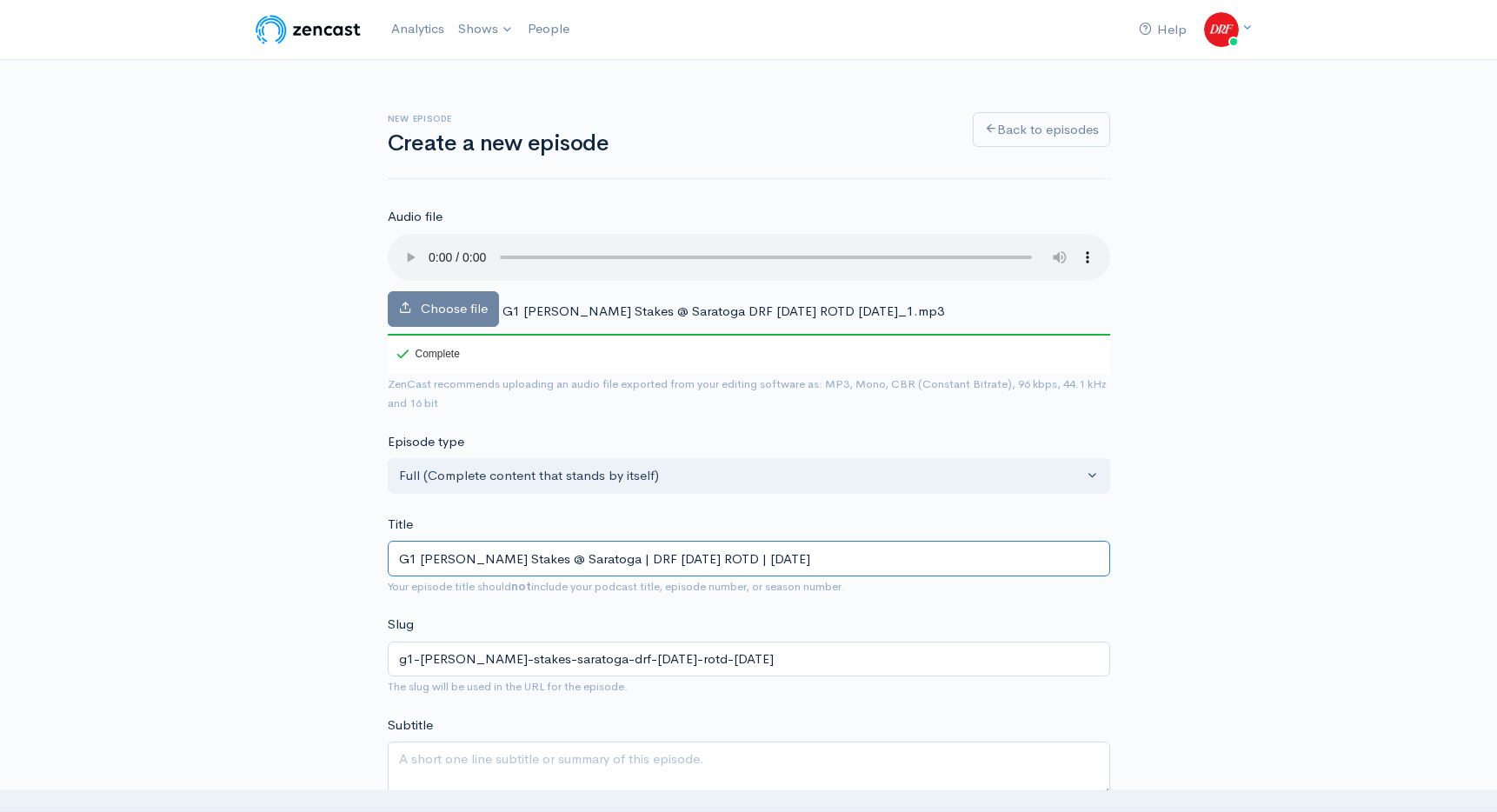
scroll to position [147, 0]
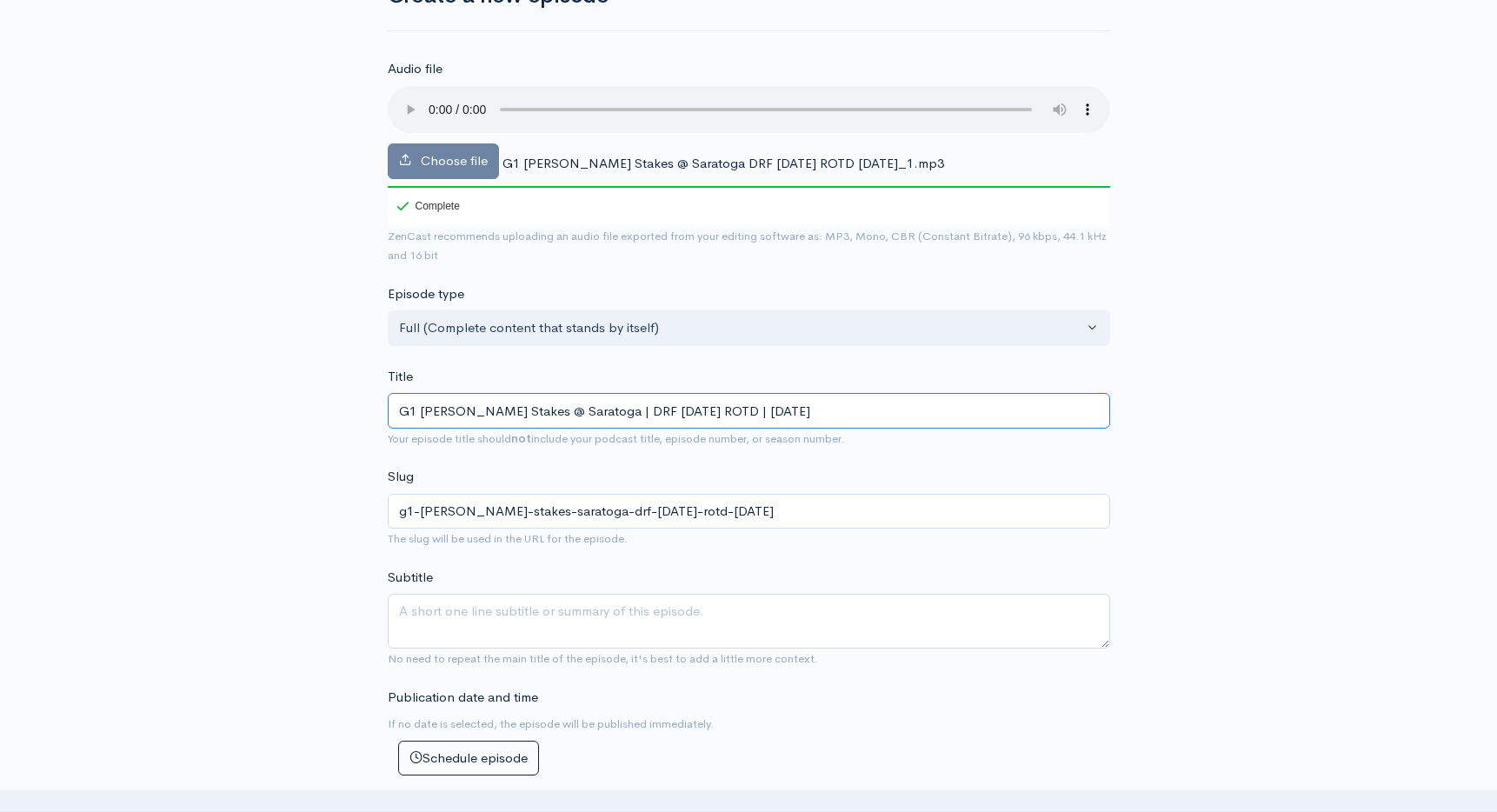
type input "G1 Travers Stakes @ Saratoga | DRF Saturday ROTD | August 23, 2025"
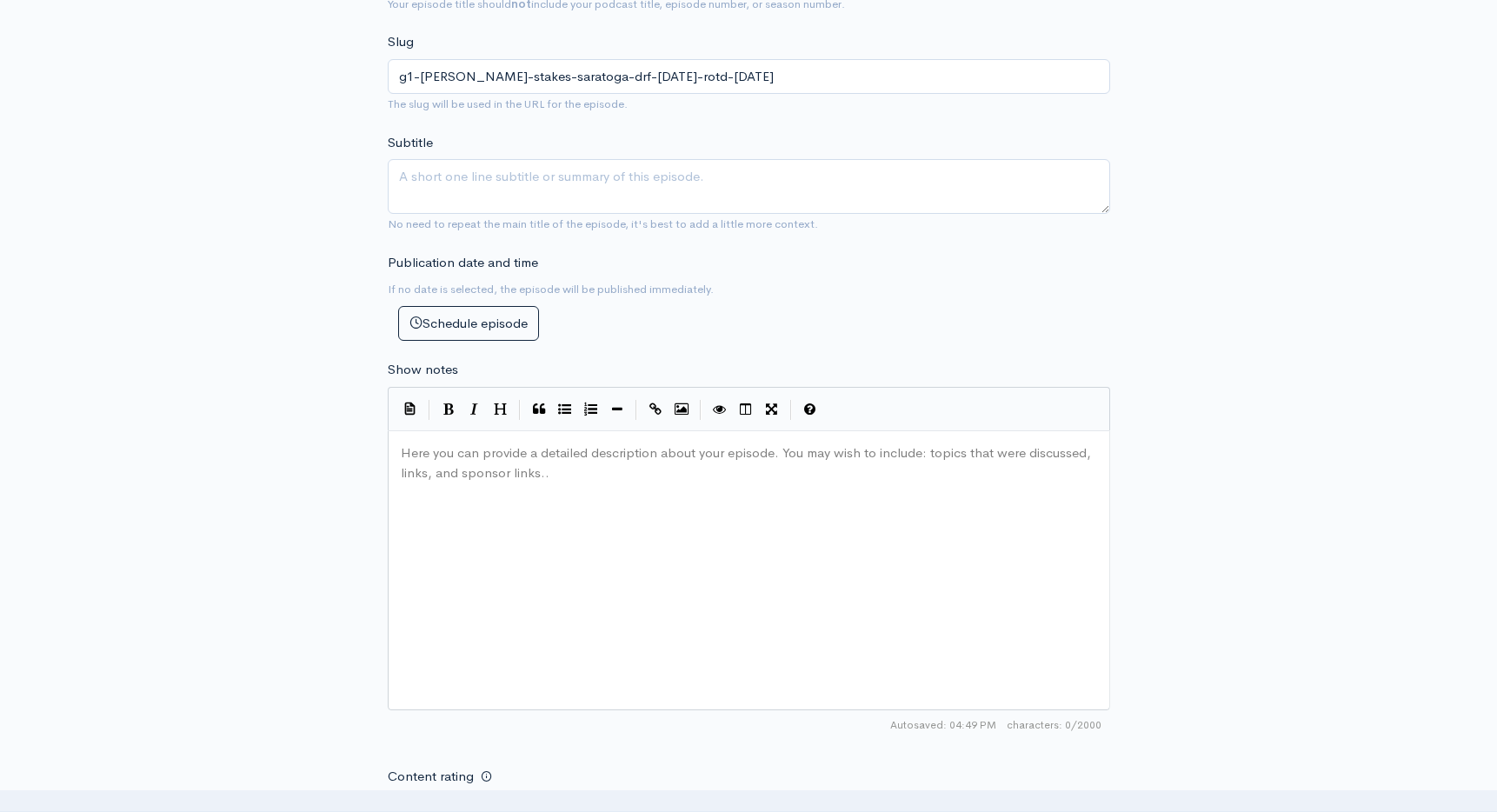
scroll to position [730, 0]
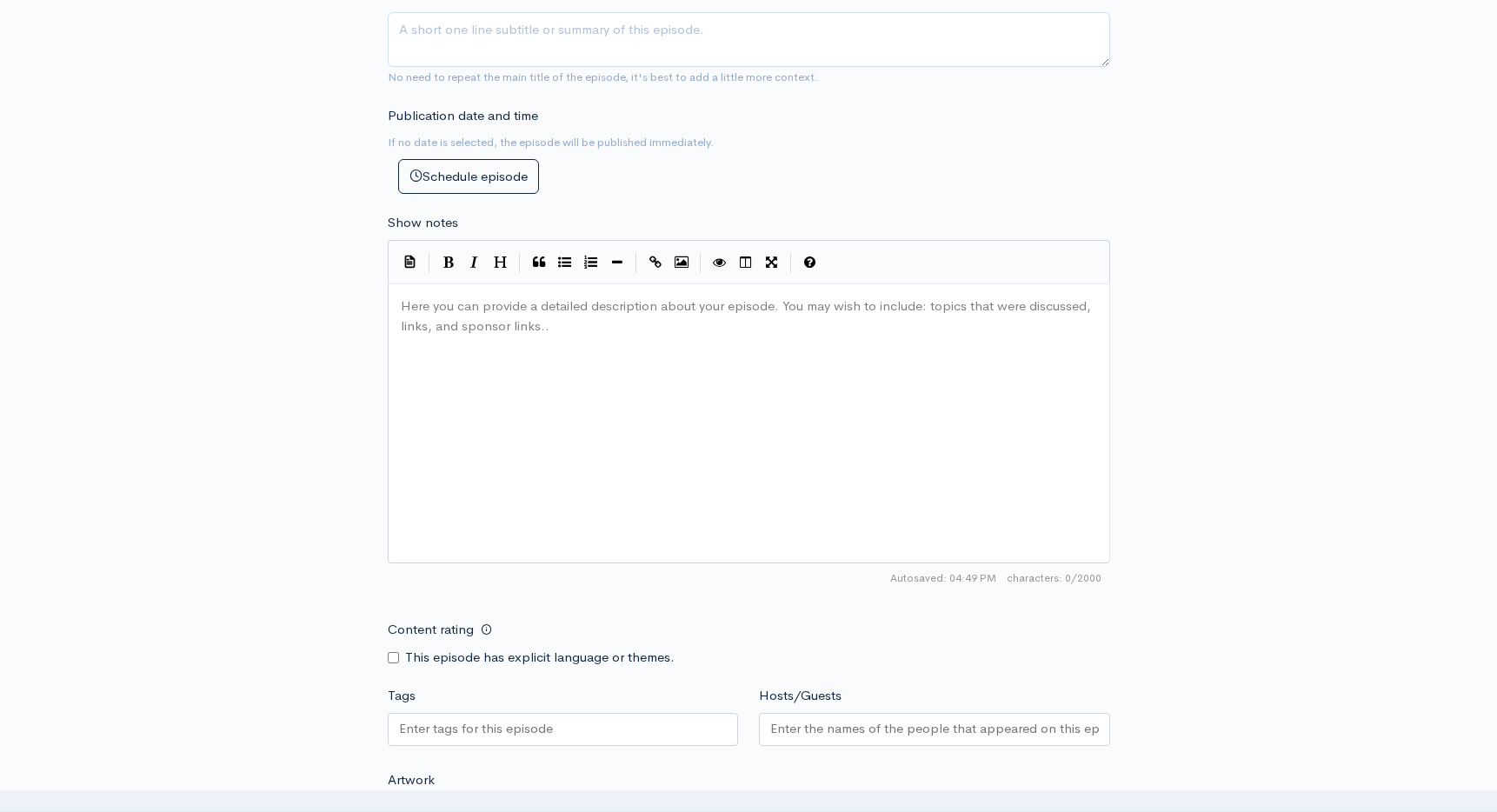
click at [542, 376] on div "Here you can provide a detailed description about your episode. You may wish to…" at bounding box center [771, 445] width 747 height 304
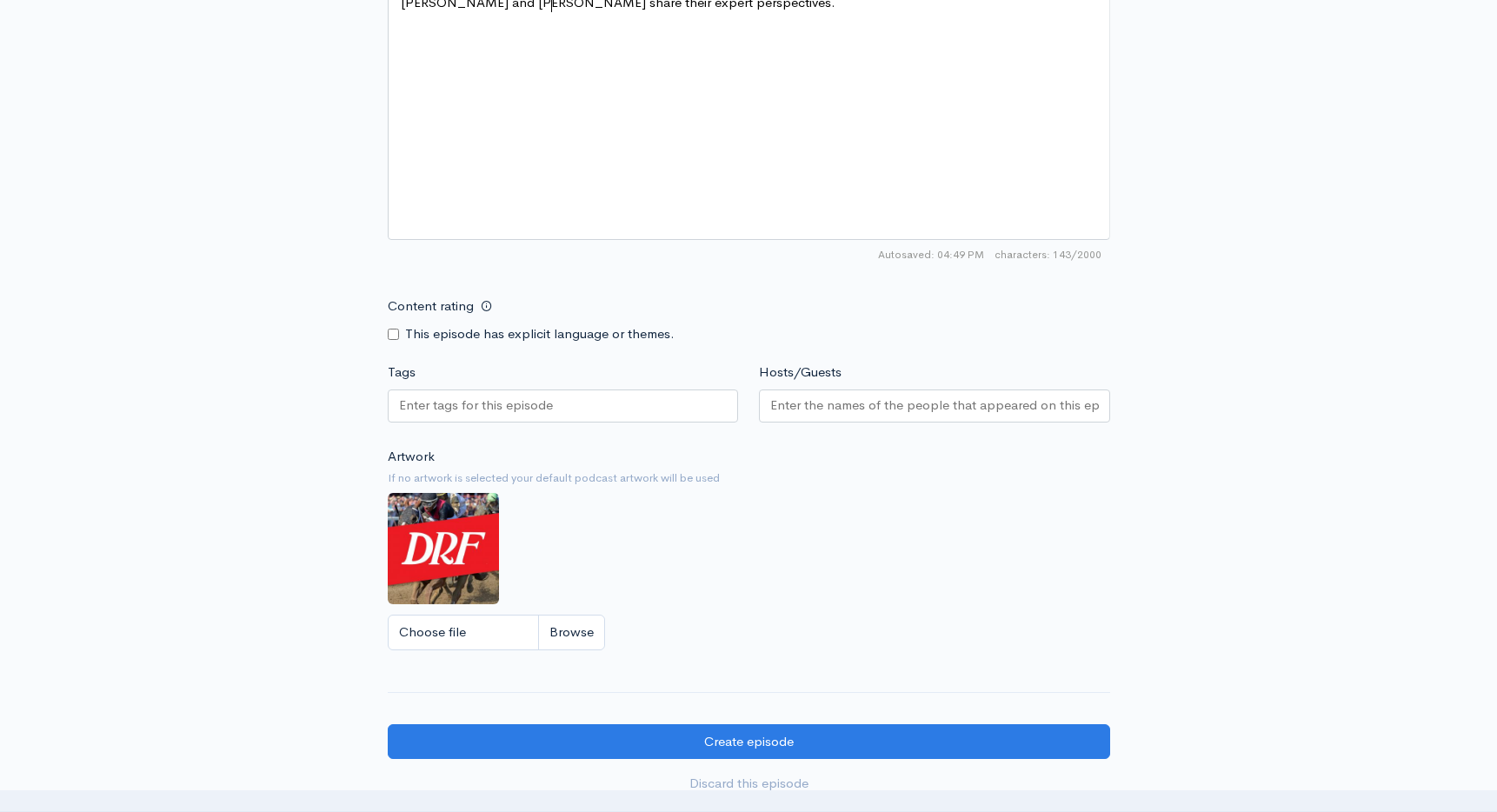
scroll to position [1153, 0]
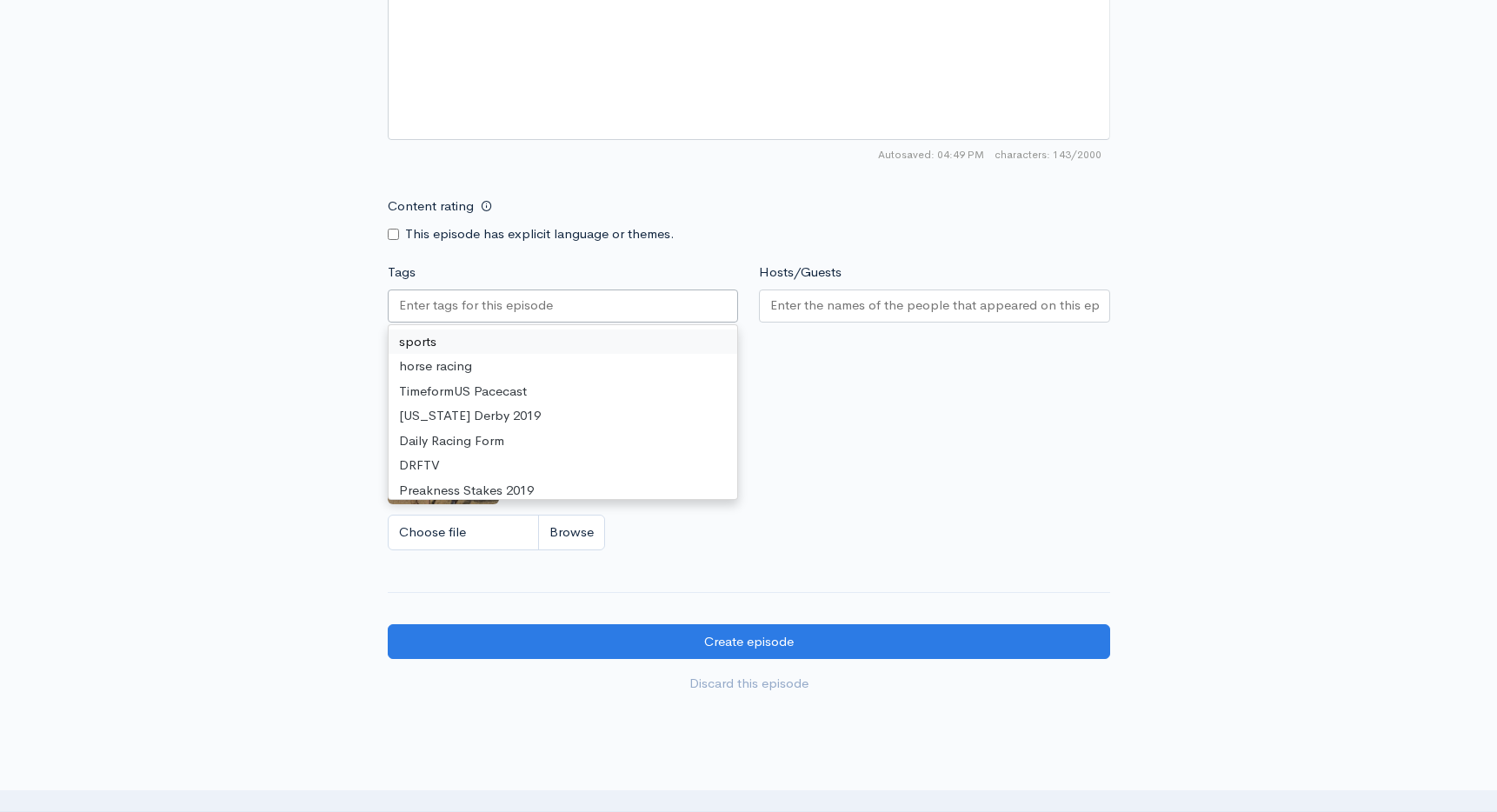
click at [559, 309] on div at bounding box center [563, 306] width 352 height 33
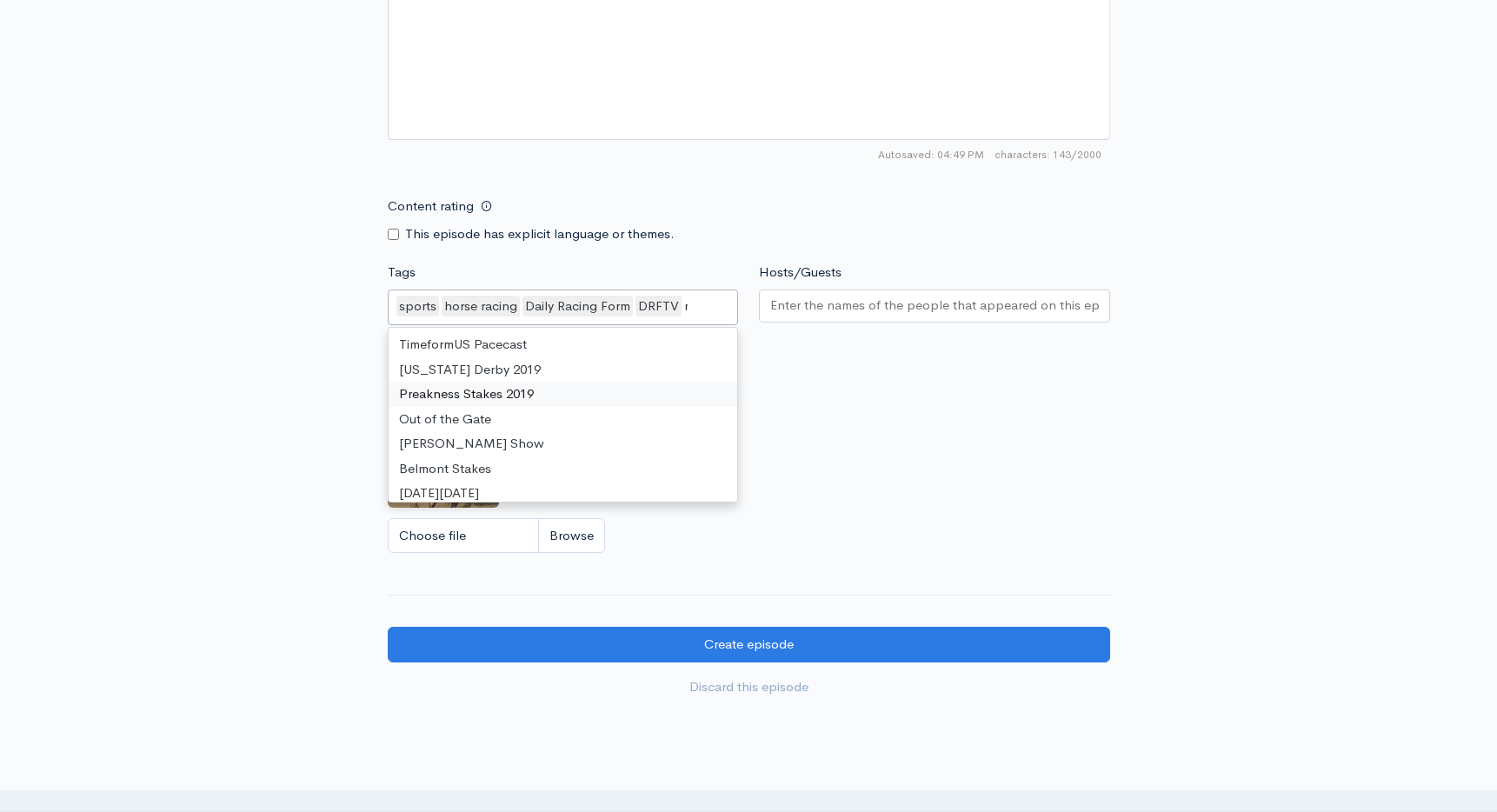
scroll to position [775, 0]
type input "race"
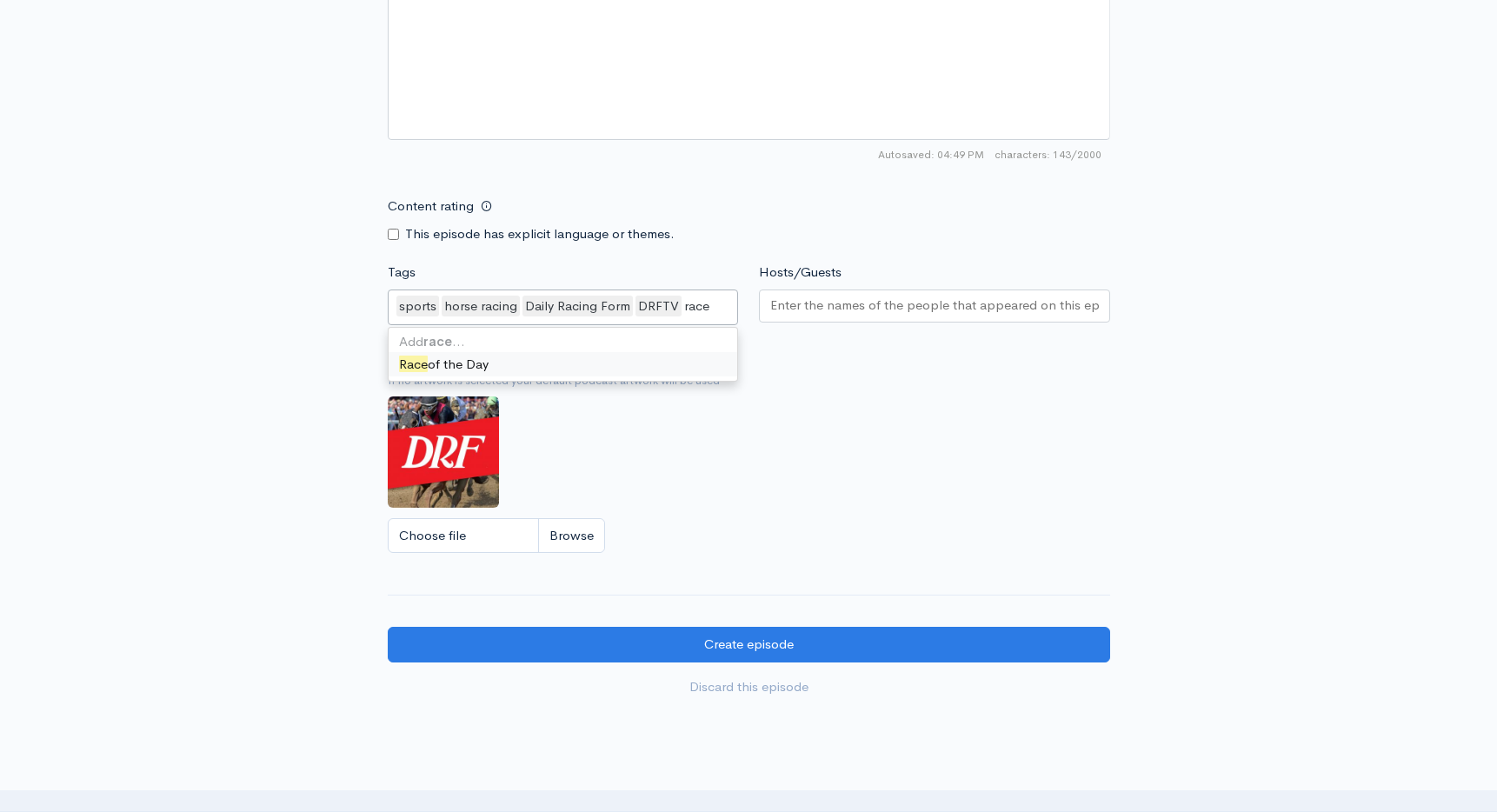
scroll to position [0, 0]
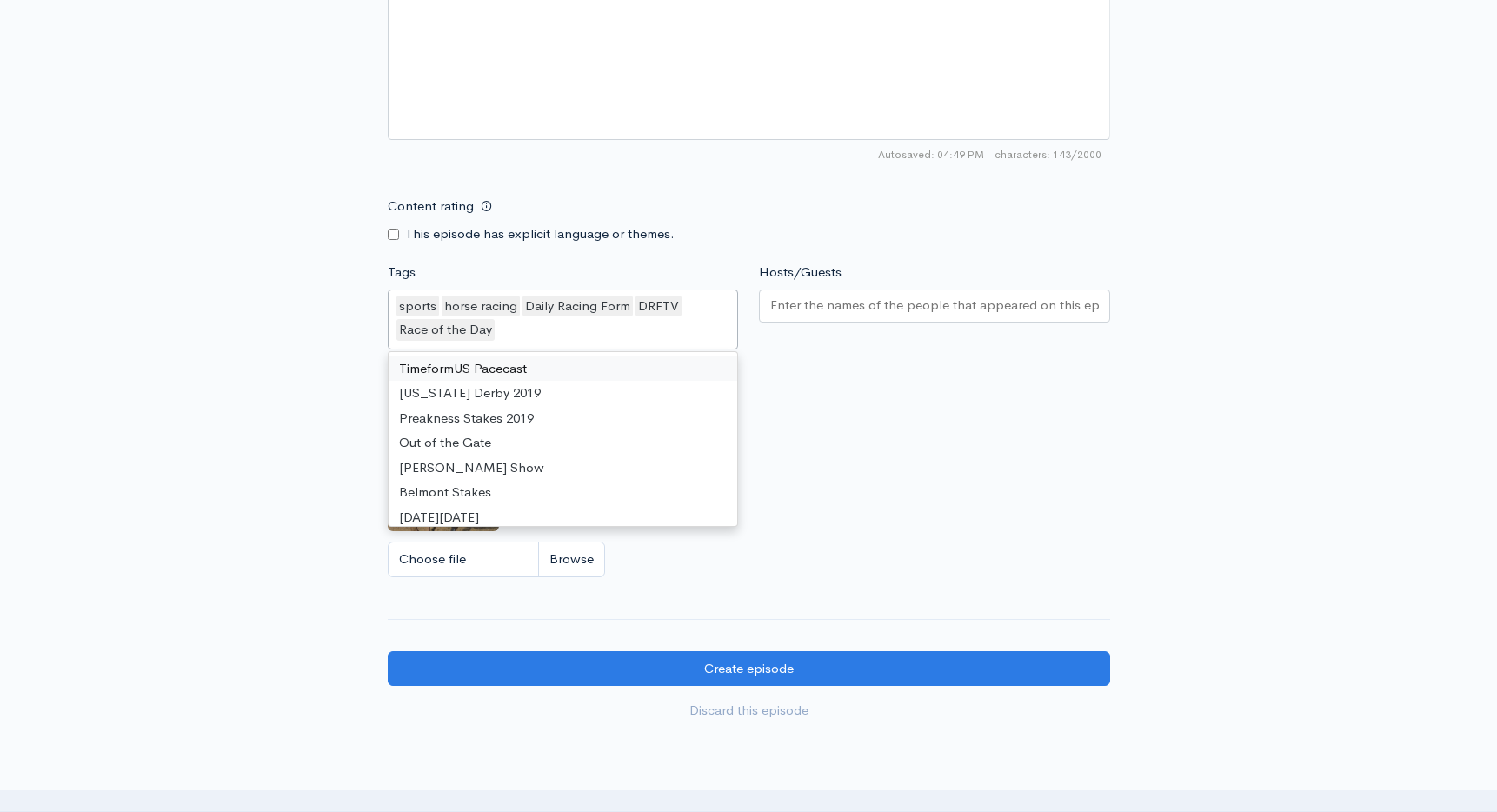
click at [882, 299] on input "Hosts/Guests" at bounding box center [934, 306] width 329 height 20
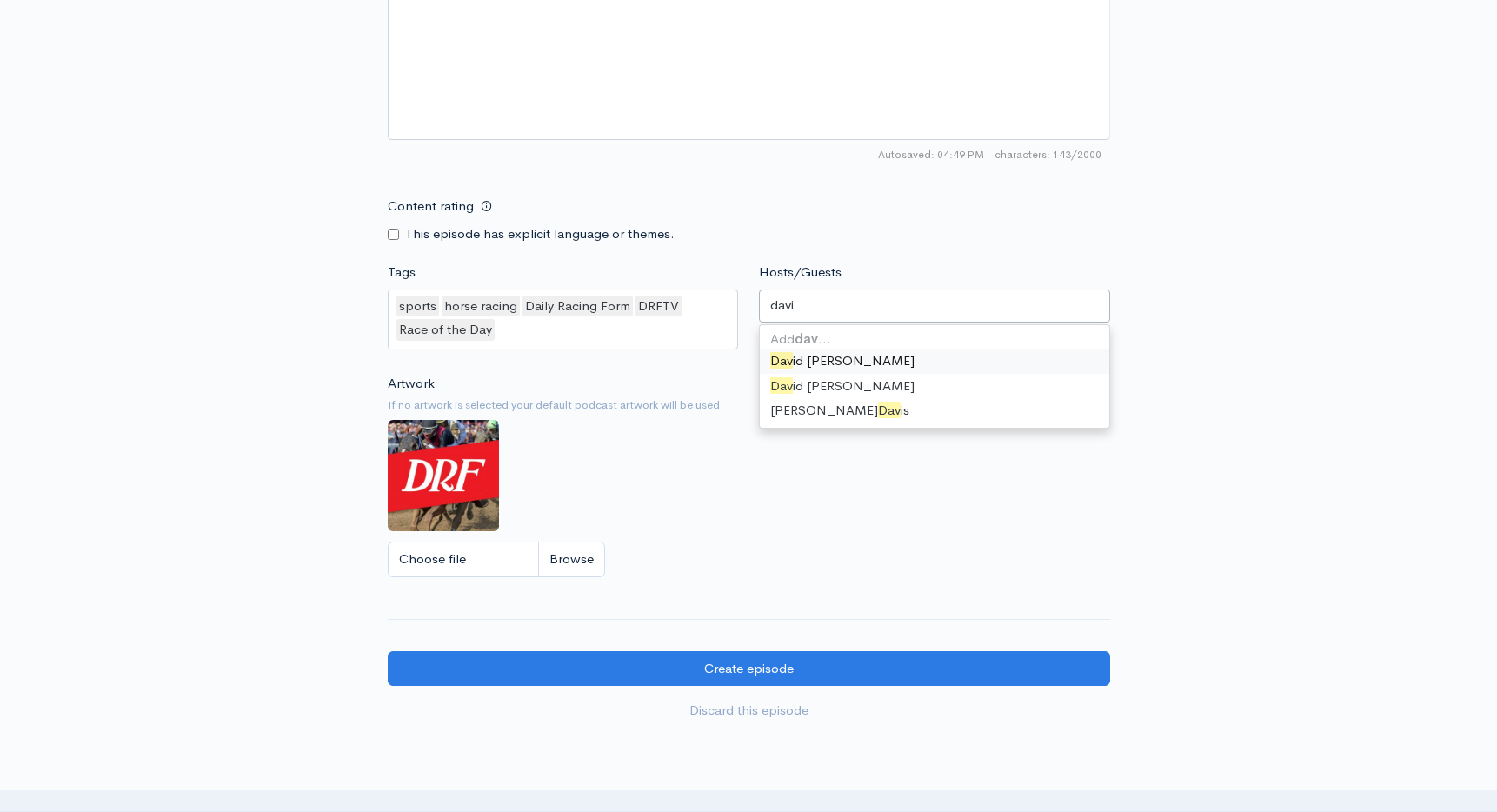
type input "david"
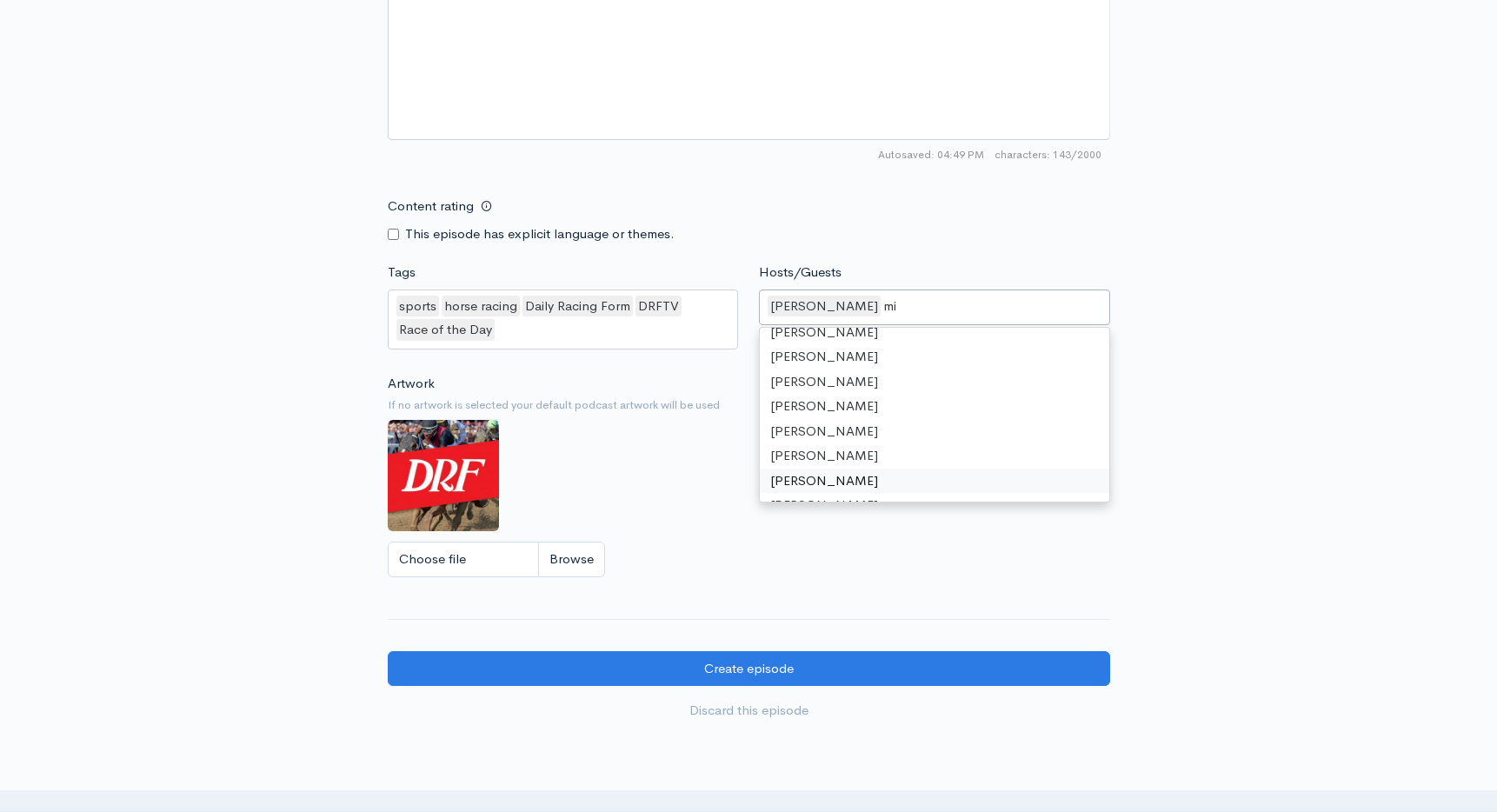
scroll to position [24, 0]
type input "mike"
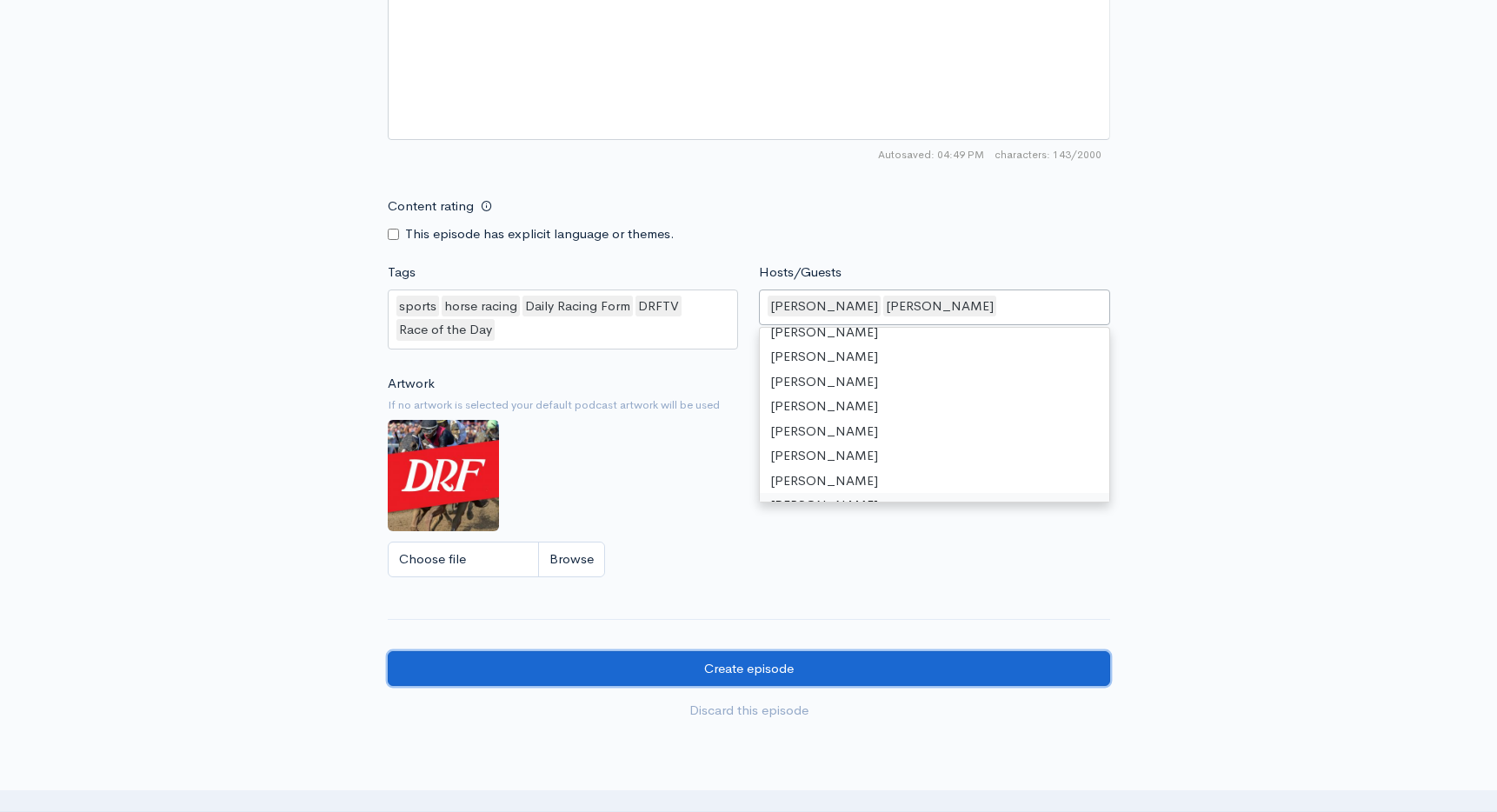
click at [732, 668] on input "Create episode" at bounding box center [748, 668] width 722 height 36
